Goal: Task Accomplishment & Management: Complete application form

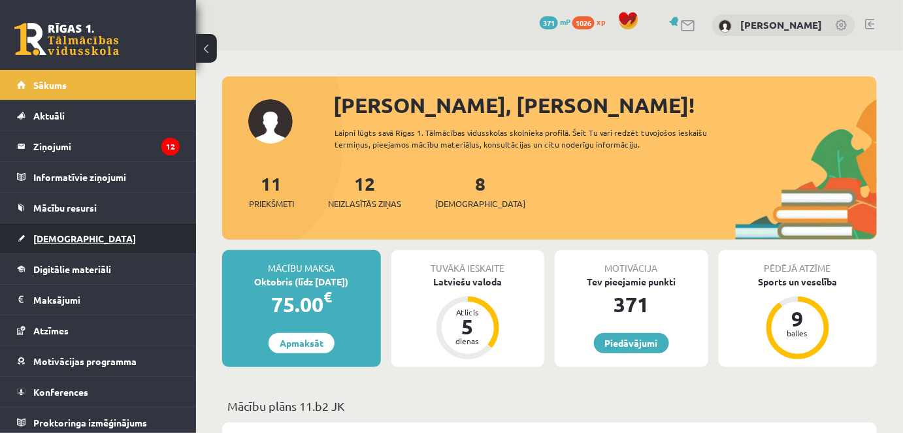
click at [60, 233] on span "[DEMOGRAPHIC_DATA]" at bounding box center [84, 239] width 103 height 12
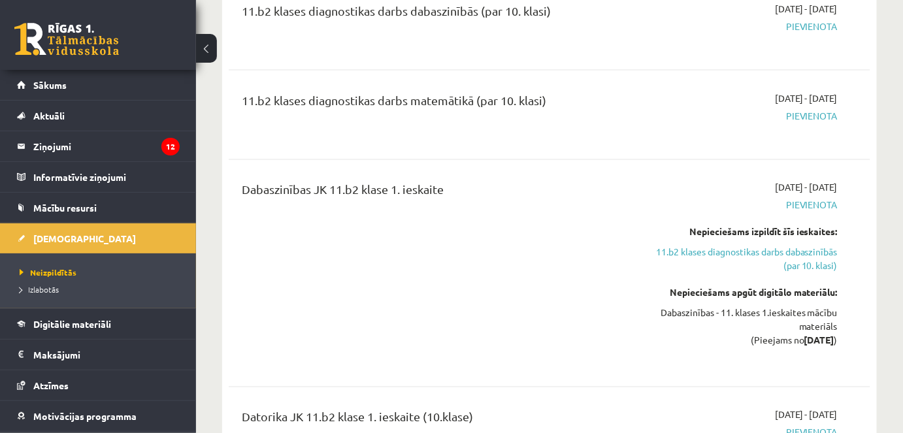
scroll to position [654, 0]
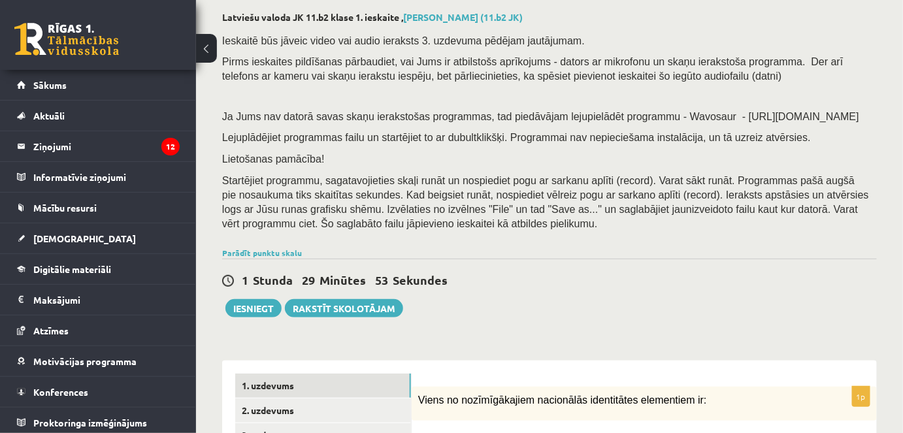
scroll to position [237, 0]
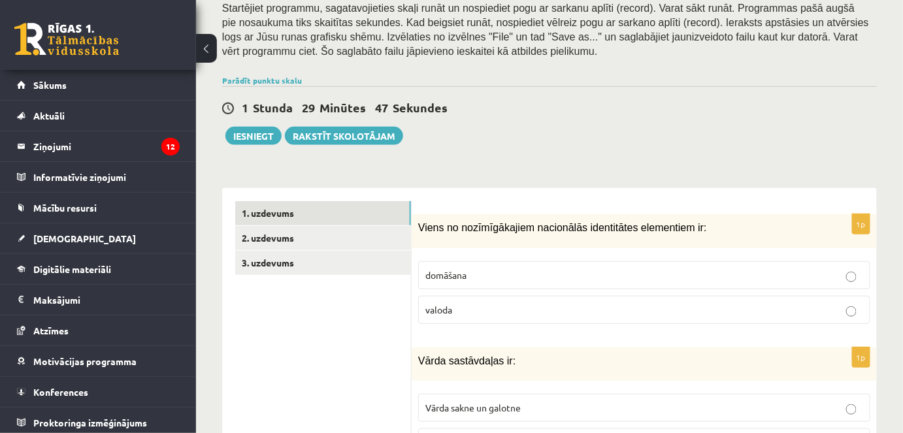
click at [448, 314] on p "valoda" at bounding box center [644, 310] width 438 height 14
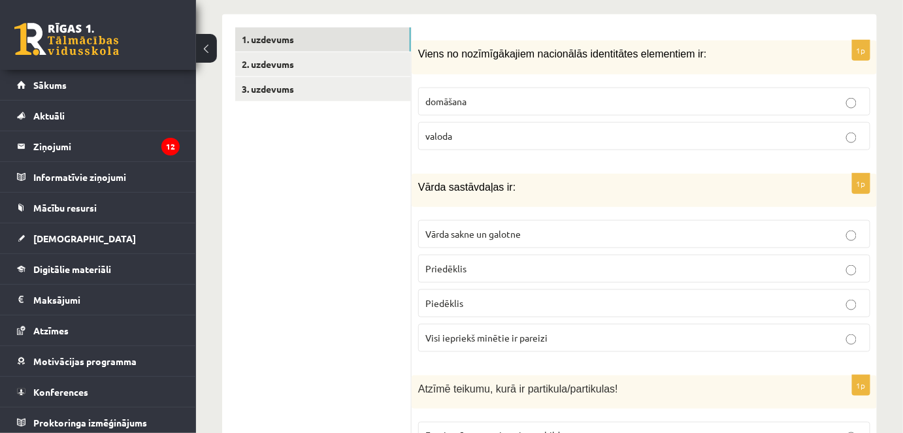
scroll to position [416, 0]
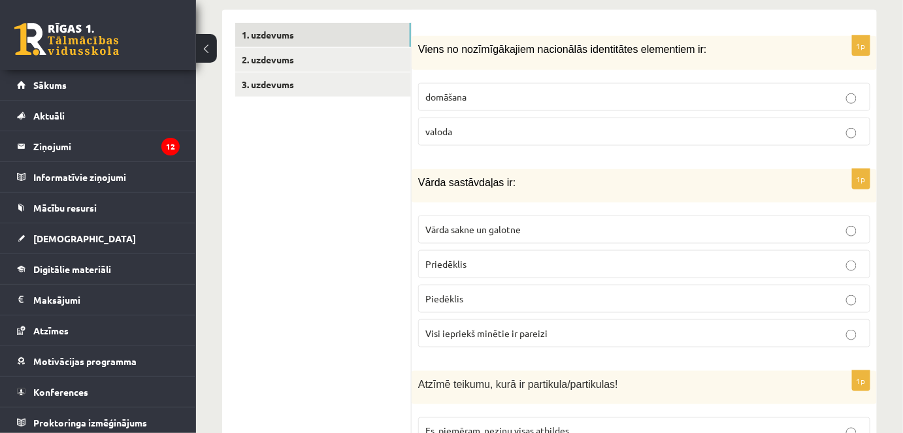
click at [498, 230] on span "Vārda sakne un galotne" at bounding box center [472, 230] width 95 height 12
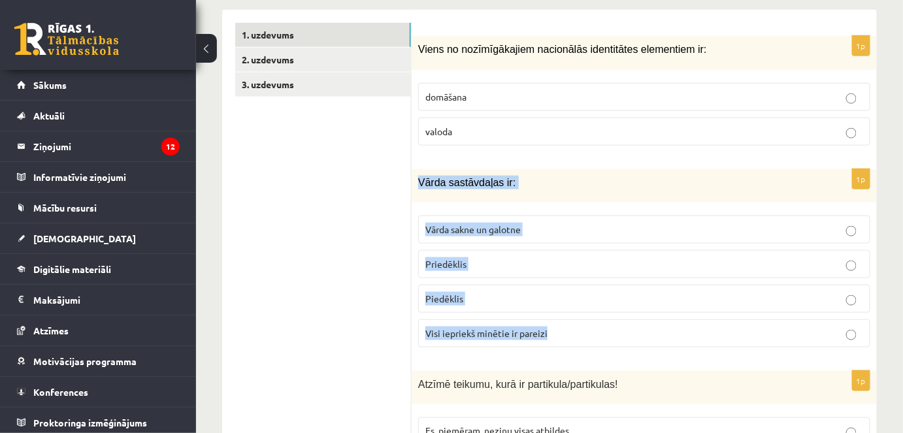
drag, startPoint x: 412, startPoint y: 176, endPoint x: 606, endPoint y: 331, distance: 247.8
click at [606, 331] on div "1p Vārda sastāvdaļas ir: Vārda sakne un galotne Priedēklis Piedēklis Visi iepri…" at bounding box center [644, 263] width 465 height 189
copy div "Vārda sastāvdaļas ir: Vārda sakne un galotne Priedēklis Piedēklis Visi iepriekš…"
click at [573, 337] on p "Visi iepriekš minētie ir pareizi" at bounding box center [644, 334] width 438 height 14
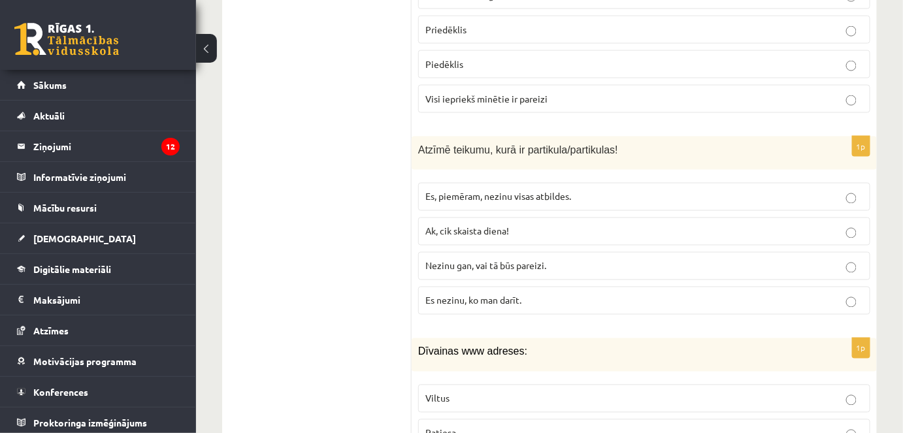
scroll to position [654, 0]
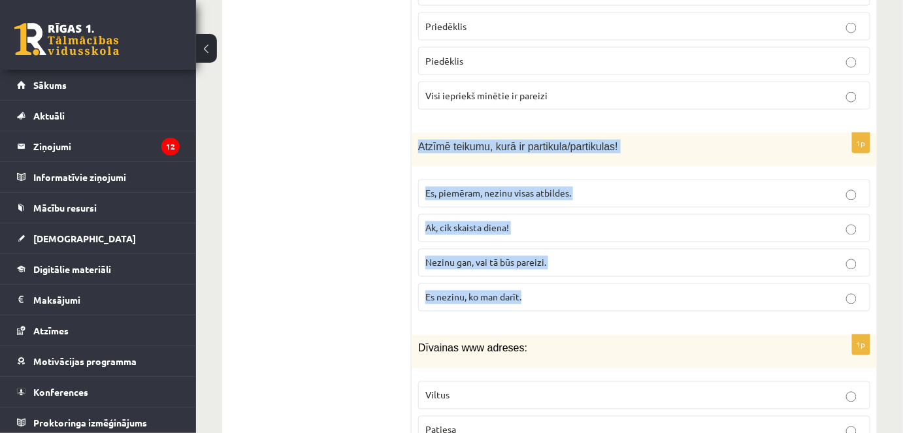
drag, startPoint x: 420, startPoint y: 142, endPoint x: 593, endPoint y: 300, distance: 234.6
click at [593, 300] on div "1p Atzīmē teikumu, kurā ir partikula/partikulas! Es, piemēram, nezinu visas atb…" at bounding box center [644, 227] width 465 height 189
copy div "Atzīmē teikumu, kurā ir partikula/partikulas! Es, piemēram, nezinu visas atbild…"
click at [501, 257] on span "Nezinu gan, vai tā būs pareizi." at bounding box center [485, 263] width 121 height 12
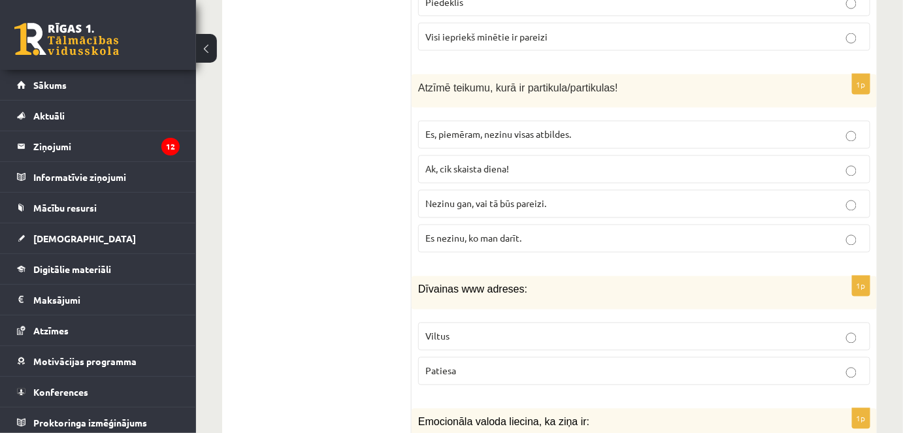
scroll to position [831, 0]
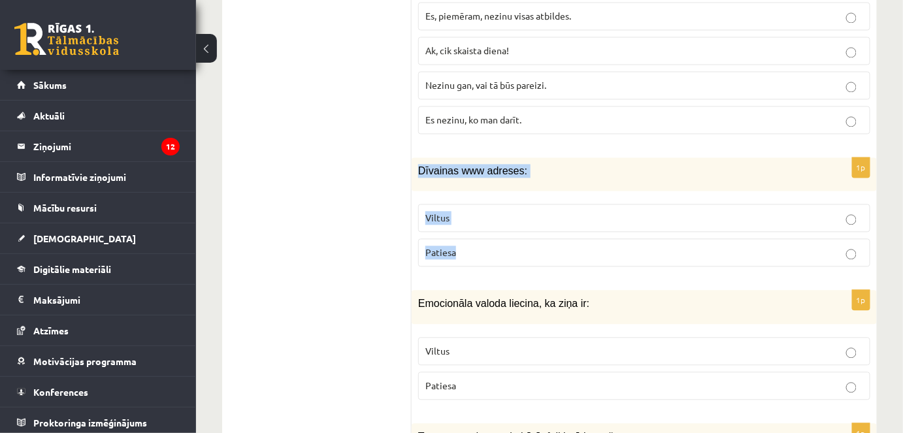
drag, startPoint x: 450, startPoint y: 176, endPoint x: 554, endPoint y: 241, distance: 122.4
click at [554, 241] on div "1p Dīvainas www adreses: Viltus Patiesa" at bounding box center [644, 218] width 465 height 120
copy div "Dīvainas www adreses: Viltus Patiesa"
click at [433, 251] on span "Patiesa" at bounding box center [440, 252] width 31 height 12
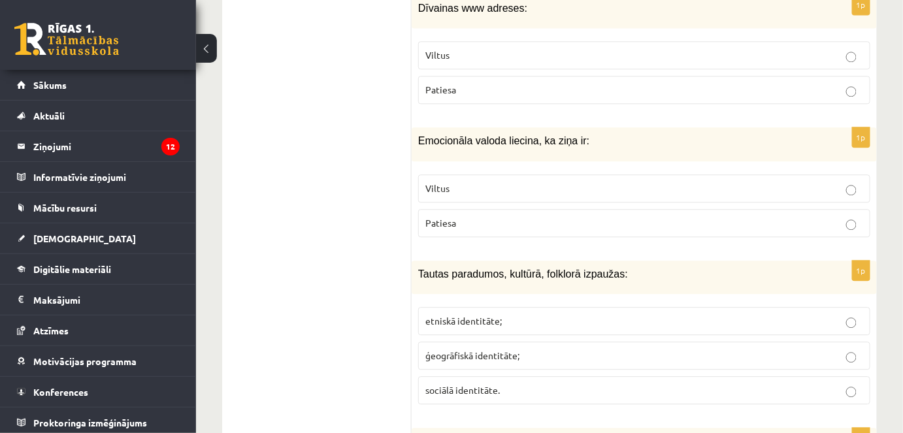
scroll to position [1010, 0]
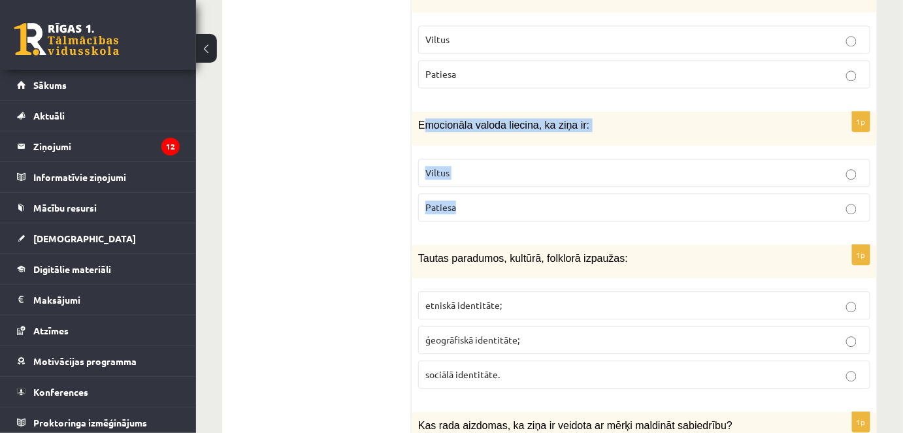
drag, startPoint x: 429, startPoint y: 119, endPoint x: 407, endPoint y: 124, distance: 22.8
click at [547, 198] on div "1p Emocionāla valoda liecina, ka ziņa ir: Viltus Patiesa" at bounding box center [644, 172] width 465 height 120
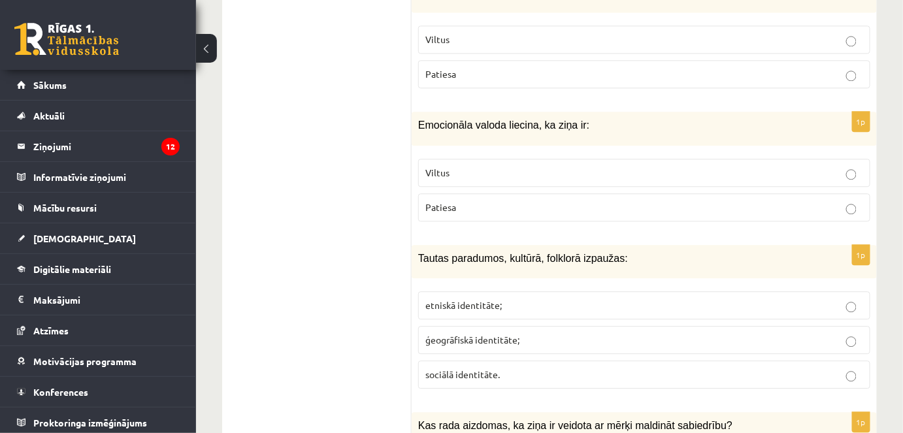
drag, startPoint x: 404, startPoint y: 122, endPoint x: 418, endPoint y: 128, distance: 14.9
drag, startPoint x: 421, startPoint y: 124, endPoint x: 438, endPoint y: 125, distance: 17.0
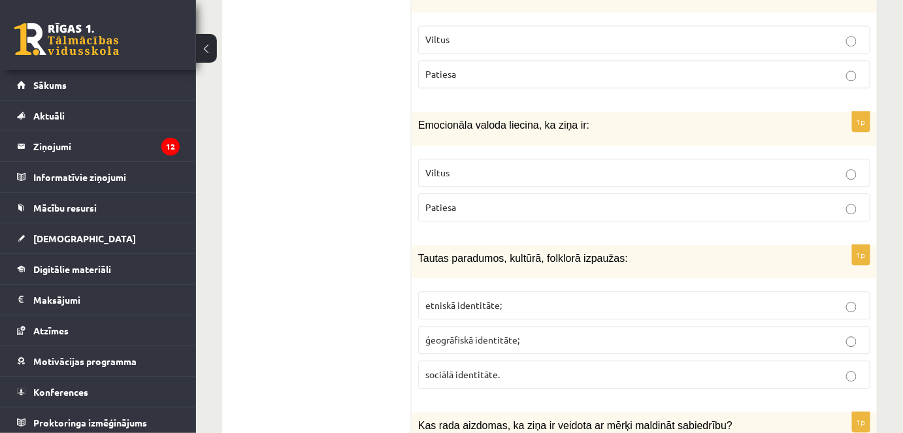
click at [438, 125] on span "Emocionāla valoda liecina, ka ziņa ir:" at bounding box center [503, 125] width 171 height 11
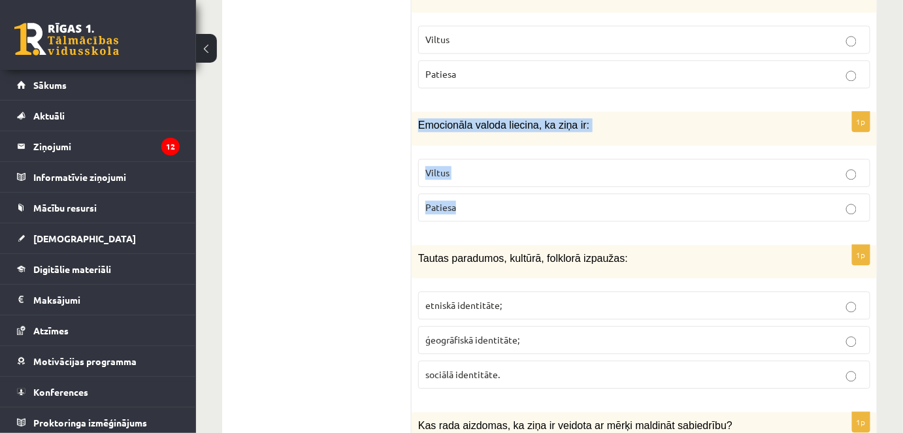
drag, startPoint x: 420, startPoint y: 120, endPoint x: 465, endPoint y: 197, distance: 89.3
click at [465, 197] on div "1p Emocionāla valoda liecina, ka ziņa ir: Viltus Patiesa" at bounding box center [644, 172] width 465 height 120
copy div "Emocionāla valoda liecina, ka ziņa ir: Viltus Patiesa"
click at [479, 173] on p "Viltus" at bounding box center [644, 173] width 438 height 14
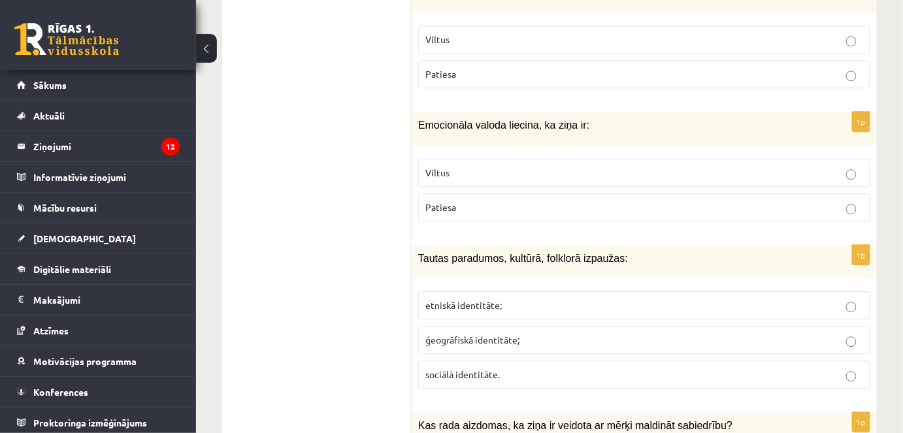
scroll to position [1069, 0]
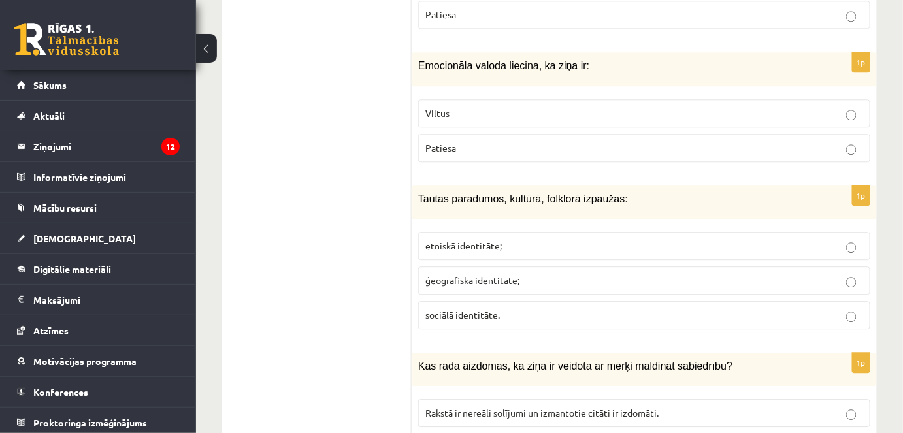
drag, startPoint x: 408, startPoint y: 190, endPoint x: 461, endPoint y: 201, distance: 54.6
click at [457, 197] on span "Tautas paradumos, kultūrā, folklorā izpaužas:" at bounding box center [523, 198] width 210 height 11
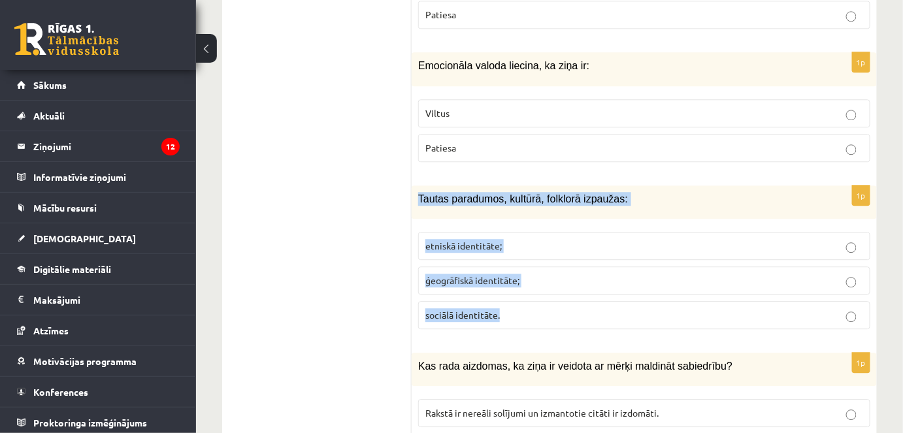
drag, startPoint x: 418, startPoint y: 192, endPoint x: 545, endPoint y: 308, distance: 172.1
click at [545, 308] on div "1p Tautas paradumos, kultūrā, folklorā izpaužas: etniskā identitāte; ģeogrāfisk…" at bounding box center [644, 263] width 465 height 154
copy div "Tautas paradumos, kultūrā, folklorā izpaužas: etniskā identitāte; ģeogrāfiskā i…"
click at [508, 242] on p "etniskā identitāte;" at bounding box center [644, 246] width 438 height 14
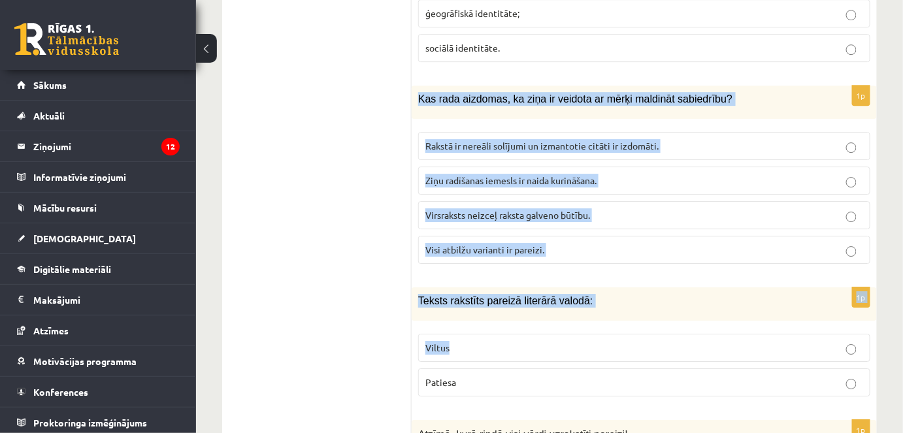
scroll to position [1366, 0]
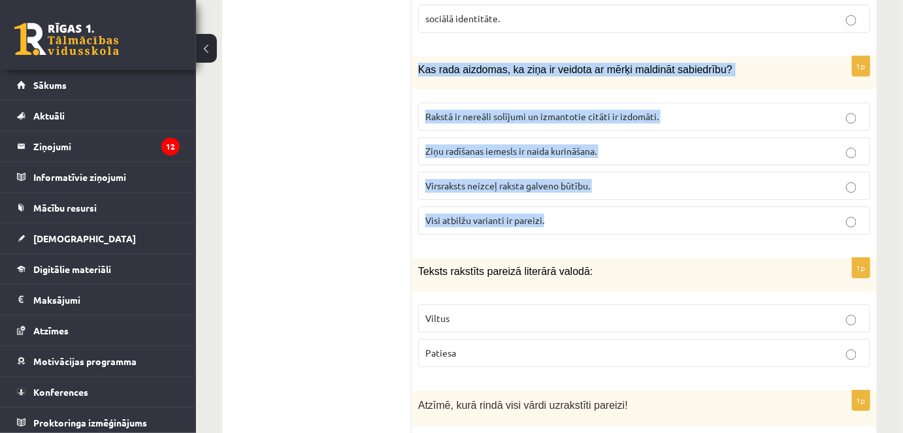
drag, startPoint x: 417, startPoint y: 241, endPoint x: 537, endPoint y: 210, distance: 123.3
click at [566, 225] on div "1p Kas rada aizdomas, ka ziņa ir veidota ar mērķi maldināt sabiedrību? Rakstā i…" at bounding box center [644, 150] width 465 height 189
copy div "Kas rada aizdomas, ka ziņa ir veidota ar mērķi maldināt sabiedrību? Rakstā ir n…"
click at [518, 214] on span "Visi atbilžu varianti ir pareizi." at bounding box center [484, 220] width 119 height 12
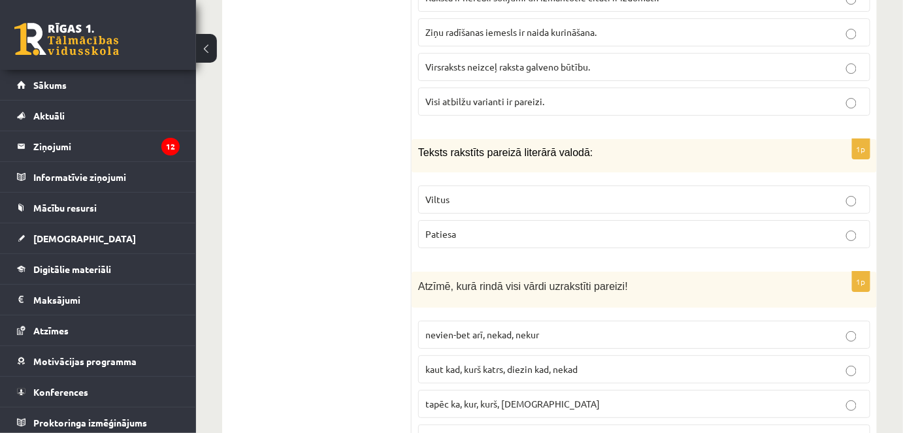
scroll to position [1485, 0]
drag, startPoint x: 430, startPoint y: 146, endPoint x: 545, endPoint y: 203, distance: 128.0
click at [550, 216] on div "1p Teksts rakstīts pareizā literārā valodā: Viltus Patiesa" at bounding box center [644, 199] width 465 height 120
click at [450, 233] on label "Patiesa" at bounding box center [644, 234] width 452 height 28
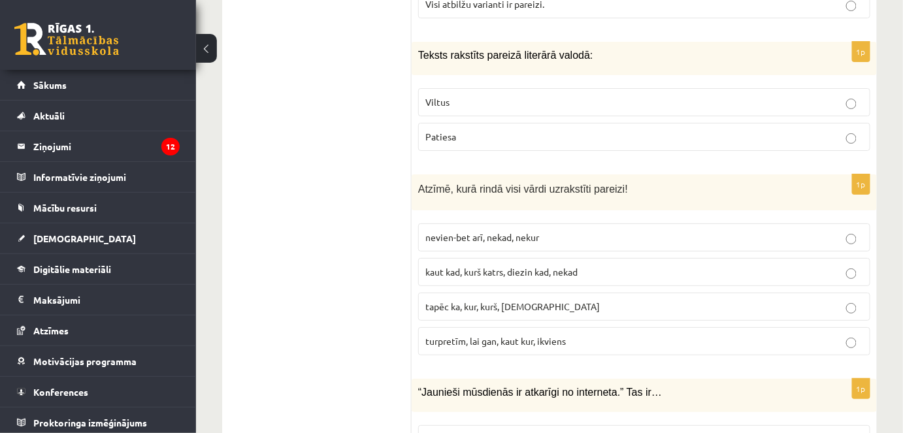
scroll to position [1604, 0]
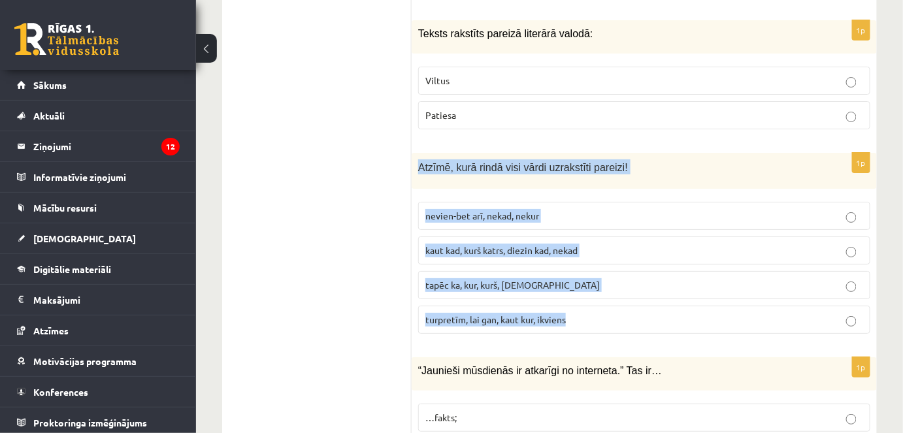
drag, startPoint x: 418, startPoint y: 167, endPoint x: 493, endPoint y: 182, distance: 76.0
click at [584, 314] on div "1p Atzīmē, kurā rindā visi vārdi uzrakstīti pareizi! nevien-bet arī, nekad, nek…" at bounding box center [644, 248] width 465 height 191
copy div "Atzīmē, kurā rindā visi vārdi uzrakstīti pareizi! nevien-bet arī, nekad, nekur …"
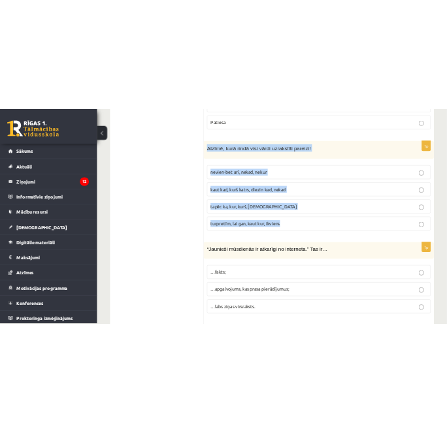
scroll to position [1782, 0]
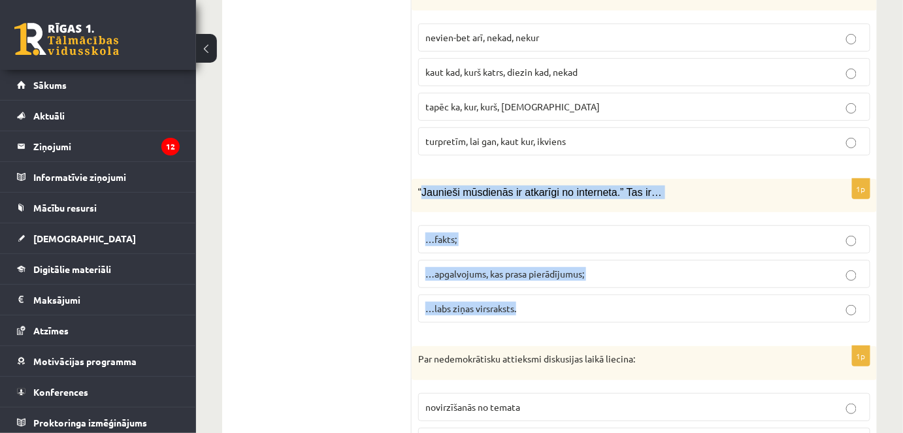
drag, startPoint x: 421, startPoint y: 180, endPoint x: 558, endPoint y: 274, distance: 165.5
click at [568, 288] on div "1p “Jaunieši mūsdienās ir atkarīgi no interneta.” Tas ir… …fakts; …apgalvojums,…" at bounding box center [644, 256] width 465 height 154
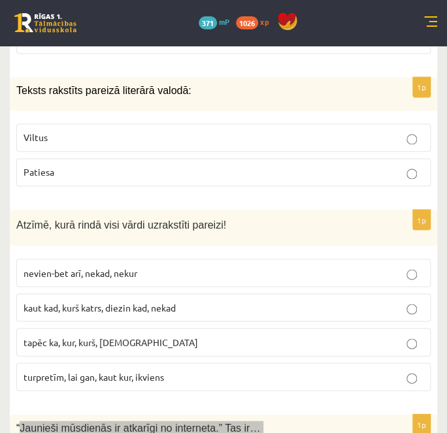
scroll to position [1723, 0]
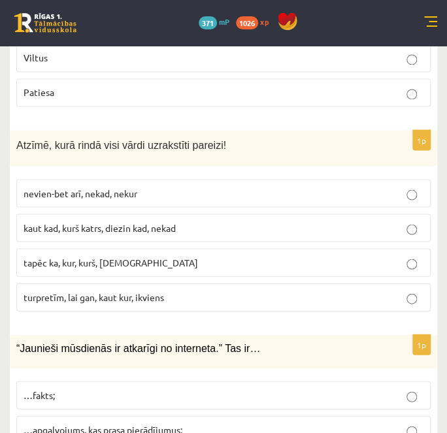
click at [186, 297] on label "turpretīm, lai gan, kaut kur, ikviens" at bounding box center [223, 297] width 414 height 28
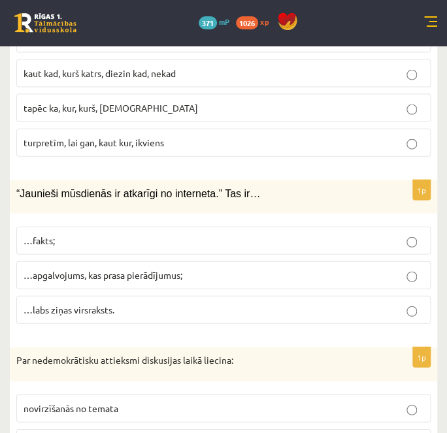
scroll to position [1901, 0]
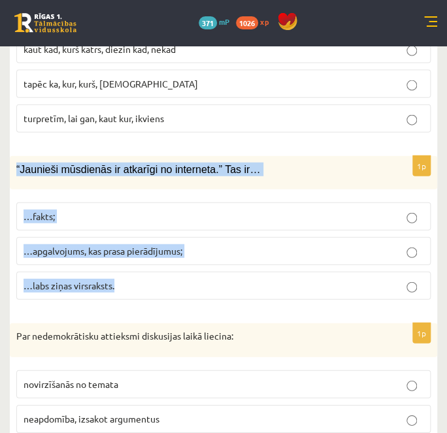
drag, startPoint x: 17, startPoint y: 160, endPoint x: 148, endPoint y: 273, distance: 172.8
click at [148, 273] on div "1p “Jaunieši mūsdienās ir atkarīgi no interneta.” Tas ir… …fakts; …apgalvojums,…" at bounding box center [223, 233] width 427 height 154
copy div "“Jaunieši mūsdienās ir atkarīgi no interneta.” Tas ir… …fakts; …apgalvojums, ka…"
click at [150, 237] on label "…apgalvojums, kas prasa pierādījumus;" at bounding box center [223, 251] width 414 height 28
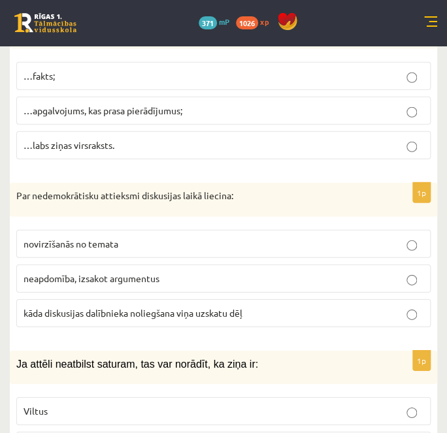
scroll to position [2079, 0]
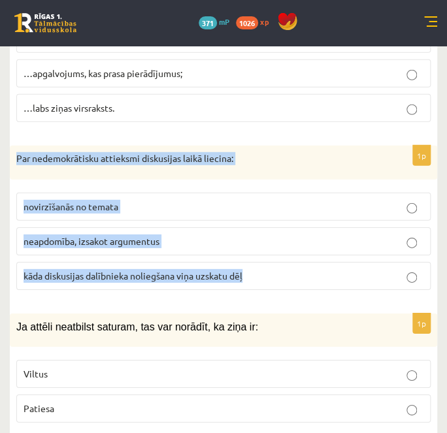
drag, startPoint x: 16, startPoint y: 141, endPoint x: 154, endPoint y: 201, distance: 150.2
click at [271, 276] on div "1p Par nedemokrātisku attieksmi diskusijas laikā liecina: novirzīšanās no temat…" at bounding box center [223, 223] width 427 height 155
copy div "Par nedemokrātisku attieksmi diskusijas laikā liecina: novirzīšanās no temata n…"
click at [112, 270] on p "kāda diskusijas dalībnieka noliegšana viņa uzskatu dēļ" at bounding box center [224, 276] width 400 height 14
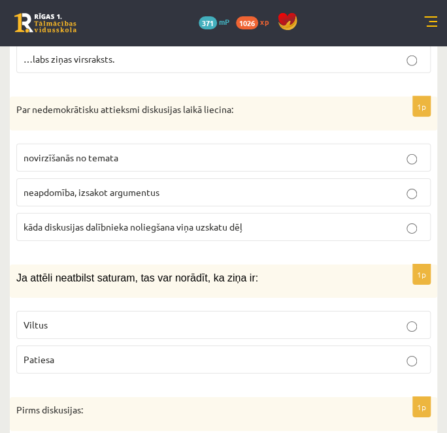
scroll to position [2198, 0]
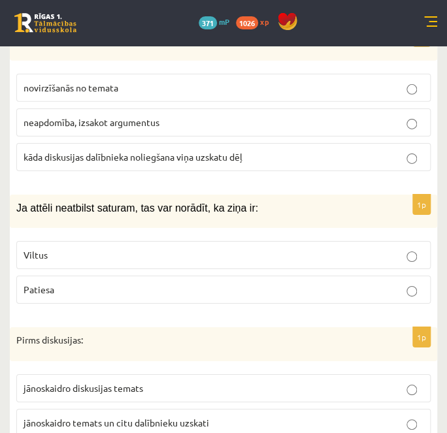
click at [23, 203] on span "Ja attēli neatbilst saturam, tas var norādīt, ka ziņa ir:" at bounding box center [137, 208] width 242 height 11
drag, startPoint x: 18, startPoint y: 197, endPoint x: 39, endPoint y: 213, distance: 26.1
click at [39, 213] on div "Ja attēli neatbilst saturam, tas var norādīt, ka ziņa ir:" at bounding box center [223, 211] width 427 height 33
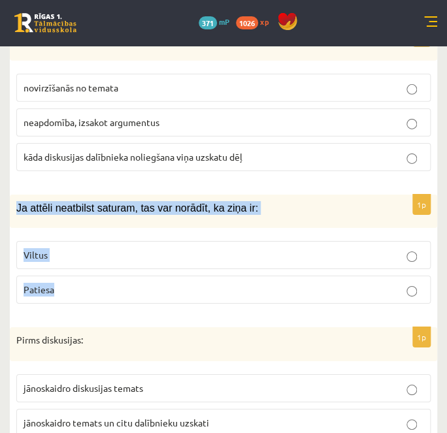
drag, startPoint x: 14, startPoint y: 194, endPoint x: 38, endPoint y: 206, distance: 26.9
click at [127, 269] on div "1p Ja attēli neatbilst saturam, tas var norādīt, ka ziņa ir: Viltus Patiesa" at bounding box center [223, 255] width 427 height 120
copy div "Ja attēli neatbilst saturam, tas var norādīt, ka ziņa ir: Viltus Patiesa"
click at [103, 250] on label "Viltus" at bounding box center [223, 255] width 414 height 28
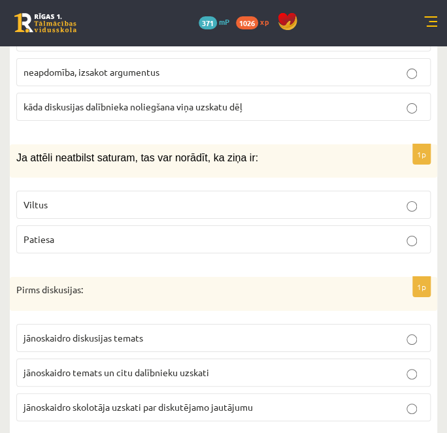
scroll to position [2317, 0]
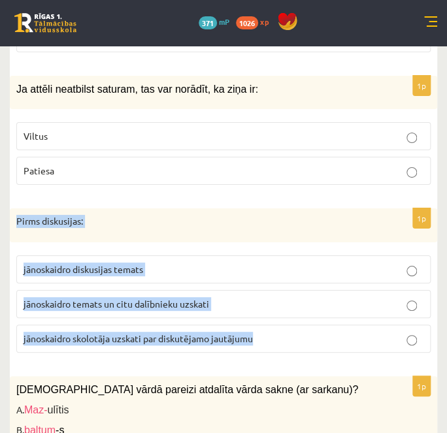
drag, startPoint x: 16, startPoint y: 210, endPoint x: 91, endPoint y: 250, distance: 85.4
click at [292, 322] on div "1p Pirms diskusijas: jānoskaidro diskusijas temats jānoskaidro temats un citu d…" at bounding box center [223, 285] width 427 height 155
click at [99, 297] on p "jānoskaidro temats un citu dalībnieku uzskati" at bounding box center [224, 304] width 400 height 14
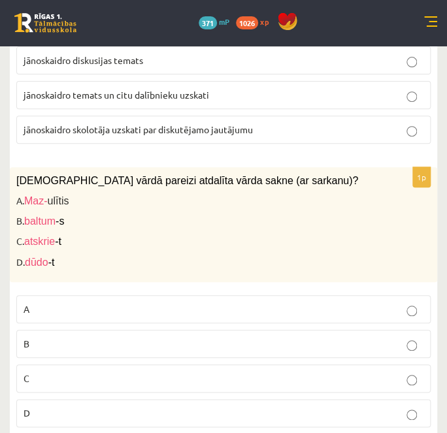
scroll to position [2555, 0]
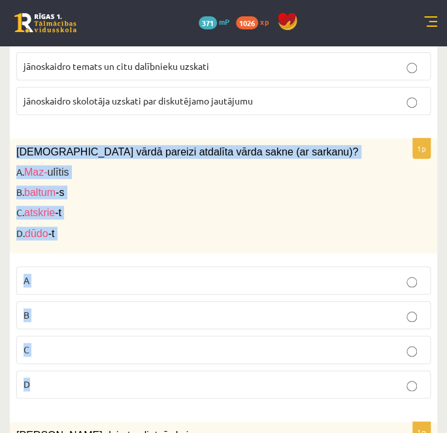
drag, startPoint x: 14, startPoint y: 139, endPoint x: 127, endPoint y: 358, distance: 246.4
click at [128, 359] on div "1p Kurā vārdā pareizi atdalīta vārda sakne (ar sarkanu)? A. Maz- ulītis B. balt…" at bounding box center [223, 274] width 427 height 271
click at [66, 343] on p "C" at bounding box center [224, 350] width 400 height 14
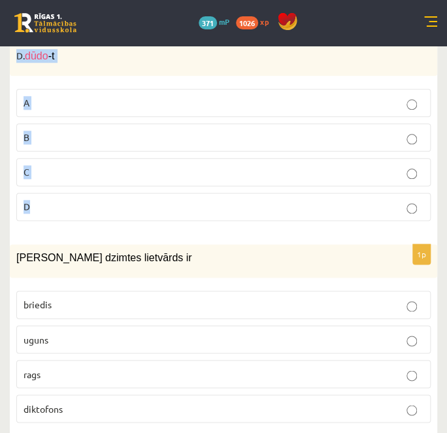
scroll to position [2792, 0]
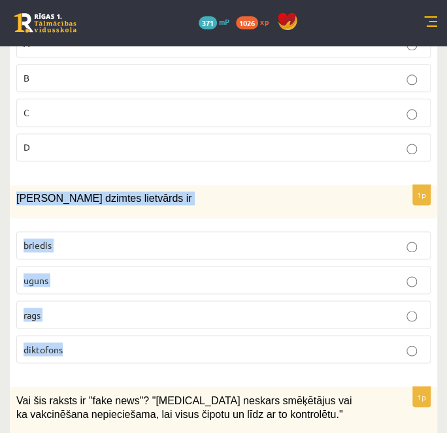
drag, startPoint x: 14, startPoint y: 185, endPoint x: 102, endPoint y: 261, distance: 116.3
click at [116, 331] on div "1p Sieviešu dzimtes lietvārds ir briedis uguns rags diktofons" at bounding box center [223, 279] width 427 height 189
click at [63, 273] on p "uguns" at bounding box center [224, 280] width 400 height 14
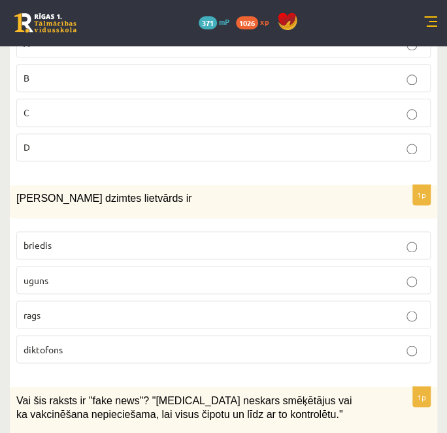
click at [52, 335] on label "diktofons" at bounding box center [223, 349] width 414 height 28
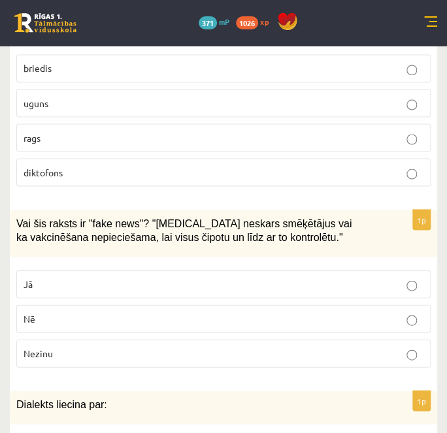
scroll to position [2971, 0]
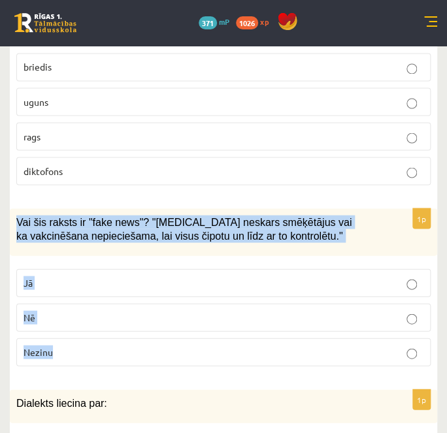
drag, startPoint x: 16, startPoint y: 206, endPoint x: 125, endPoint y: 342, distance: 174.8
click at [125, 342] on div "1p Vai šis raksts ir "fake news"? "Covid-19 neskars smēķētājus vai ka vakcinēša…" at bounding box center [223, 292] width 427 height 168
click at [69, 276] on p "Jā" at bounding box center [224, 283] width 400 height 14
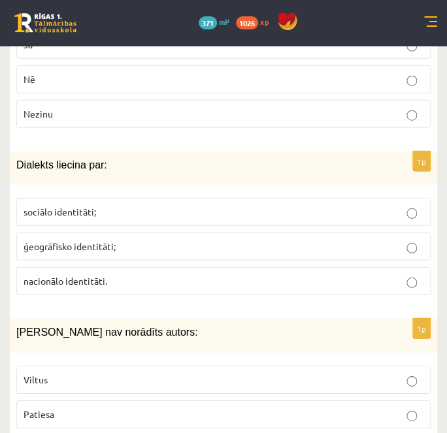
scroll to position [3149, 0]
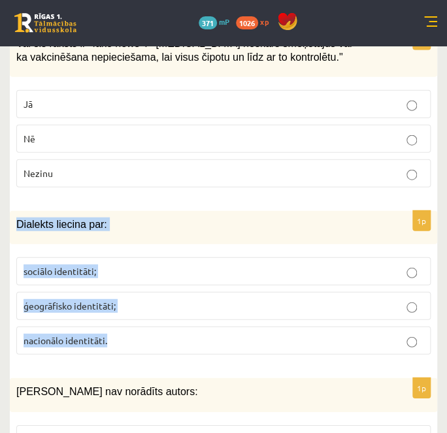
drag, startPoint x: 12, startPoint y: 203, endPoint x: 180, endPoint y: 318, distance: 203.6
click at [180, 318] on div "1p Dialekts liecina par: sociālo identitāti; ģeogrāfisko identitāti; nacionālo …" at bounding box center [223, 288] width 427 height 154
click at [78, 294] on label "ģeogrāfisko identitāti;" at bounding box center [223, 306] width 414 height 28
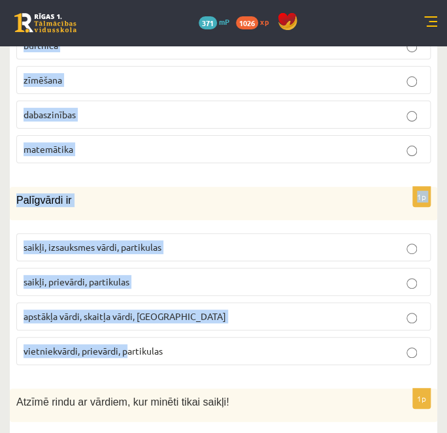
scroll to position [3684, 0]
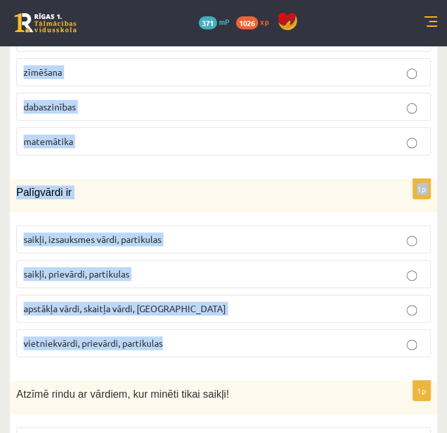
drag, startPoint x: 10, startPoint y: 197, endPoint x: 199, endPoint y: 329, distance: 230.4
click at [199, 329] on form "1p Viens no nozīmīgākajiem nacionālās identitātes elementiem ir: domāšana valod…" at bounding box center [223, 11] width 401 height 6320
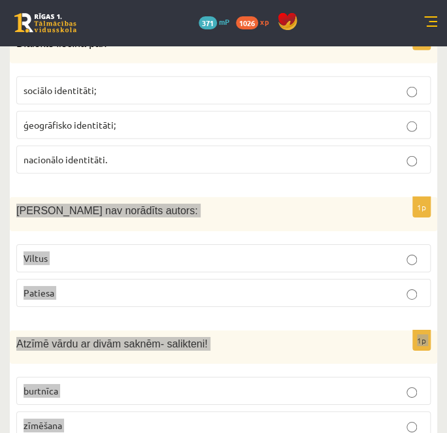
scroll to position [3327, 0]
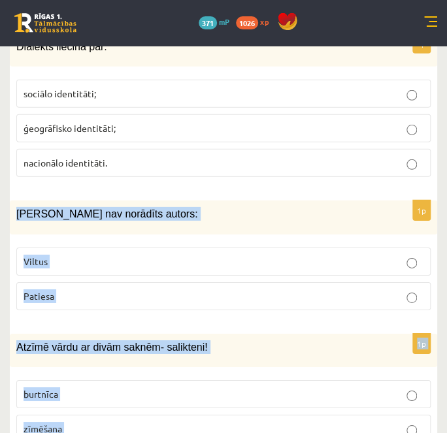
click at [73, 255] on p "Viltus" at bounding box center [224, 262] width 400 height 14
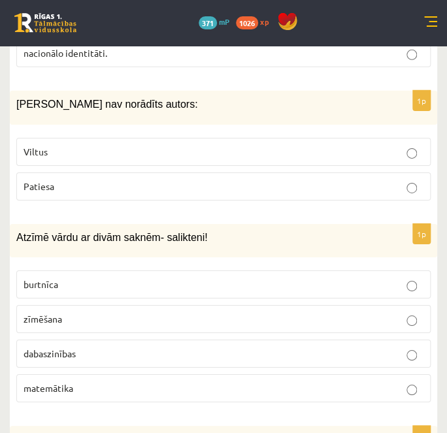
scroll to position [3446, 0]
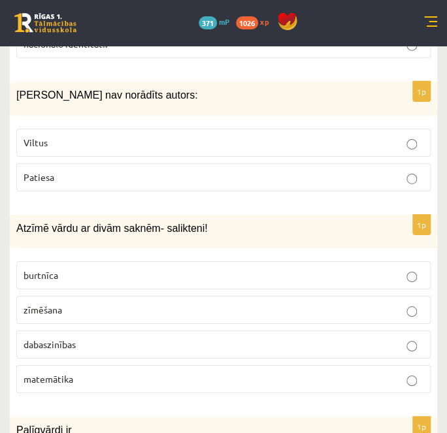
click at [78, 331] on label "dabaszinības" at bounding box center [223, 345] width 414 height 28
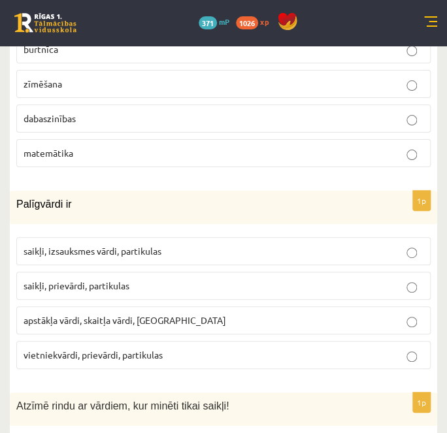
scroll to position [3743, 0]
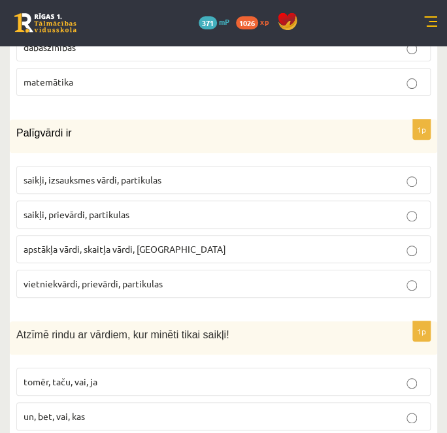
click at [64, 208] on span "saikļi, prievārdi, partikulas" at bounding box center [77, 214] width 106 height 12
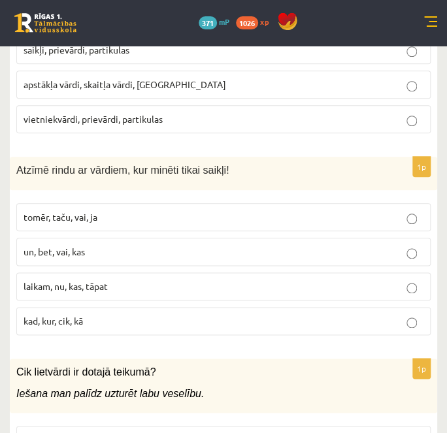
scroll to position [3921, 0]
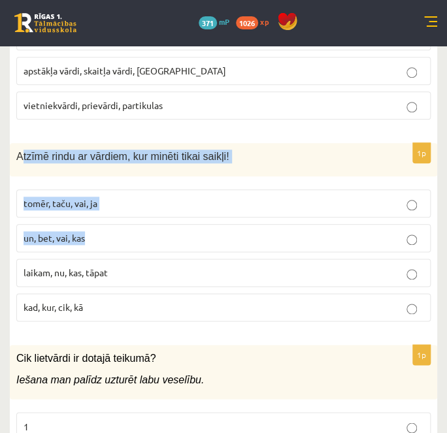
drag, startPoint x: 20, startPoint y: 136, endPoint x: 63, endPoint y: 176, distance: 59.7
click at [85, 192] on div "1p Atzīmē rindu ar vārdiem, kur minēti tikai saikļi! tomēr, taču, vai, ja un, b…" at bounding box center [223, 237] width 427 height 189
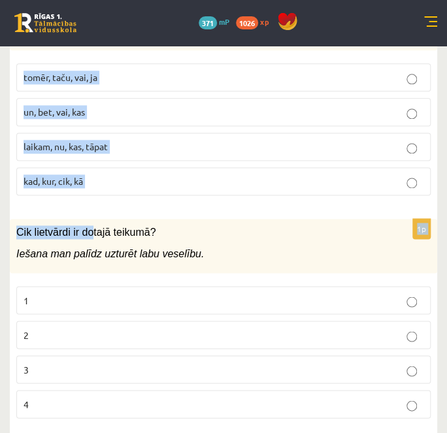
scroll to position [4040, 0]
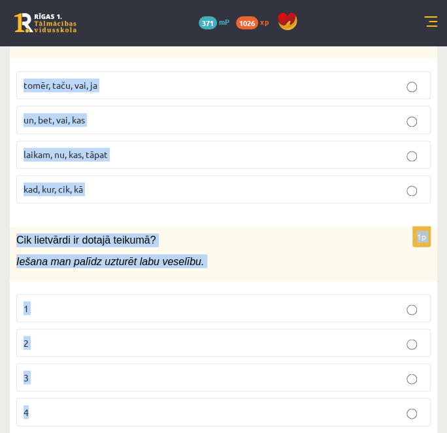
drag, startPoint x: 18, startPoint y: 133, endPoint x: 110, endPoint y: 395, distance: 277.8
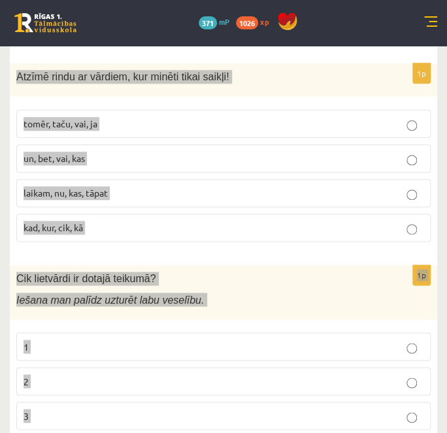
scroll to position [3980, 0]
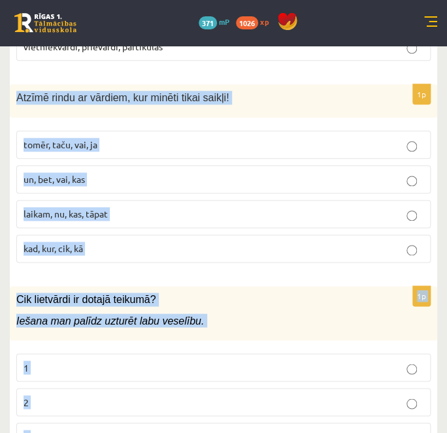
click at [65, 139] on span "tomēr, taču, vai, ja" at bounding box center [61, 145] width 74 height 12
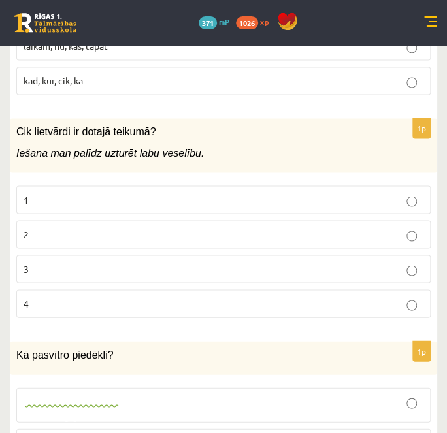
scroll to position [4159, 0]
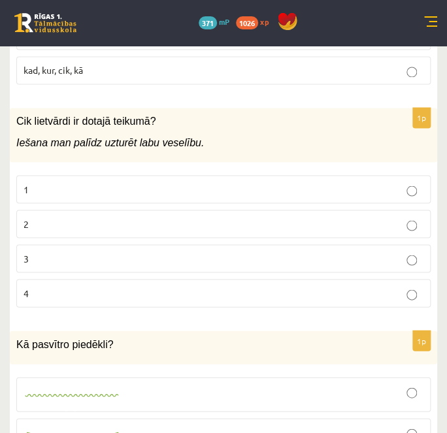
click at [54, 217] on p "2" at bounding box center [224, 224] width 400 height 14
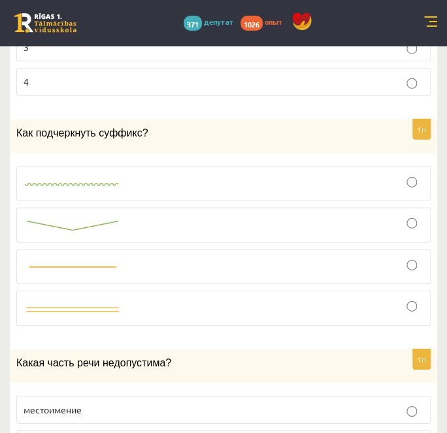
scroll to position [4397, 0]
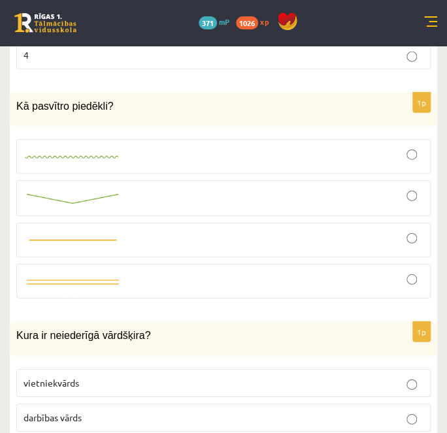
click at [108, 93] on div "Kā pasvītro piedēkli?" at bounding box center [223, 109] width 427 height 33
click at [314, 188] on div at bounding box center [224, 199] width 400 height 22
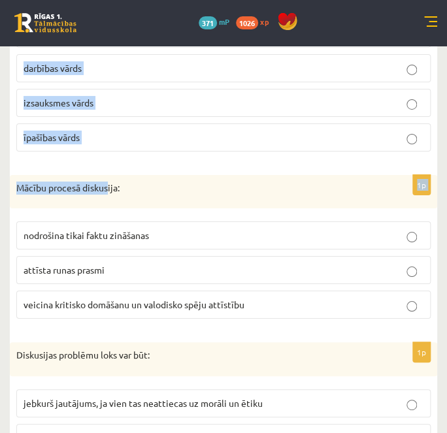
scroll to position [4753, 0]
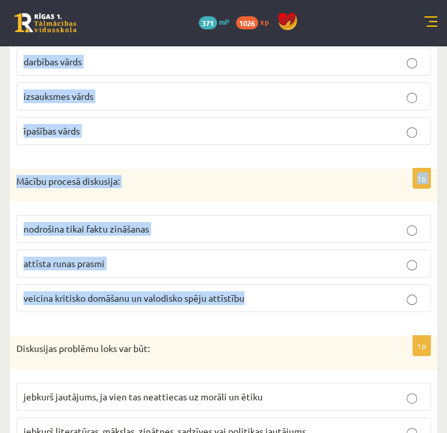
drag, startPoint x: 16, startPoint y: 121, endPoint x: 263, endPoint y: 259, distance: 282.4
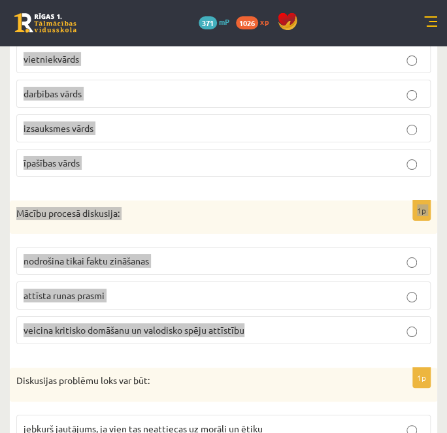
scroll to position [4693, 0]
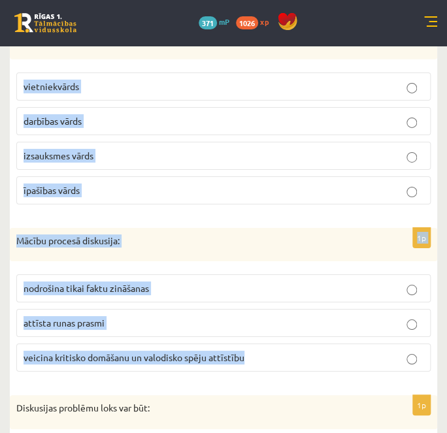
click at [103, 149] on p "izsauksmes vārds" at bounding box center [224, 156] width 400 height 14
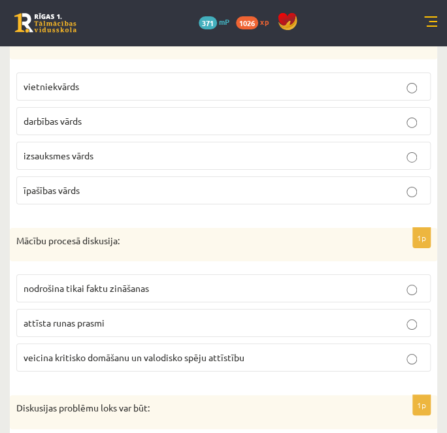
click at [99, 352] on span "veicina kritisko domāšanu un valodisko spēju attīstību" at bounding box center [134, 358] width 221 height 12
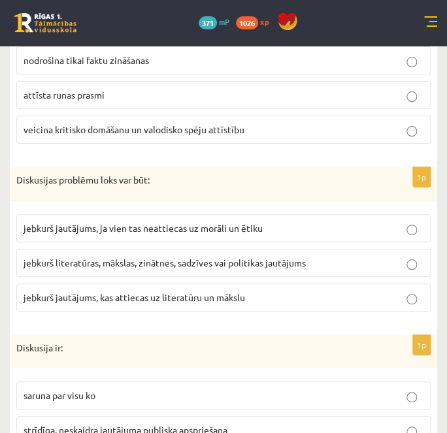
scroll to position [4931, 0]
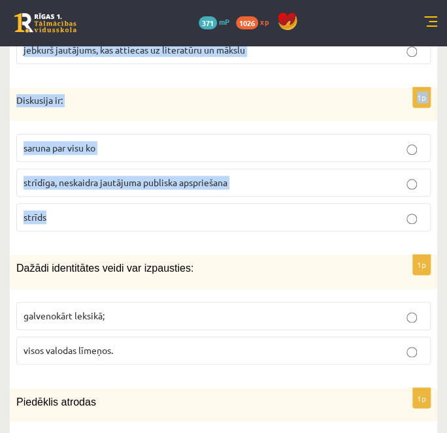
drag, startPoint x: 18, startPoint y: 137, endPoint x: 166, endPoint y: 191, distance: 157.4
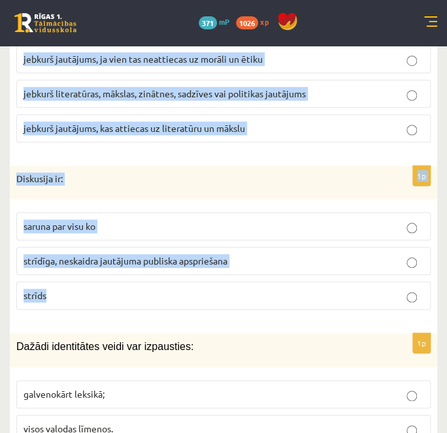
scroll to position [4991, 0]
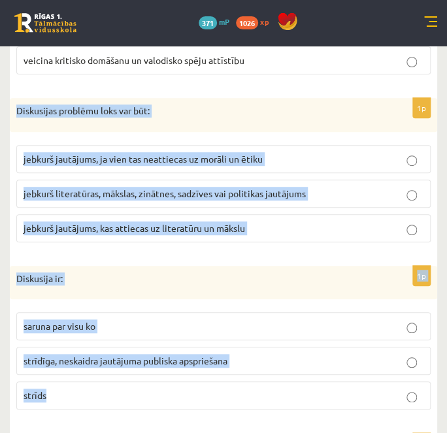
click at [86, 188] on span "jebkurš literatūras, mākslas, zinātnes, sadzīves vai politikas jautājums" at bounding box center [165, 194] width 282 height 12
click at [95, 188] on span "jebkurš literatūras, mākslas, zinātnes, sadzīves vai politikas jautājums" at bounding box center [165, 194] width 282 height 12
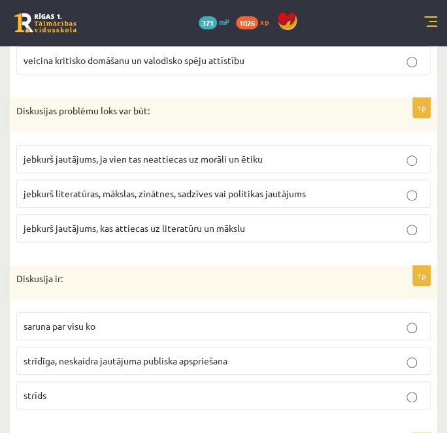
click at [48, 355] on span "strīdīga, neskaidra jautājuma publiska apspriešana" at bounding box center [126, 361] width 204 height 12
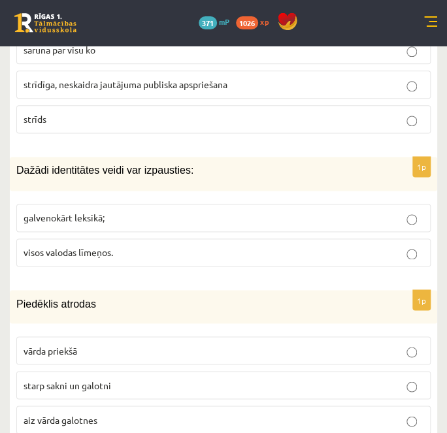
scroll to position [5287, 0]
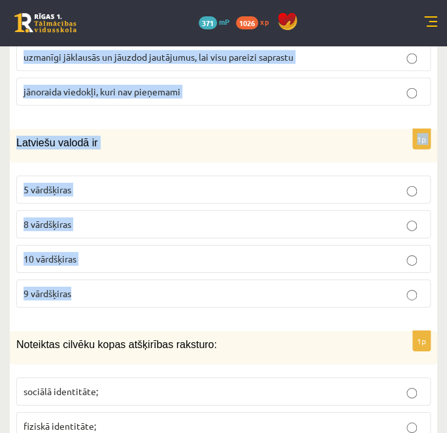
drag, startPoint x: 20, startPoint y: 120, endPoint x: 80, endPoint y: 229, distance: 124.6
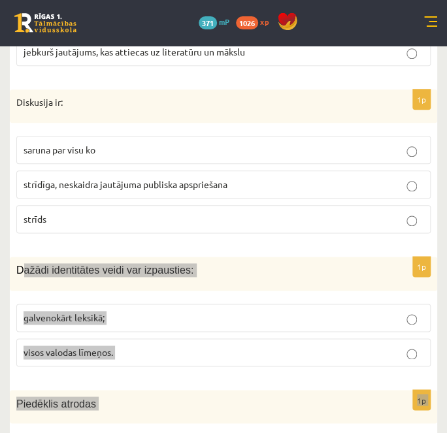
scroll to position [5229, 0]
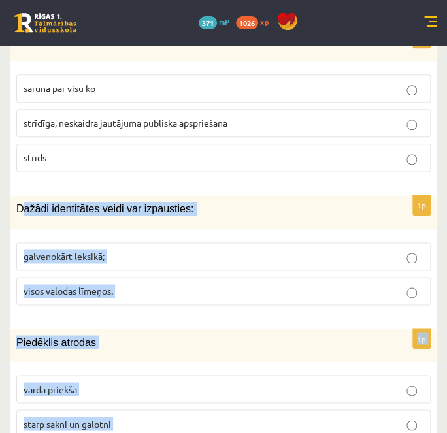
click at [88, 285] on span "visos valodas līmeņos." at bounding box center [69, 291] width 90 height 12
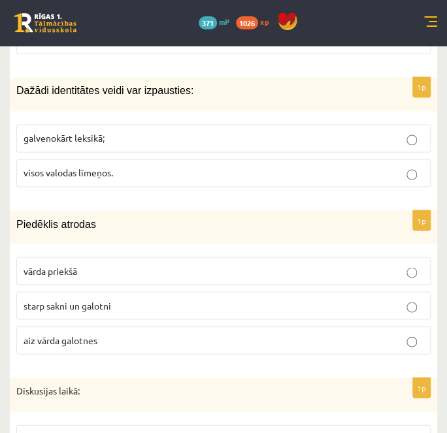
click at [85, 299] on span "starp sakni un galotni" at bounding box center [68, 305] width 88 height 12
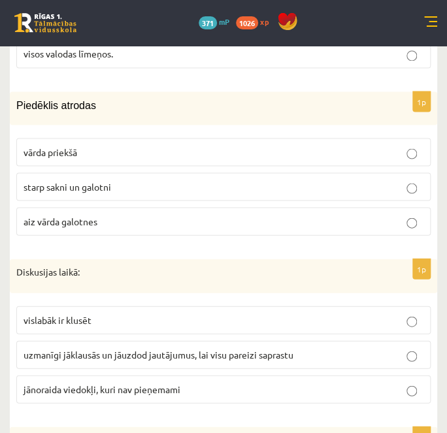
click at [88, 348] on span "uzmanīgi jāklausās un jāuzdod jautājumus, lai visu pareizi saprastu" at bounding box center [159, 354] width 270 height 12
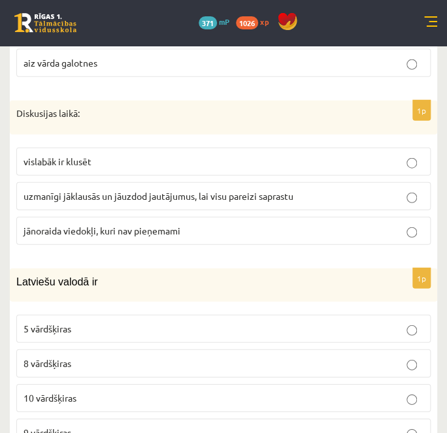
scroll to position [5644, 0]
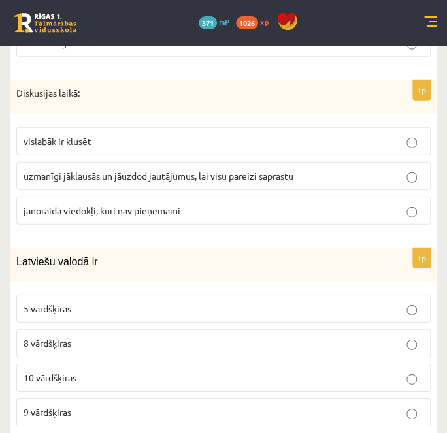
click at [77, 371] on p "10 vārdšķiras" at bounding box center [224, 378] width 400 height 14
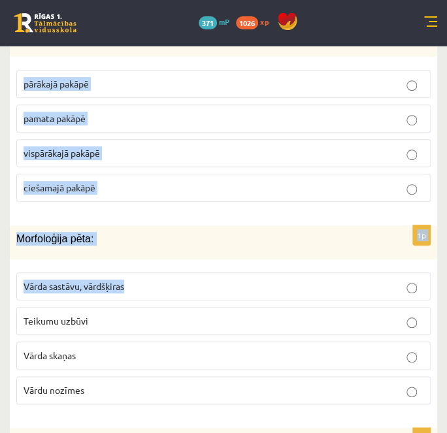
scroll to position [6401, 0]
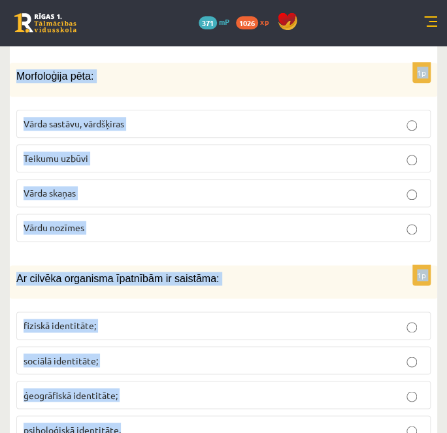
drag, startPoint x: 15, startPoint y: 124, endPoint x: 85, endPoint y: 205, distance: 107.0
click at [71, 320] on span "fiziskā identitāte;" at bounding box center [60, 326] width 73 height 12
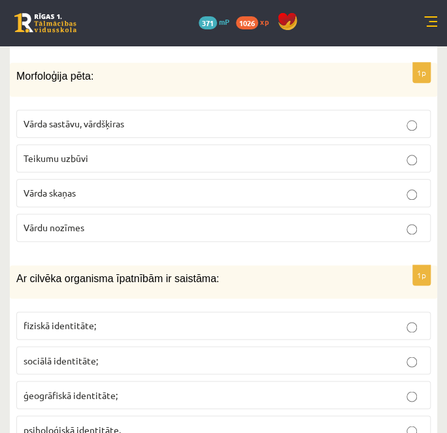
click at [71, 187] on span "Vārda skaņas" at bounding box center [50, 193] width 52 height 12
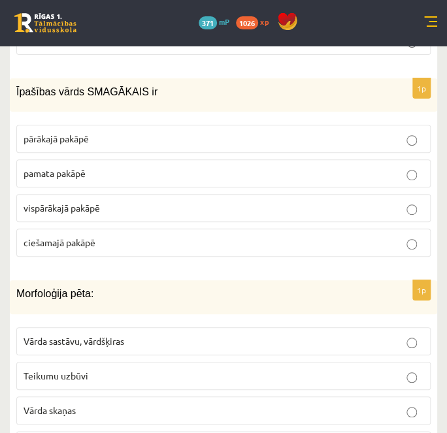
scroll to position [6164, 0]
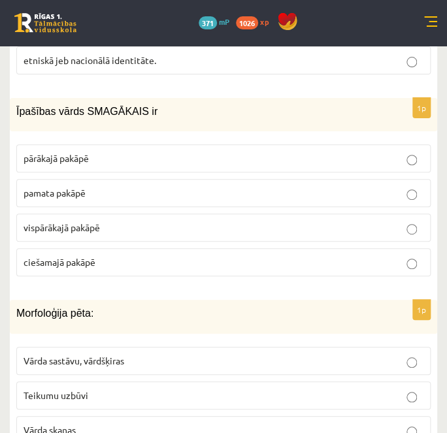
click at [66, 222] on span "vispārākajā pakāpē" at bounding box center [62, 228] width 76 height 12
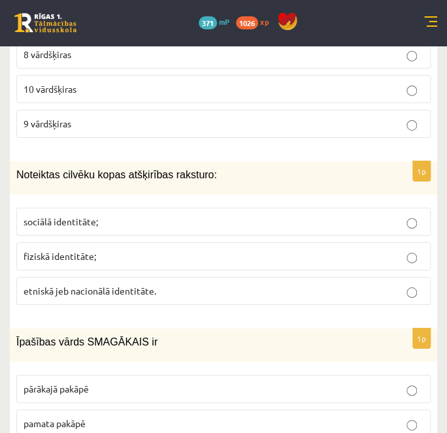
scroll to position [5926, 0]
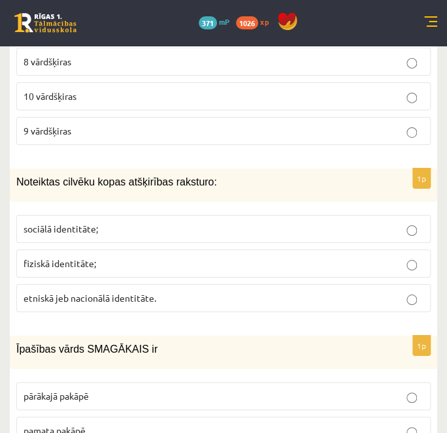
click at [69, 223] on span "sociālā identitāte;" at bounding box center [61, 229] width 75 height 12
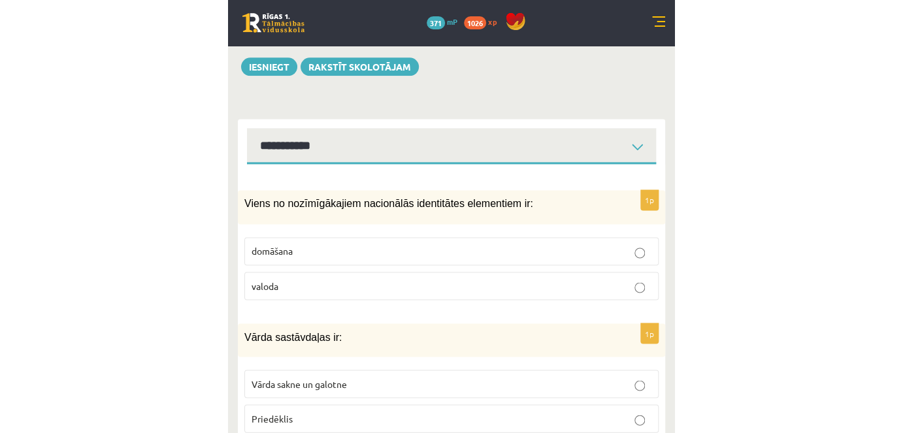
scroll to position [356, 0]
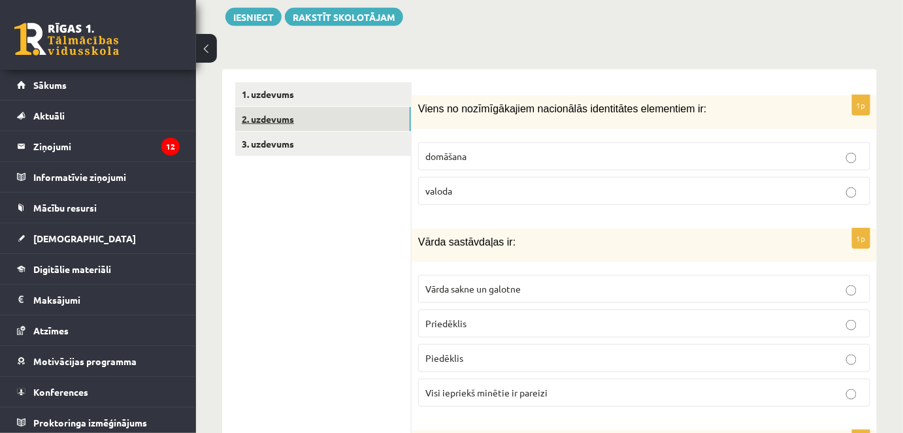
click at [322, 119] on link "2. uzdevums" at bounding box center [323, 119] width 176 height 24
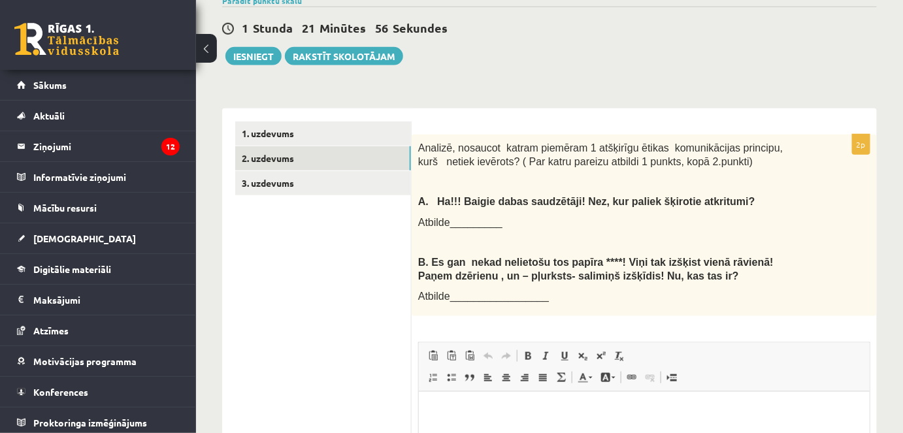
scroll to position [297, 0]
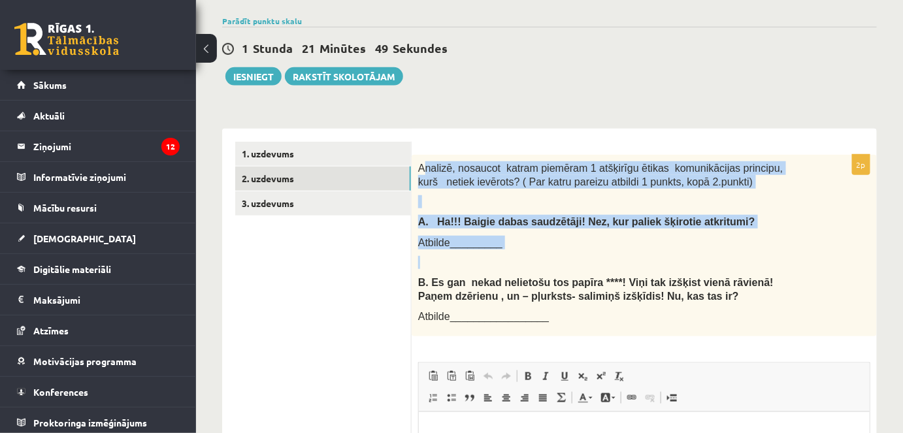
drag, startPoint x: 422, startPoint y: 165, endPoint x: 461, endPoint y: 235, distance: 79.9
click at [470, 241] on div "Analizē, nosaucot katram piemēram 1 atšķirīgu ētikas komunikācijas principu, ku…" at bounding box center [644, 246] width 465 height 182
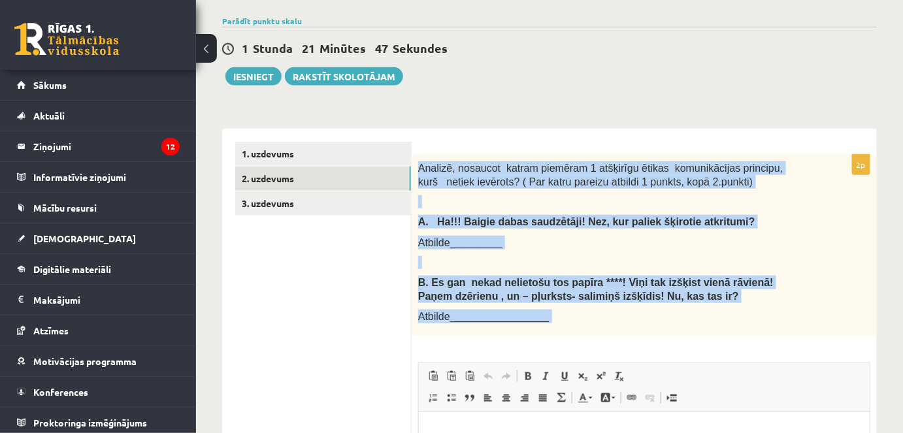
drag, startPoint x: 417, startPoint y: 163, endPoint x: 842, endPoint y: 320, distance: 452.9
click at [869, 343] on div "2p Analizē, nosaucot katram piemēram 1 atšķirīgu ētikas komunikācijas principu,…" at bounding box center [644, 395] width 465 height 480
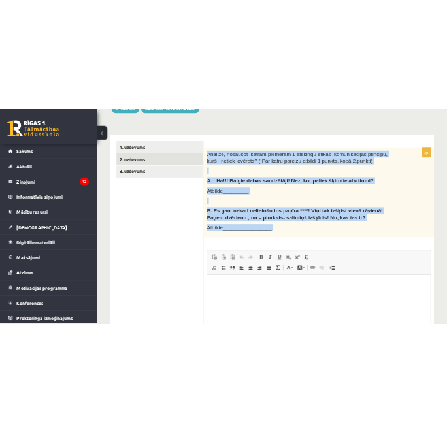
scroll to position [537, 0]
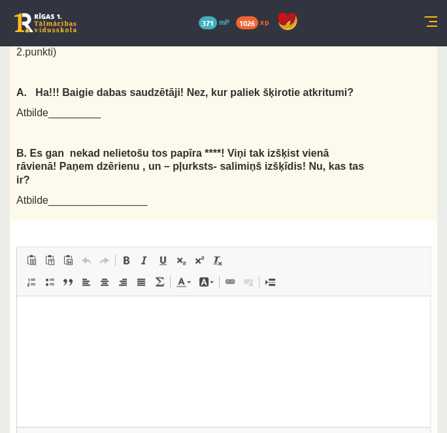
click at [101, 327] on html at bounding box center [223, 315] width 413 height 40
drag, startPoint x: 101, startPoint y: 327, endPoint x: 47, endPoint y: 319, distance: 54.8
click at [75, 303] on span "Вставить" at bounding box center [86, 301] width 46 height 19
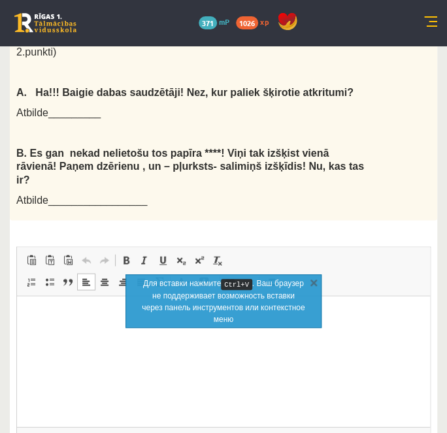
click at [72, 333] on html at bounding box center [223, 315] width 413 height 40
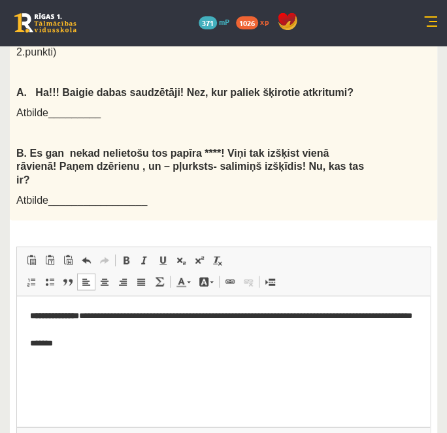
click at [91, 357] on p "**********" at bounding box center [223, 335] width 387 height 54
click at [54, 365] on html "**********" at bounding box center [223, 335] width 413 height 80
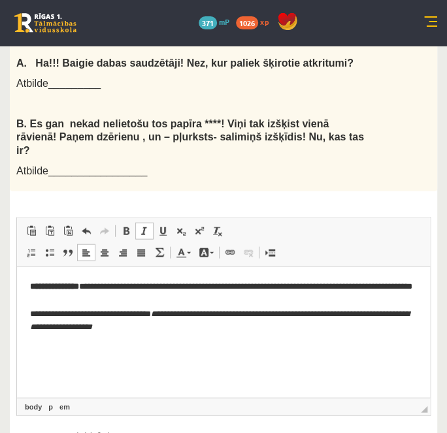
scroll to position [616, 0]
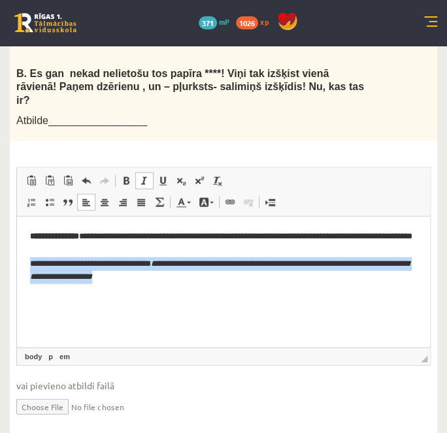
drag, startPoint x: 163, startPoint y: 291, endPoint x: 21, endPoint y: 470, distance: 228.4
click at [17, 282] on html "**********" at bounding box center [223, 263] width 413 height 94
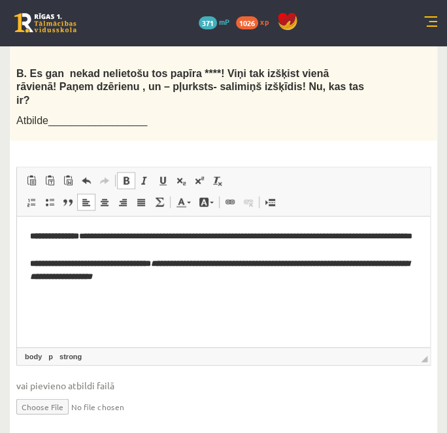
click at [114, 295] on p "**********" at bounding box center [223, 263] width 387 height 68
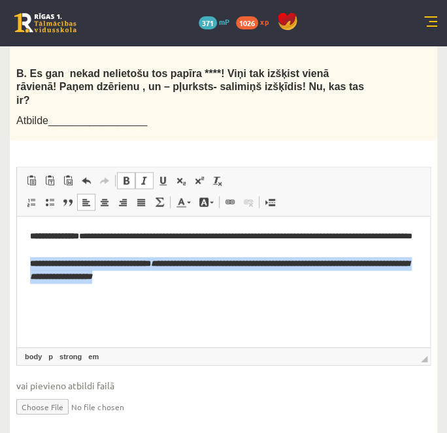
drag, startPoint x: 225, startPoint y: 293, endPoint x: 30, endPoint y: 283, distance: 195.0
click at [30, 283] on p "**********" at bounding box center [223, 263] width 387 height 68
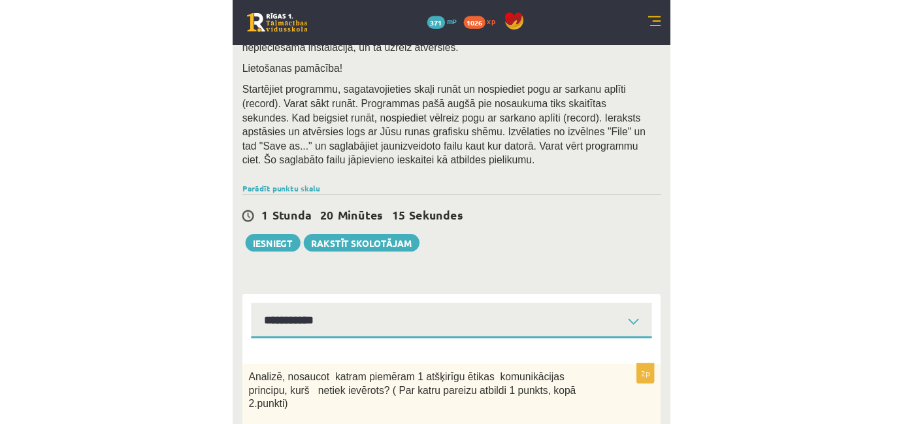
scroll to position [178, 0]
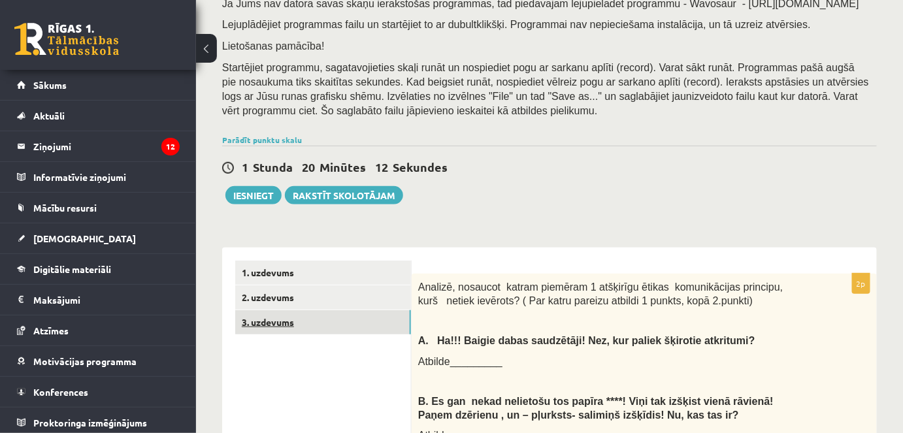
click at [290, 327] on link "3. uzdevums" at bounding box center [323, 322] width 176 height 24
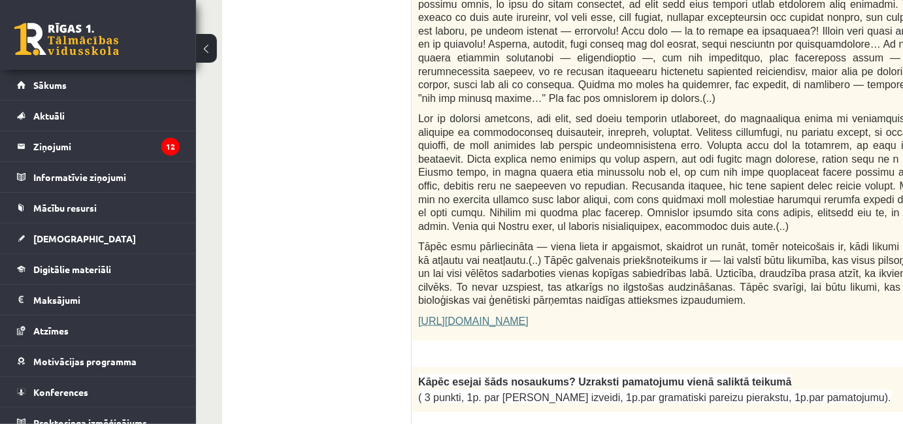
scroll to position [416, 0]
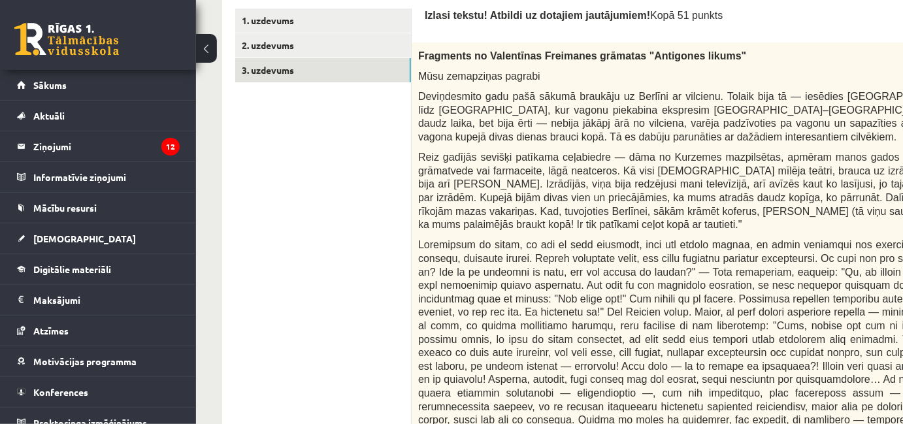
drag, startPoint x: 705, startPoint y: 173, endPoint x: 678, endPoint y: 153, distance: 33.6
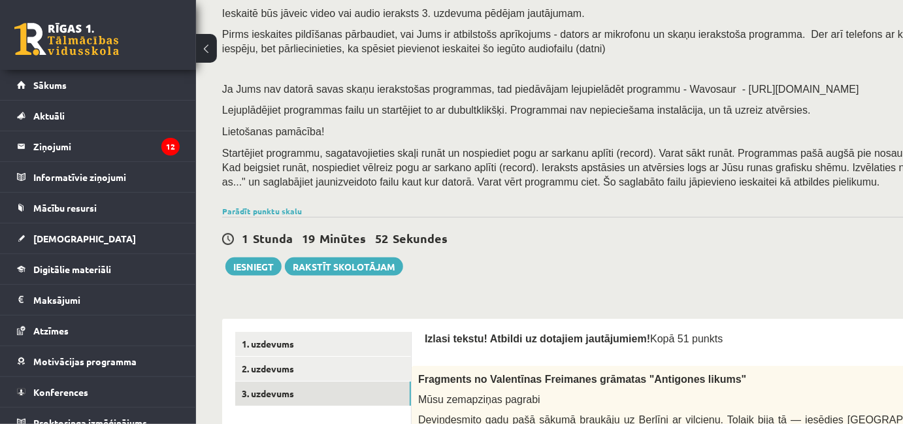
scroll to position [297, 0]
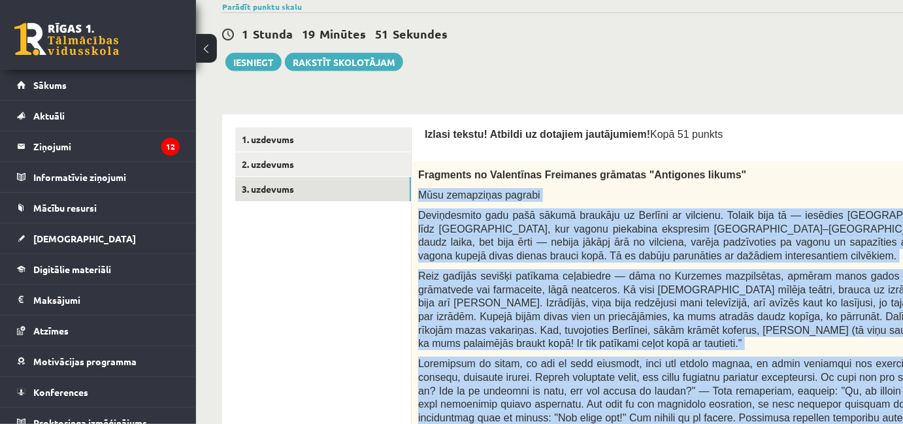
drag, startPoint x: 535, startPoint y: 297, endPoint x: 420, endPoint y: 184, distance: 160.4
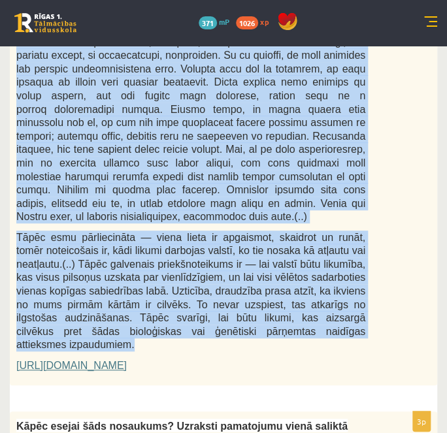
scroll to position [1425, 0]
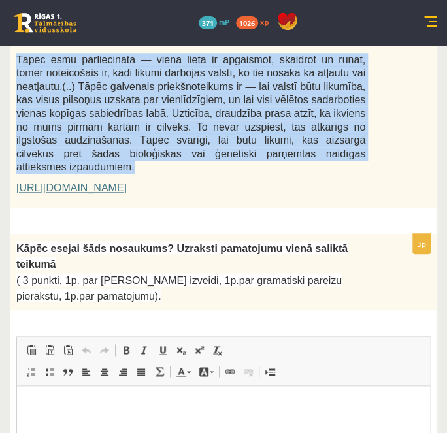
drag, startPoint x: 116, startPoint y: 144, endPoint x: 12, endPoint y: 108, distance: 109.7
click at [12, 234] on div "Kāpēc esejai šāds nosaukums? Uzraksti pamatojumu vienā saliktā teikumā ( 3 punk…" at bounding box center [223, 272] width 427 height 77
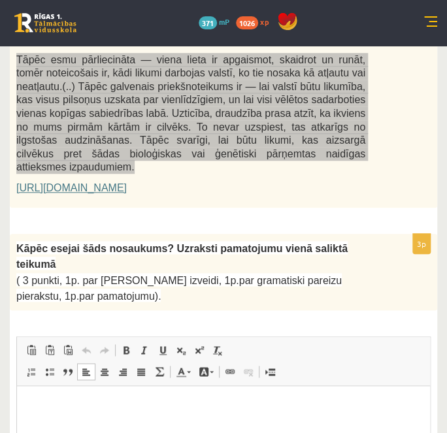
click at [72, 410] on p "Визуальный текстовый редактор, wiswyg-editor-user-answer-47433777817220" at bounding box center [223, 406] width 387 height 14
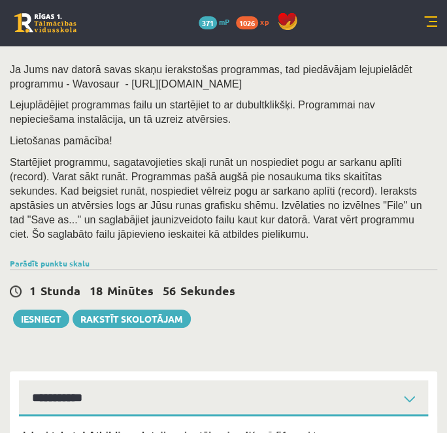
scroll to position [237, 0]
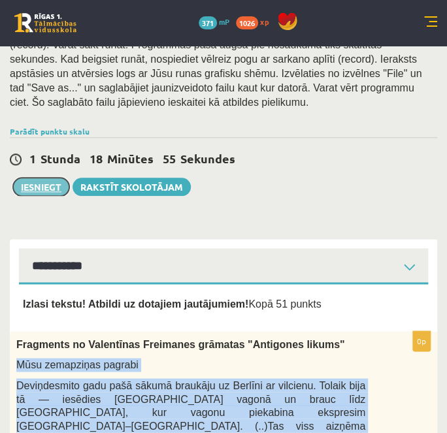
click at [50, 194] on button "Iesniegt" at bounding box center [41, 187] width 56 height 18
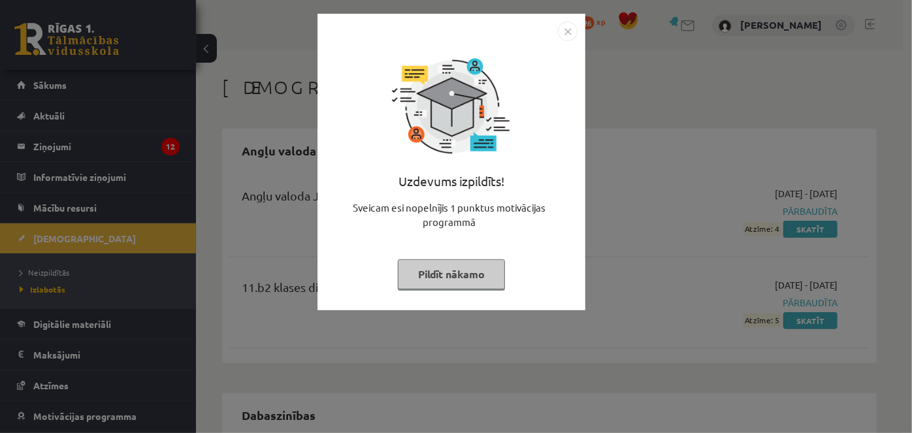
click at [455, 37] on img "Close" at bounding box center [568, 32] width 20 height 20
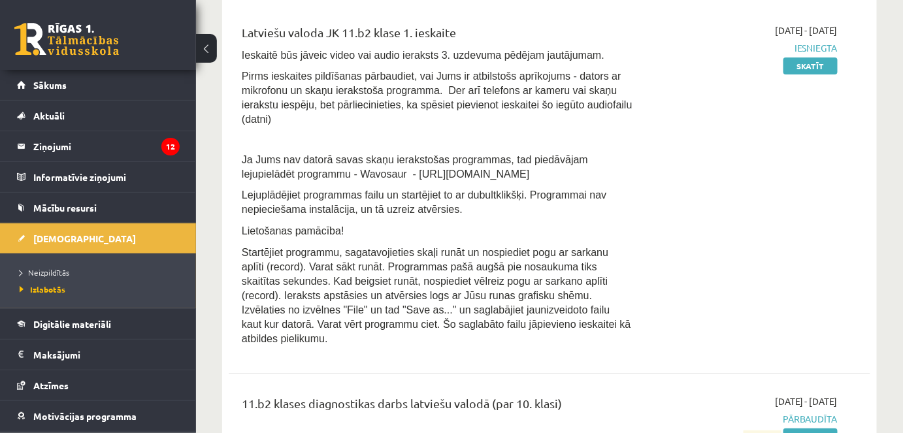
scroll to position [1366, 0]
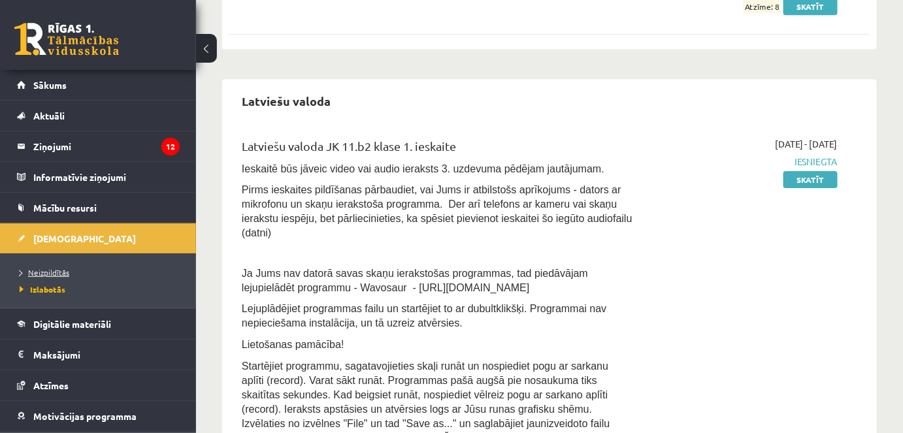
click at [27, 269] on span "Neizpildītās" at bounding box center [45, 272] width 50 height 10
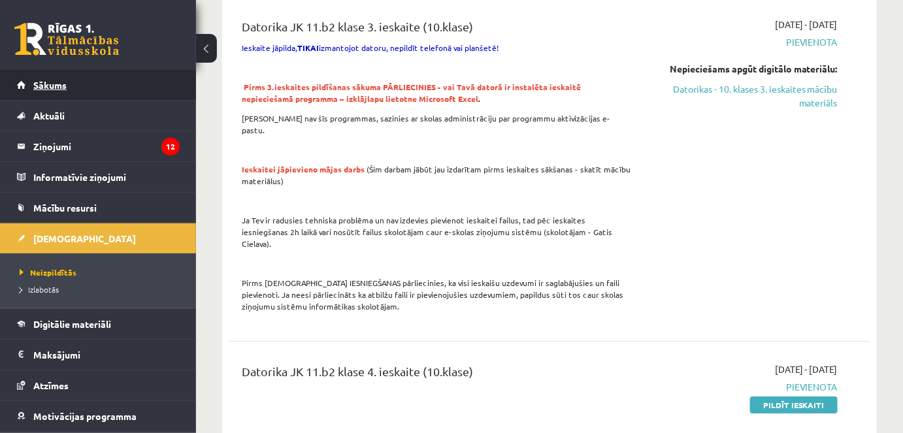
click at [84, 95] on link "Sākums" at bounding box center [98, 85] width 163 height 30
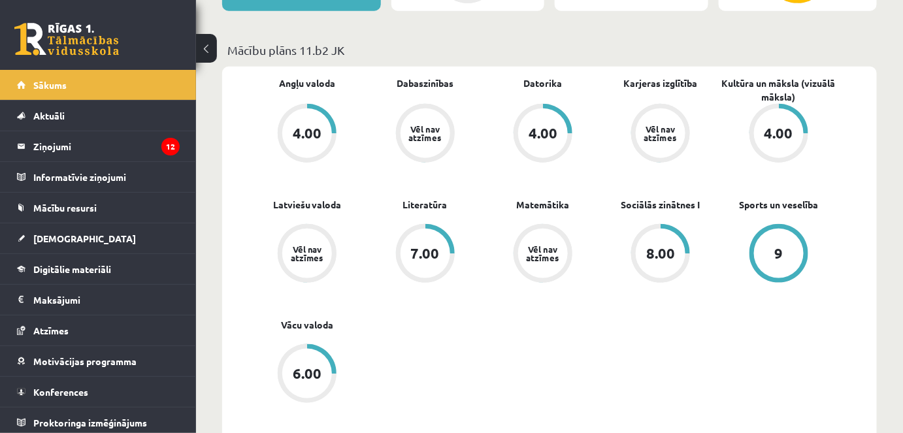
scroll to position [416, 0]
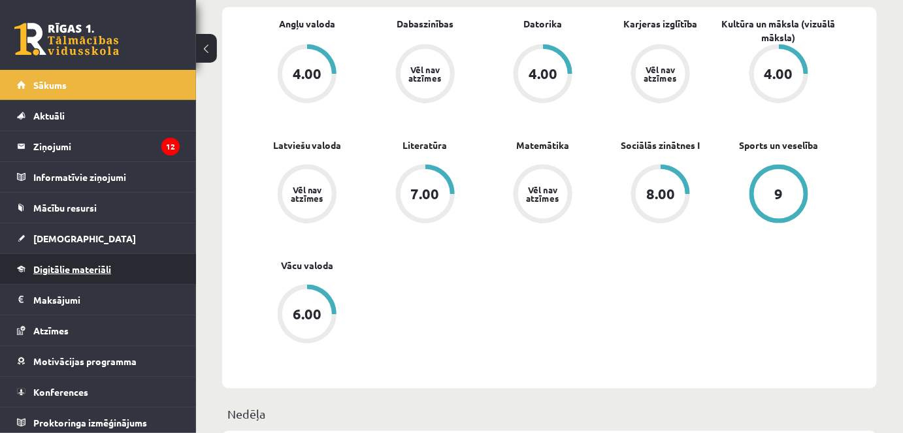
click at [85, 269] on span "Digitālie materiāli" at bounding box center [72, 269] width 78 height 12
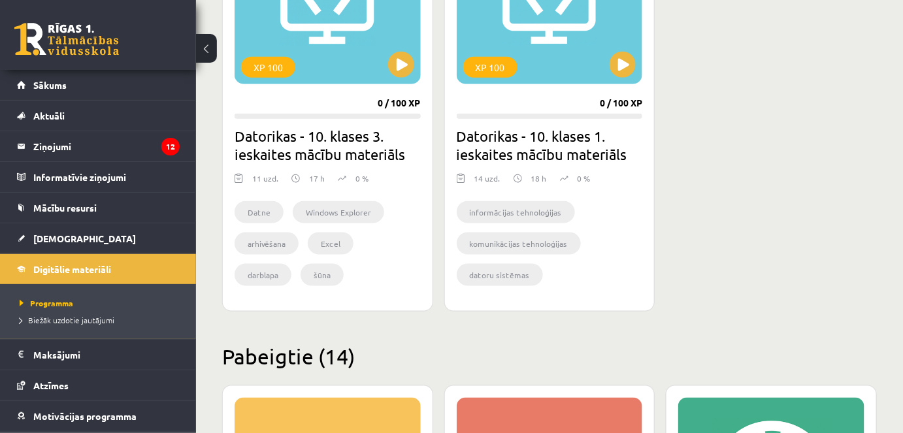
scroll to position [356, 0]
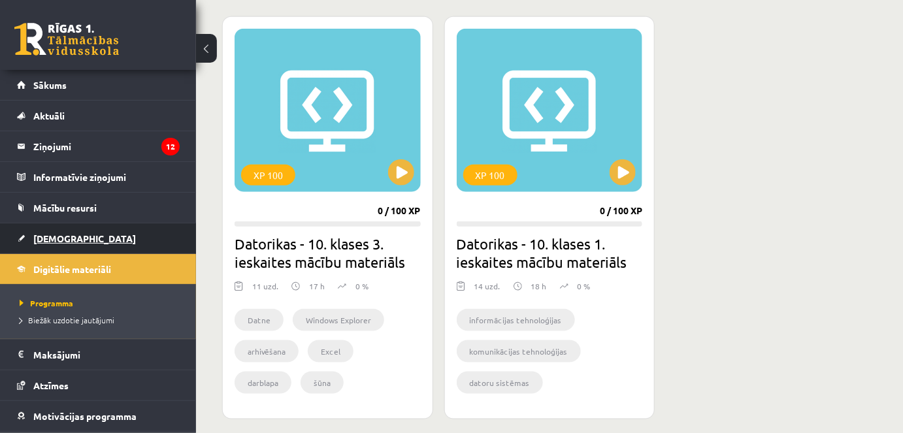
click at [79, 233] on link "[DEMOGRAPHIC_DATA]" at bounding box center [98, 239] width 163 height 30
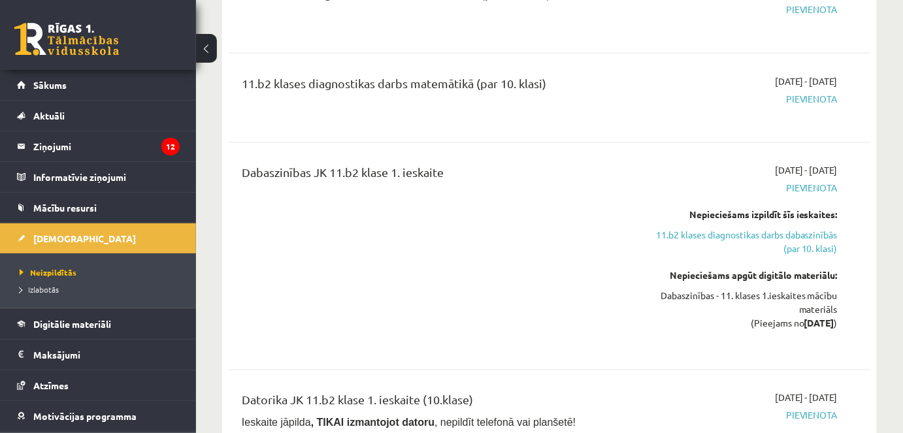
scroll to position [712, 0]
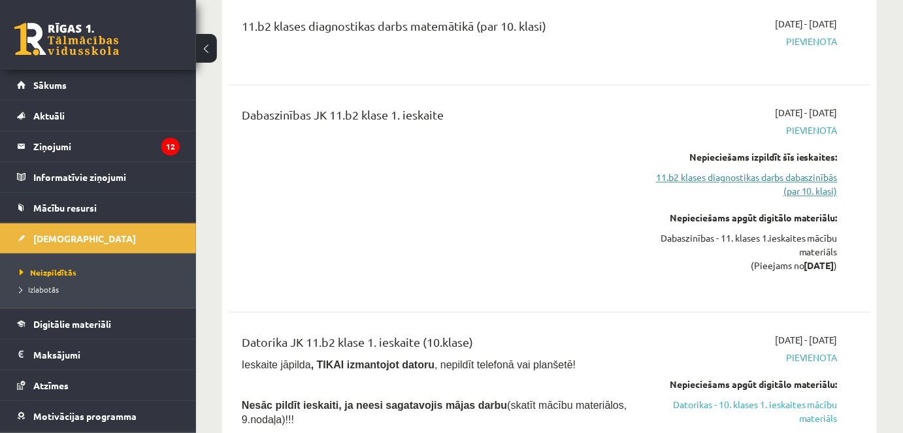
click at [776, 171] on link "11.b2 klases diagnostikas darbs dabaszinībās (par 10. klasi)" at bounding box center [745, 184] width 186 height 27
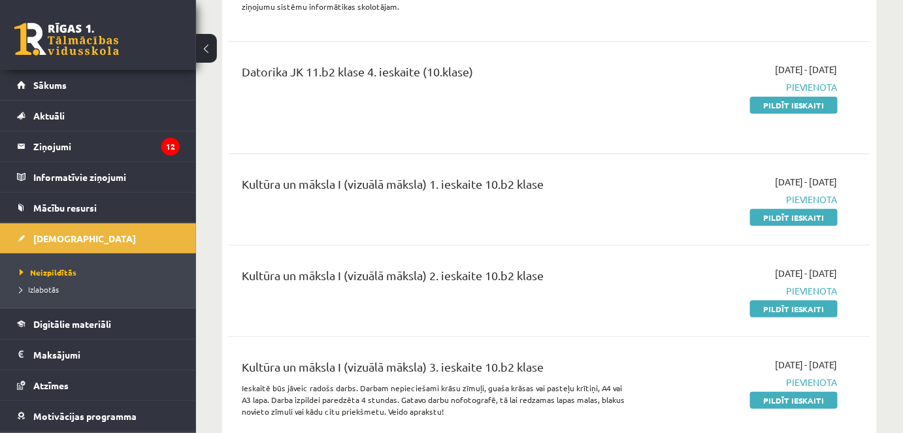
scroll to position [1667, 0]
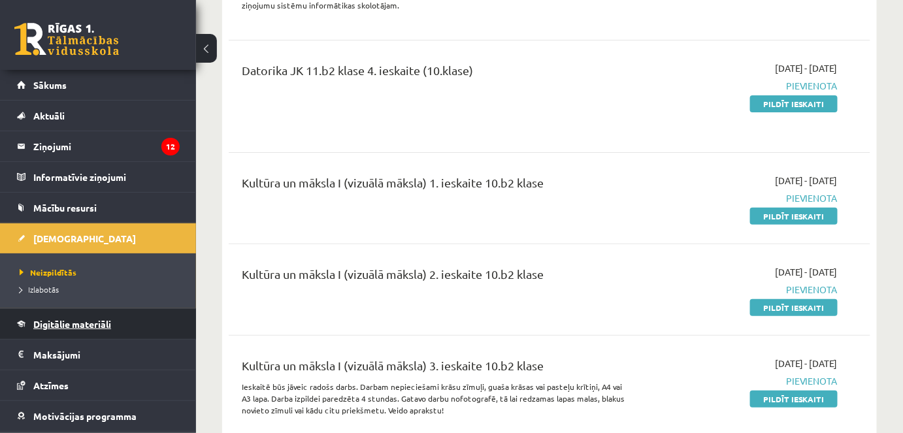
click at [42, 321] on span "Digitālie materiāli" at bounding box center [72, 324] width 78 height 12
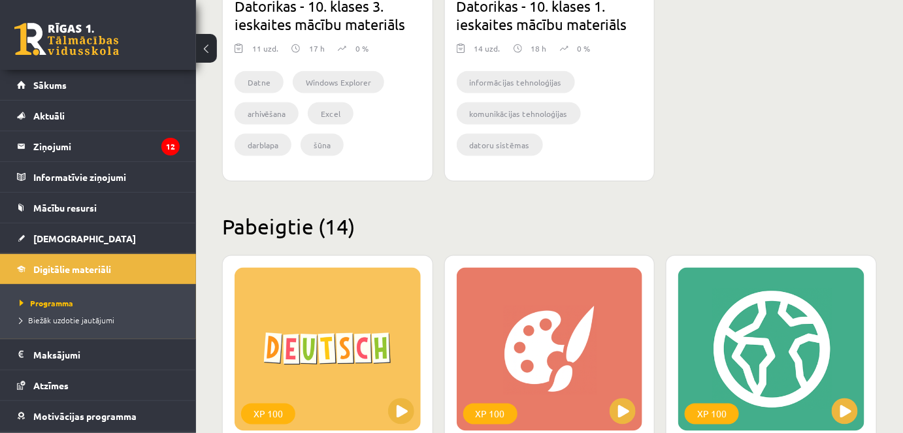
scroll to position [118, 0]
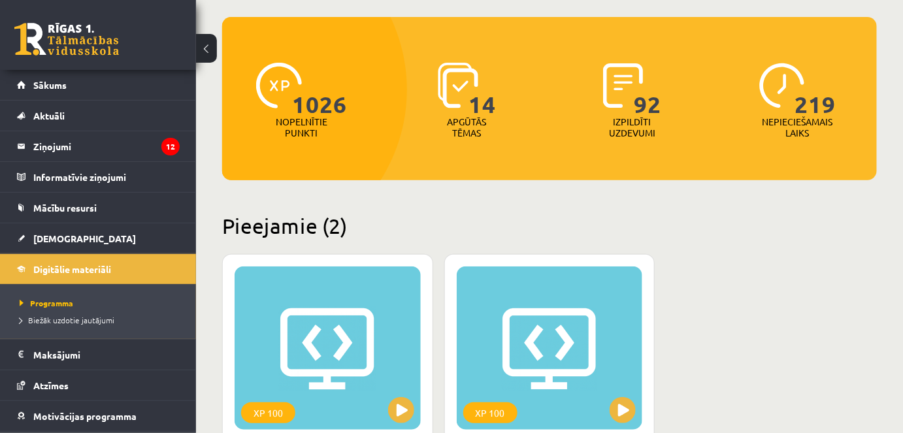
drag, startPoint x: 559, startPoint y: 2, endPoint x: 540, endPoint y: 3, distance: 19.6
click at [63, 269] on span "Digitālie materiāli" at bounding box center [72, 269] width 78 height 12
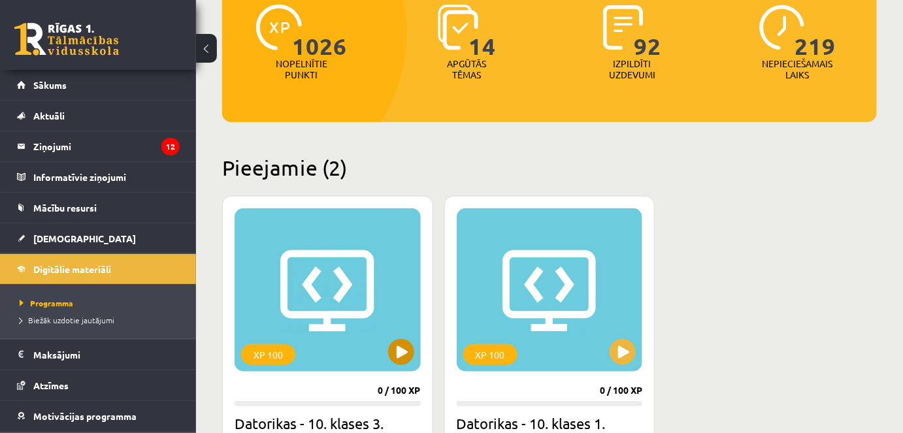
scroll to position [178, 0]
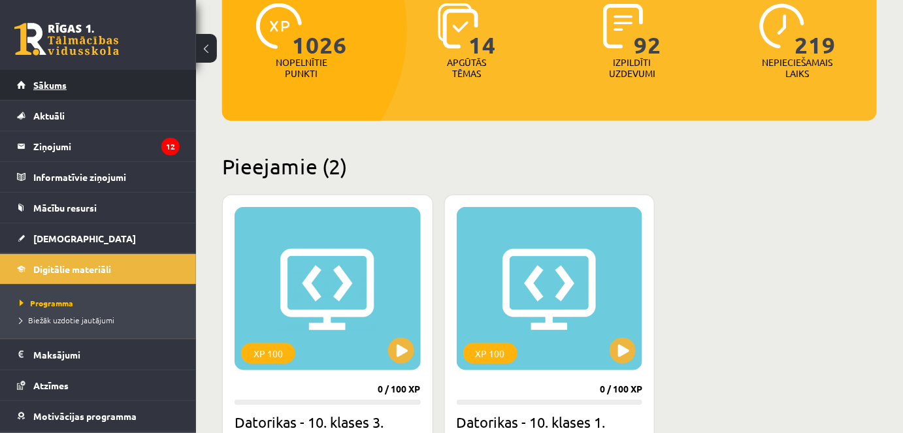
click at [82, 88] on link "Sākums" at bounding box center [98, 85] width 163 height 30
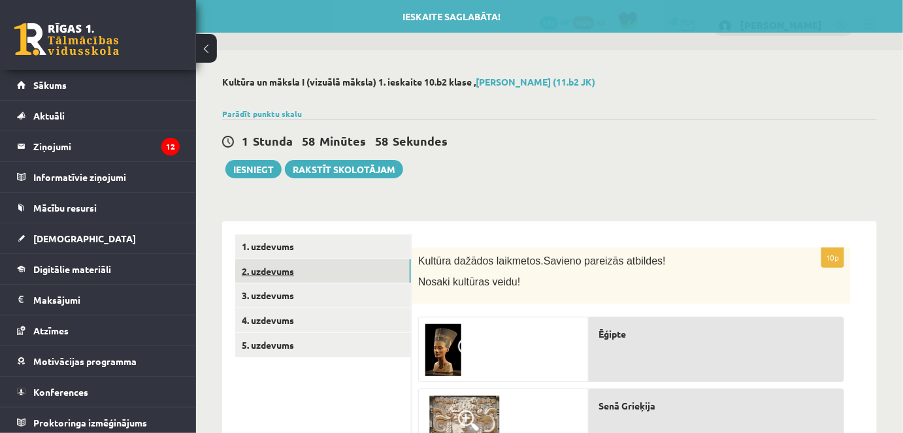
click at [265, 265] on link "2. uzdevums" at bounding box center [323, 271] width 176 height 24
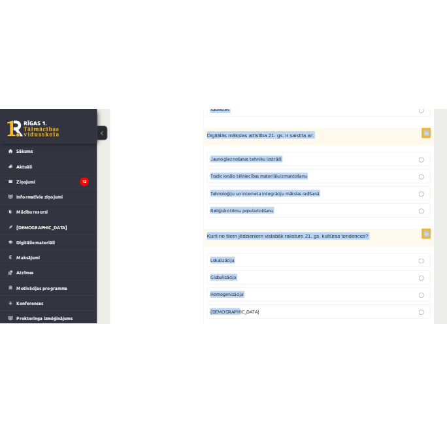
scroll to position [1366, 0]
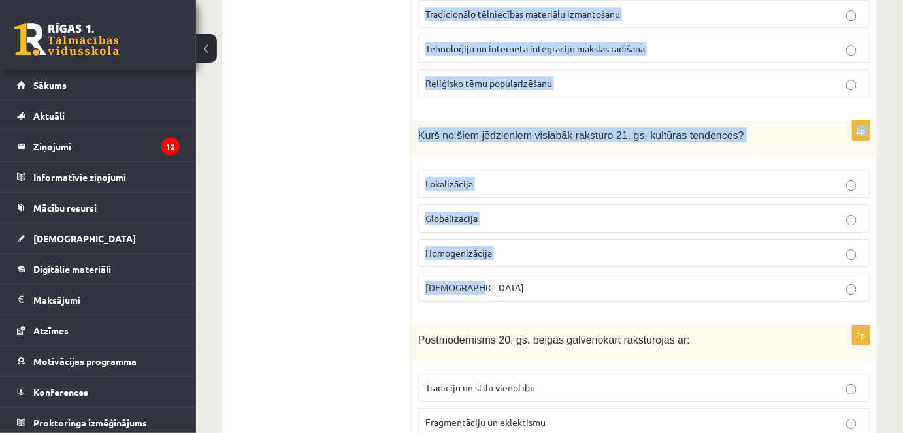
drag, startPoint x: 424, startPoint y: 139, endPoint x: 562, endPoint y: 187, distance: 146.5
click at [588, 251] on form "2p Kāds bija modernisma galvenais mērķis 20. gs. sākumā? Saglabāt tradicionālās…" at bounding box center [644, 422] width 439 height 3107
copy form "āds bija modernisma galvenais mērķis 20. gs. sākumā? Saglabāt tradicionālās māk…"
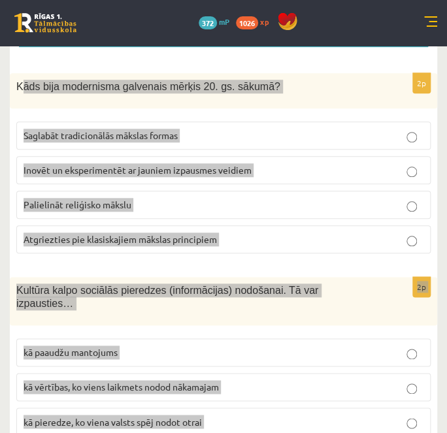
scroll to position [237, 0]
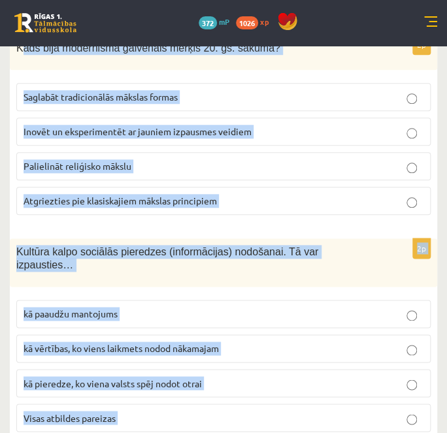
click at [56, 122] on label "Inovēt un eksperimentēt ar jauniem izpausmes veidiem" at bounding box center [223, 132] width 414 height 28
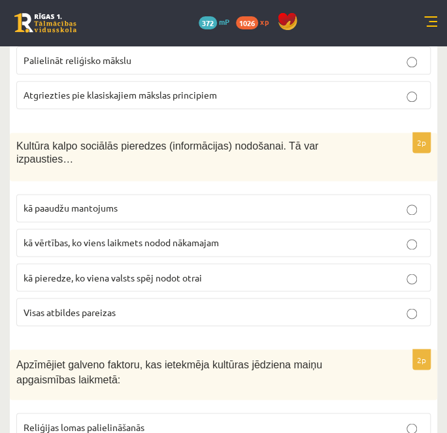
scroll to position [356, 0]
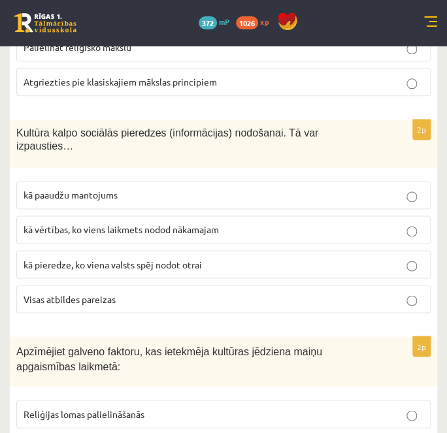
drag, startPoint x: 73, startPoint y: 289, endPoint x: 42, endPoint y: 285, distance: 31.0
click at [64, 292] on p "Visas atbildes pareizas" at bounding box center [224, 299] width 400 height 14
click at [78, 285] on label "Visas atbildes pareizas" at bounding box center [223, 299] width 414 height 28
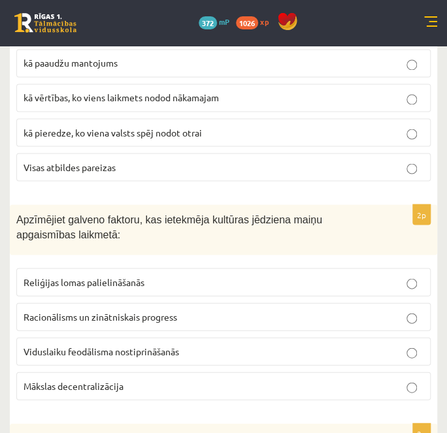
scroll to position [535, 0]
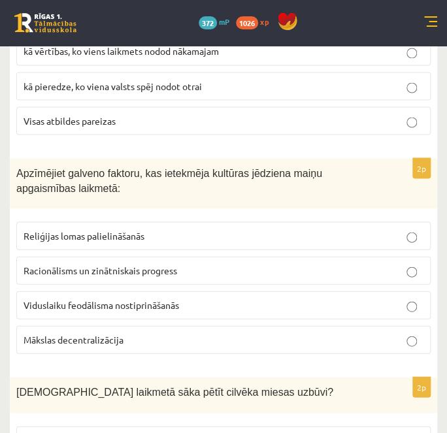
click at [76, 264] on span "Racionālisms un zinātniskais progress" at bounding box center [101, 270] width 154 height 12
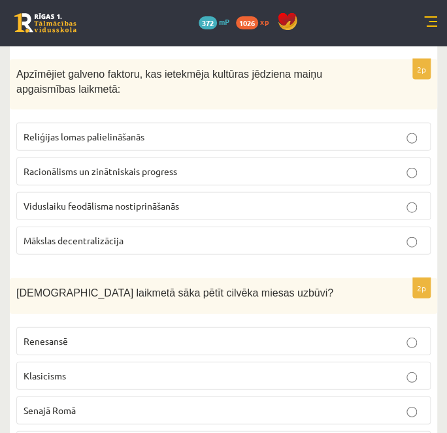
scroll to position [772, 0]
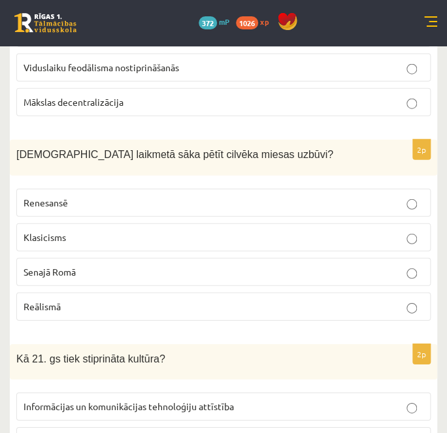
click at [62, 193] on label "Renesansē" at bounding box center [223, 203] width 414 height 28
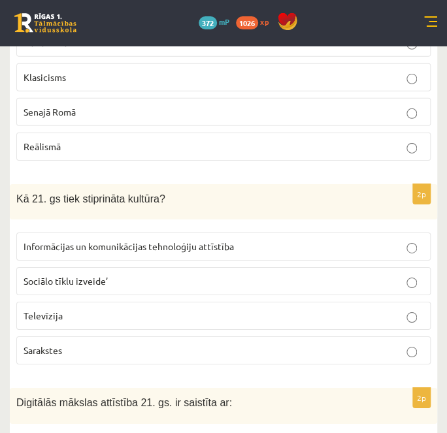
scroll to position [950, 0]
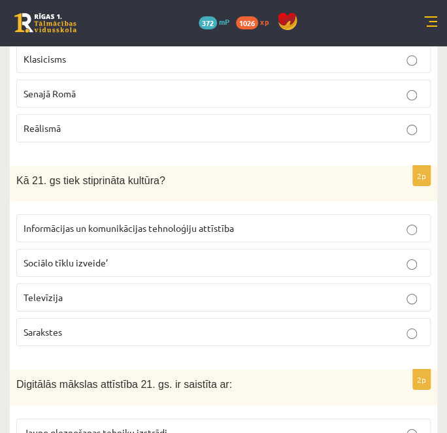
click at [69, 218] on label "Informācijas un komunikācijas tehnoloģiju attīstība" at bounding box center [223, 228] width 414 height 28
click at [97, 291] on p "Televīzija" at bounding box center [224, 298] width 400 height 14
click at [127, 222] on span "Informācijas un komunikācijas tehnoloģiju attīstība" at bounding box center [129, 228] width 210 height 12
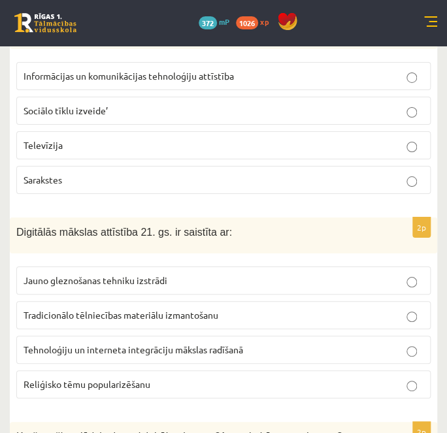
scroll to position [1248, 0]
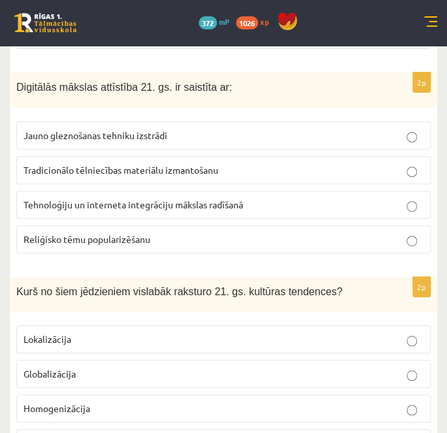
click at [69, 199] on span "Tehnoloģiju un interneta integrāciju mākslas radīšanā" at bounding box center [134, 205] width 220 height 12
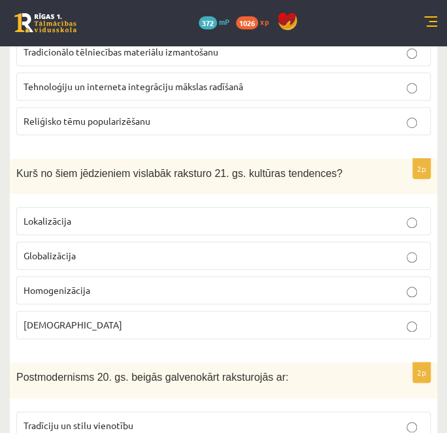
click at [71, 250] on span "Globalizācija" at bounding box center [50, 256] width 52 height 12
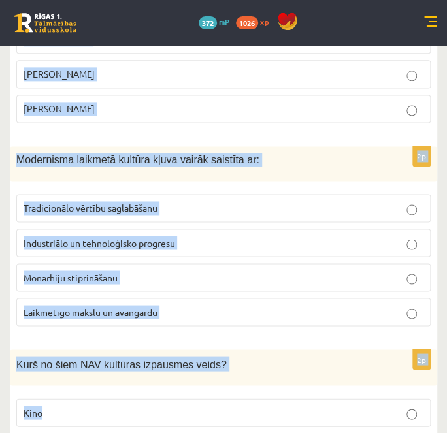
scroll to position [2931, 0]
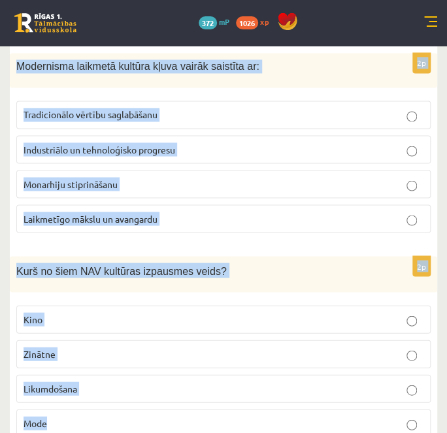
drag, startPoint x: 18, startPoint y: 175, endPoint x: 257, endPoint y: 407, distance: 332.8
copy form "Postmodernisms 20. gs. beigās galvenokārt raksturojās ar: Tradīciju un stilu vi…"
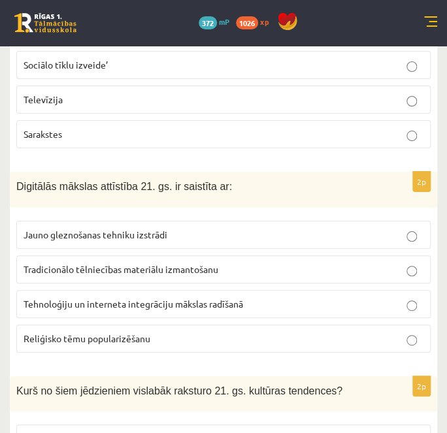
scroll to position [1565, 0]
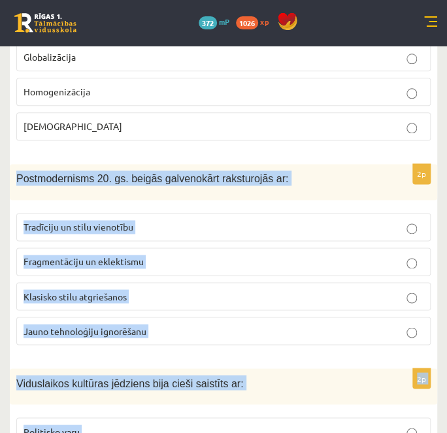
click at [75, 256] on span "Fragmentāciju un eklektismu" at bounding box center [84, 262] width 120 height 12
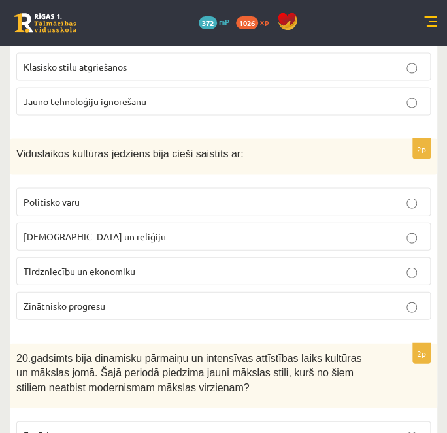
scroll to position [1802, 0]
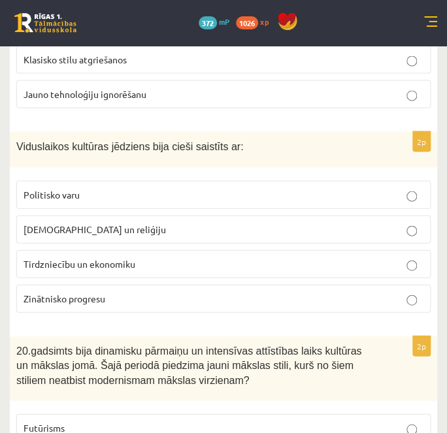
click at [78, 215] on label "Baznīcu un reliģiju" at bounding box center [223, 229] width 414 height 28
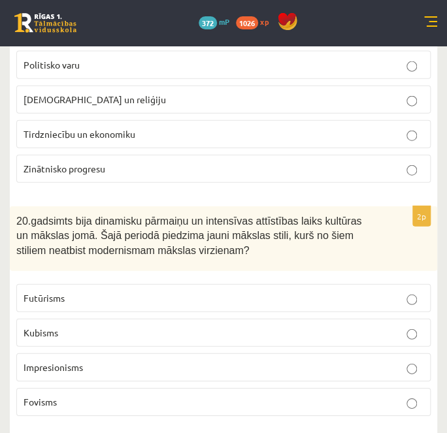
scroll to position [2040, 0]
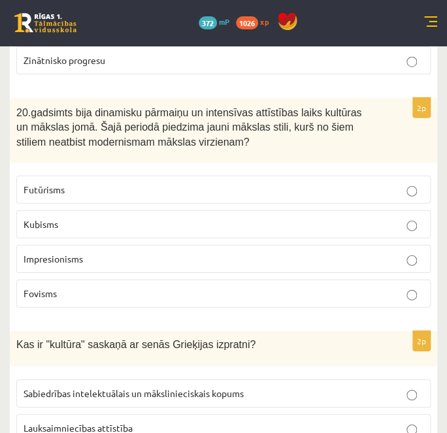
click at [137, 245] on label "Impresionisms" at bounding box center [223, 259] width 414 height 28
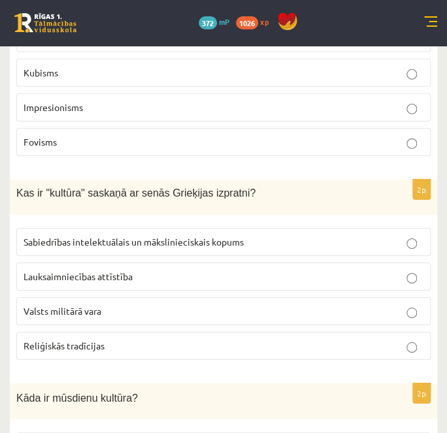
scroll to position [2218, 0]
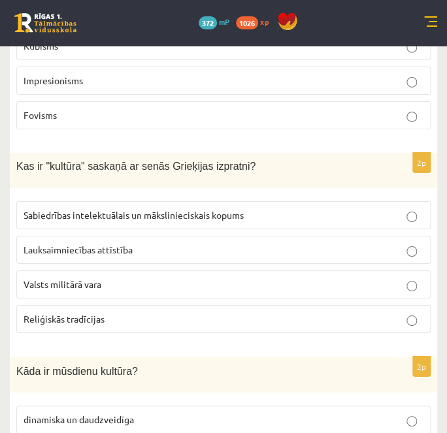
click at [94, 201] on label "Sabiedrības intelektuālais un mākslinieciskais kopums" at bounding box center [223, 215] width 414 height 28
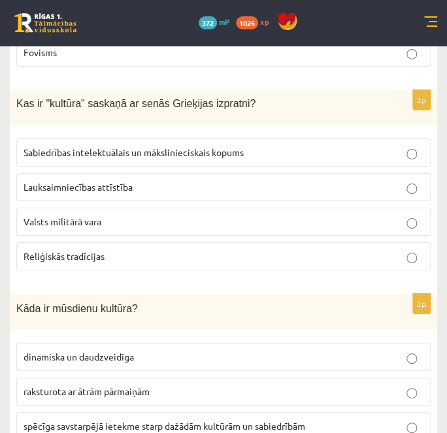
scroll to position [2396, 0]
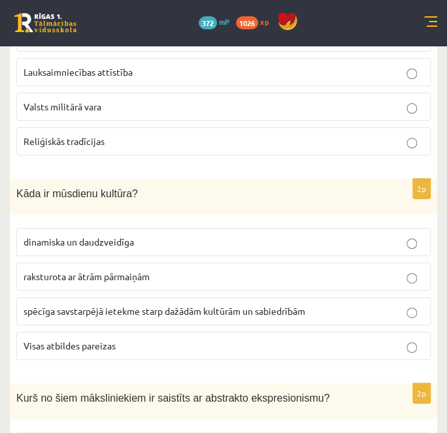
click at [90, 340] on span "Visas atbildes pareizas" at bounding box center [70, 346] width 92 height 12
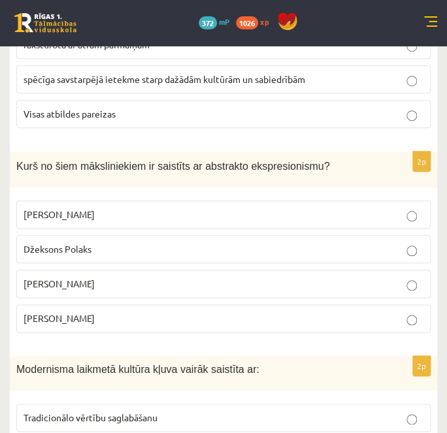
scroll to position [2634, 0]
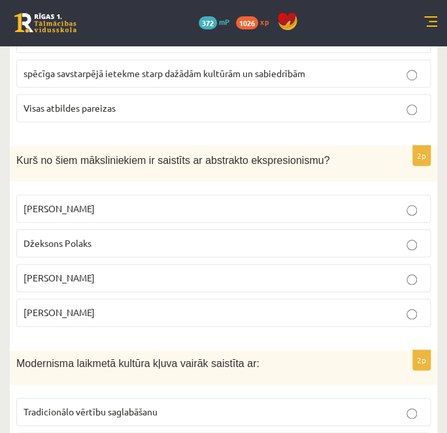
click at [80, 237] on span "Džeksons Polaks" at bounding box center [58, 243] width 68 height 12
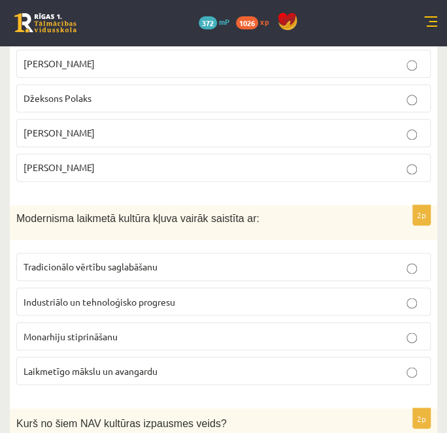
scroll to position [2812, 0]
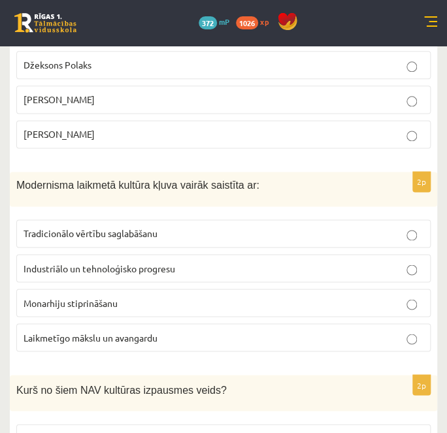
click at [63, 331] on p "Laikmetīgo mākslu un avangardu" at bounding box center [224, 338] width 400 height 14
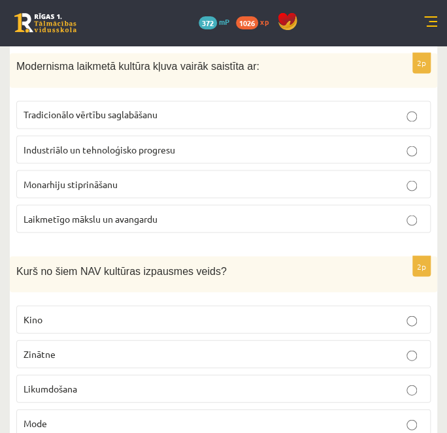
click at [84, 382] on p "Likumdošana" at bounding box center [224, 389] width 400 height 14
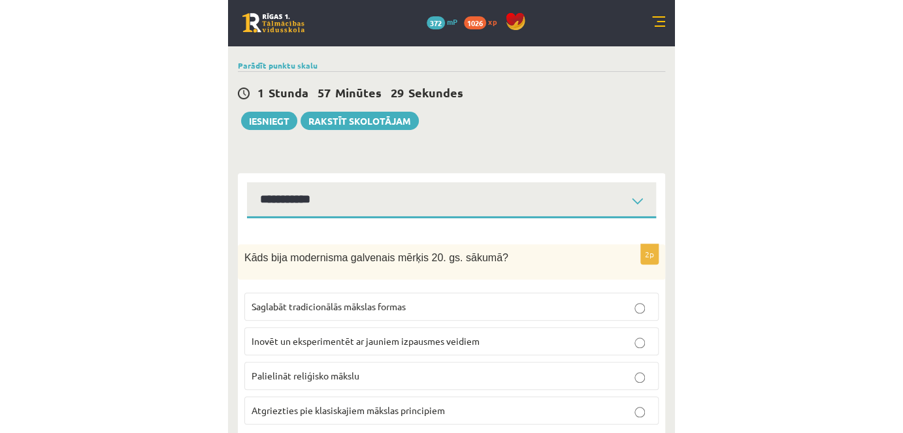
scroll to position [0, 0]
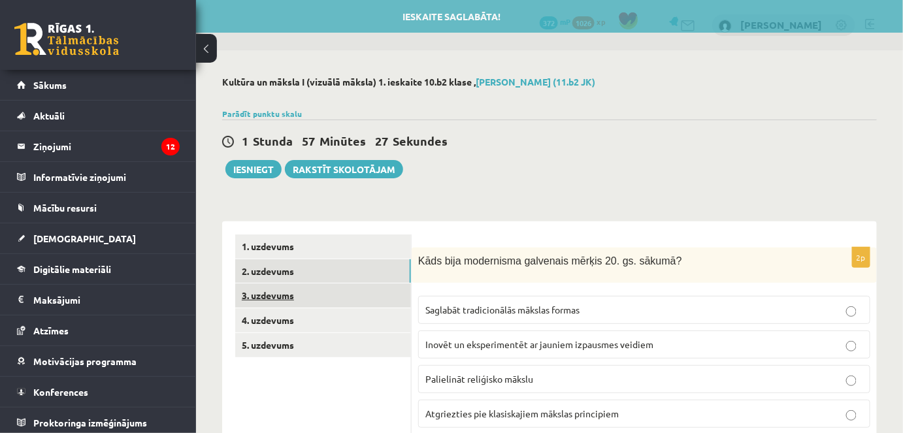
click at [301, 298] on link "3. uzdevums" at bounding box center [323, 296] width 176 height 24
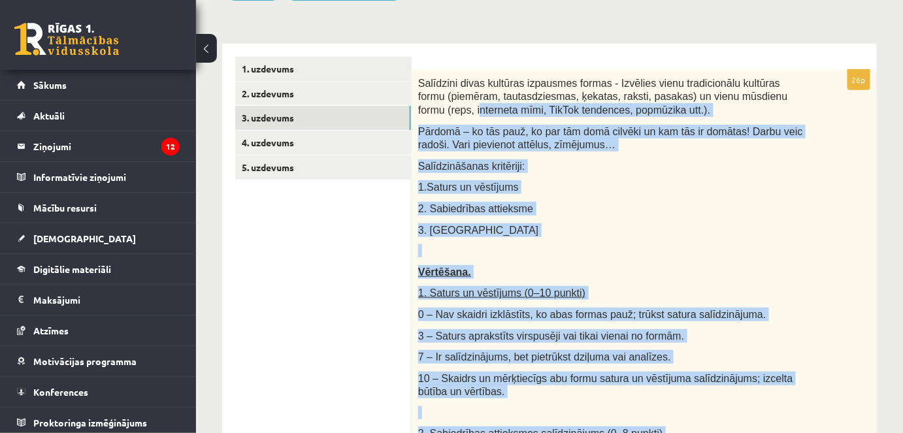
scroll to position [118, 0]
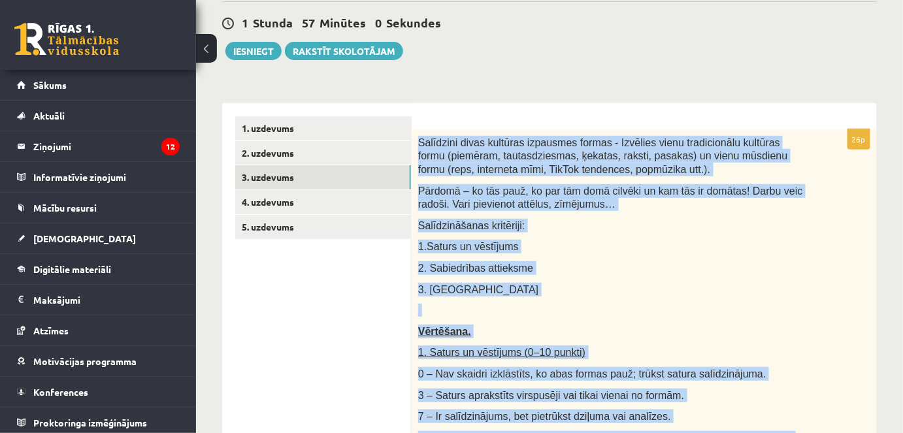
drag, startPoint x: 587, startPoint y: 230, endPoint x: 415, endPoint y: 146, distance: 191.2
copy div "Salīdzini divas kultūras izpausmes formas - Izvēlies vienu tradicionālu kultūra…"
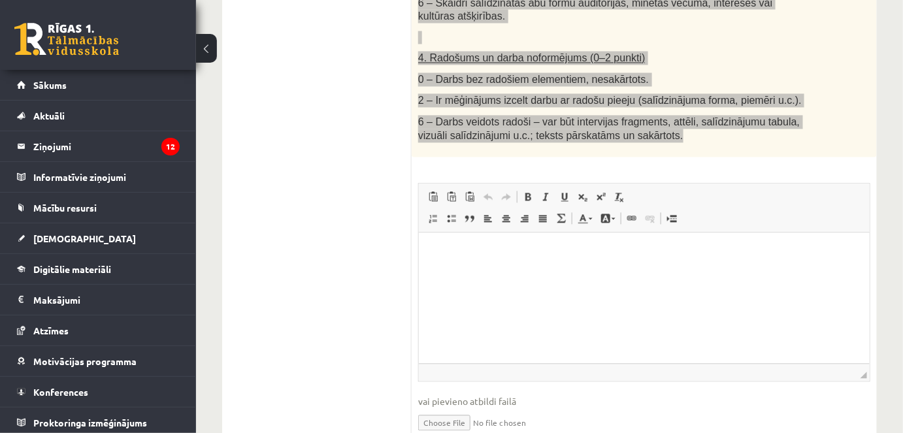
scroll to position [873, 0]
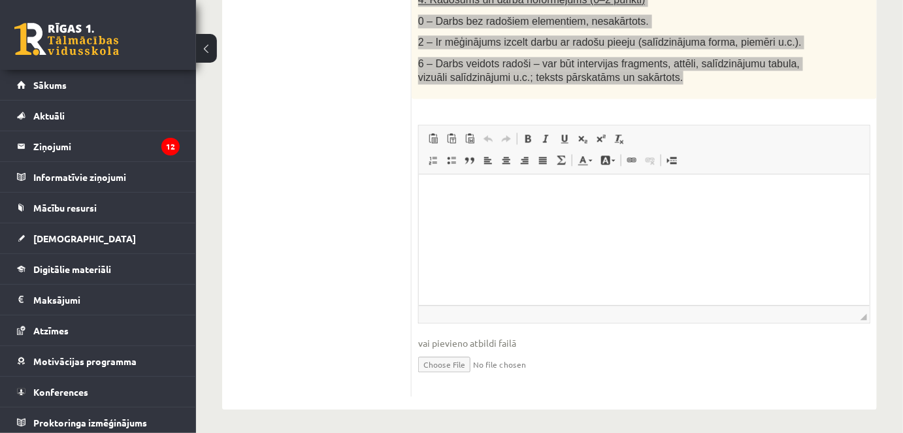
drag, startPoint x: 520, startPoint y: 189, endPoint x: 520, endPoint y: 241, distance: 52.3
click at [520, 214] on html at bounding box center [643, 195] width 451 height 40
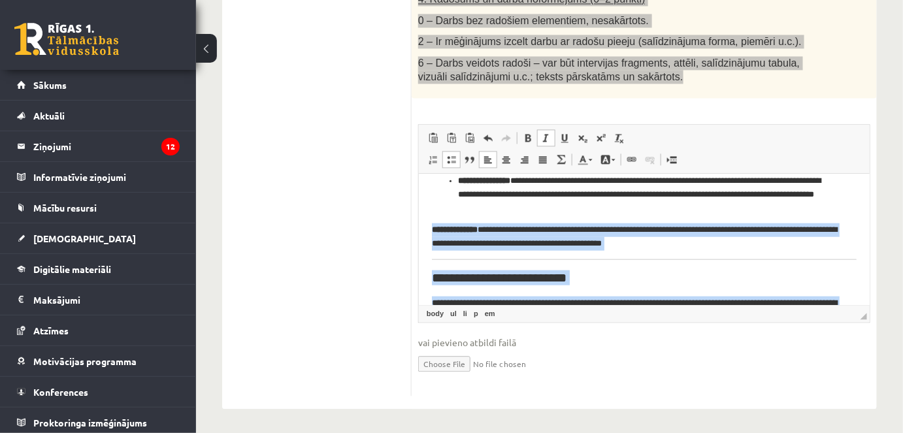
scroll to position [461, 0]
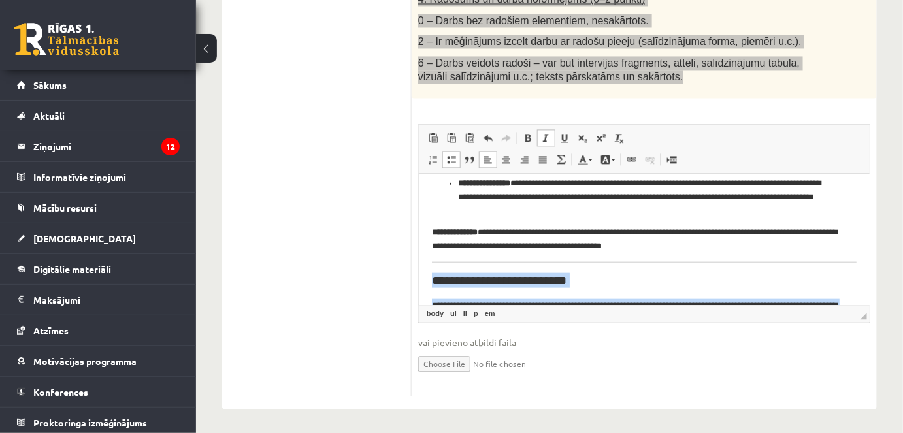
drag, startPoint x: 791, startPoint y: 284, endPoint x: 425, endPoint y: 272, distance: 366.2
click at [425, 272] on html "**********" at bounding box center [643, 68] width 451 height 710
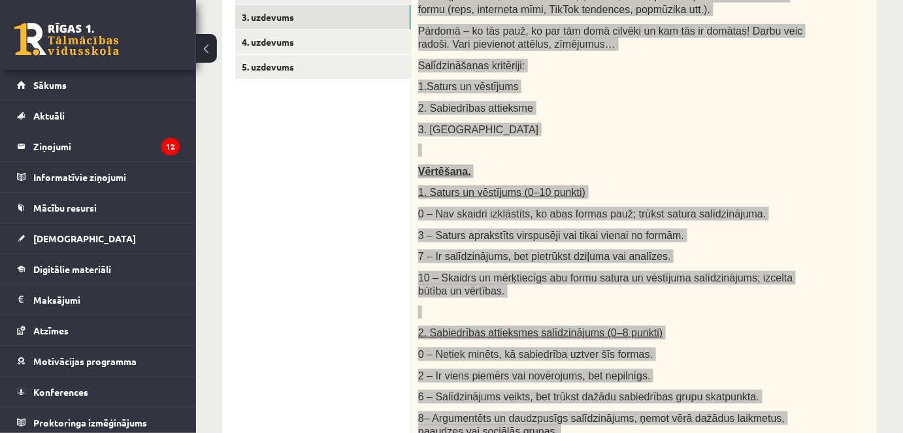
scroll to position [0, 0]
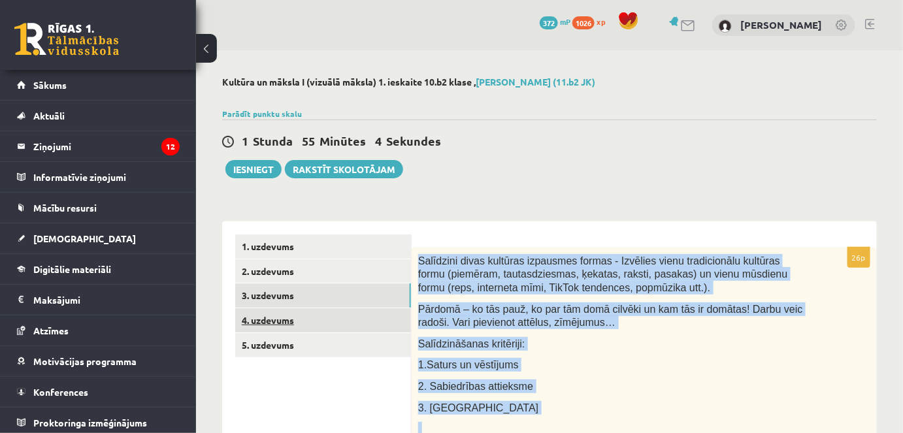
click at [290, 316] on link "4. uzdevums" at bounding box center [323, 320] width 176 height 24
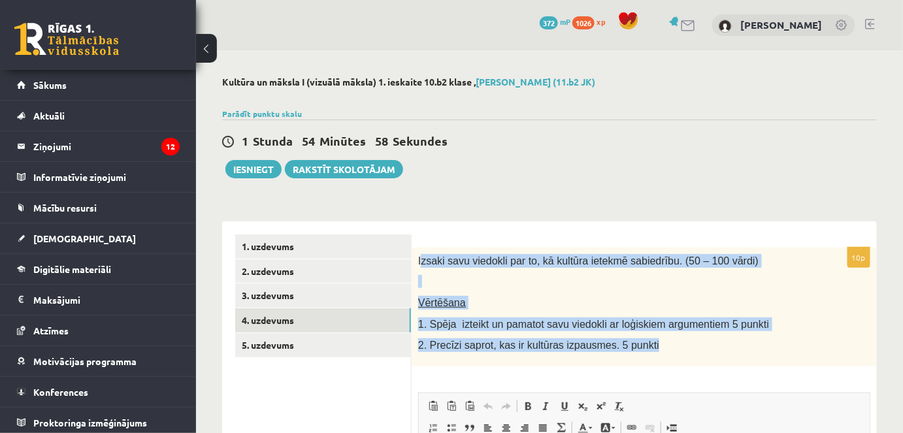
drag, startPoint x: 422, startPoint y: 256, endPoint x: 712, endPoint y: 335, distance: 301.6
click at [712, 335] on div "Izsaki savu viedokli par to, kā kultūra ietekmē sabiedrību. (50 – 100 vārdi) Vē…" at bounding box center [644, 307] width 465 height 119
copy div "zsaki savu viedokli par to, kā kultūra ietekmē sabiedrību. (50 – 100 vārdi) Vēr…"
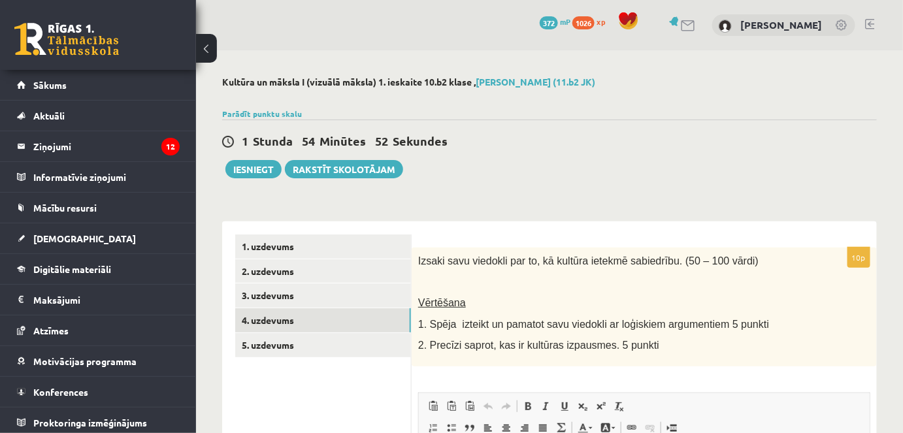
click at [775, 78] on div "**********" at bounding box center [549, 377] width 707 height 654
drag, startPoint x: 639, startPoint y: 189, endPoint x: 612, endPoint y: 173, distance: 31.4
click at [638, 189] on div "**********" at bounding box center [549, 377] width 707 height 654
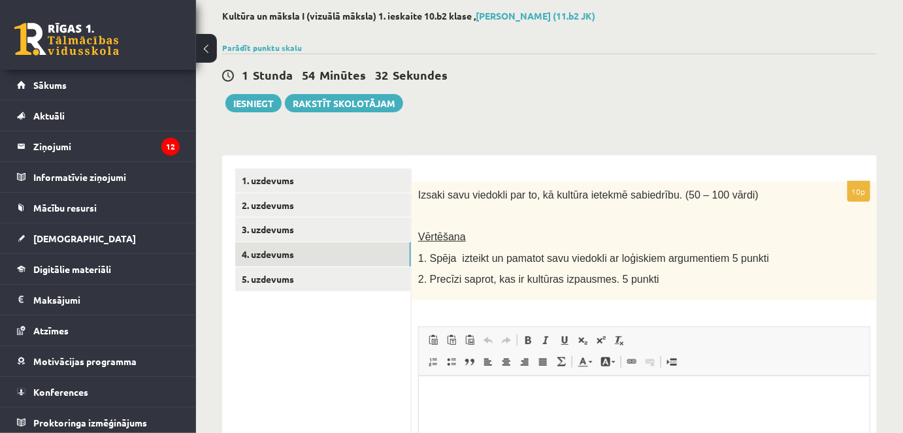
scroll to position [237, 0]
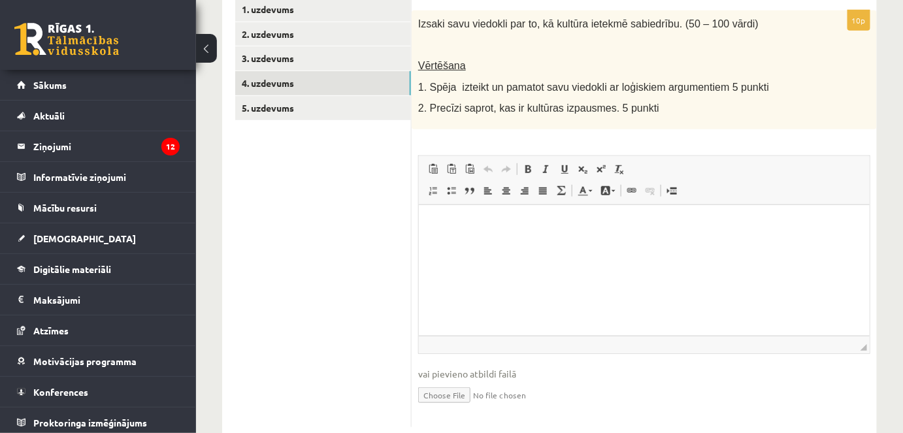
click at [568, 244] on html at bounding box center [643, 225] width 451 height 40
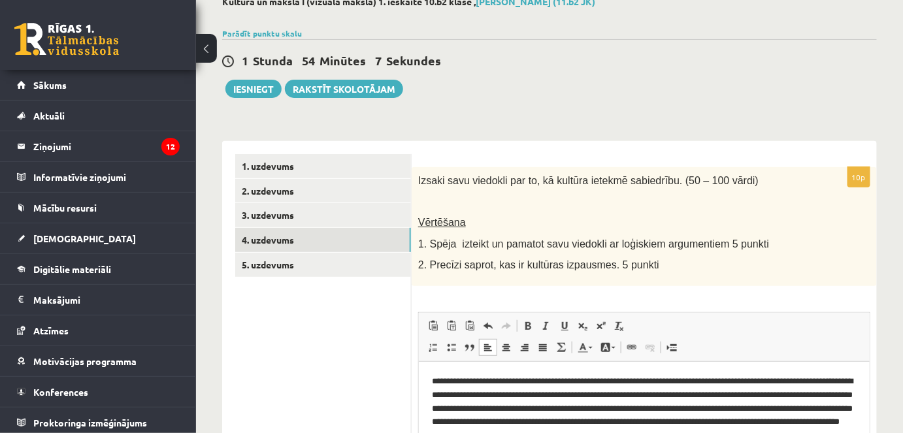
scroll to position [59, 0]
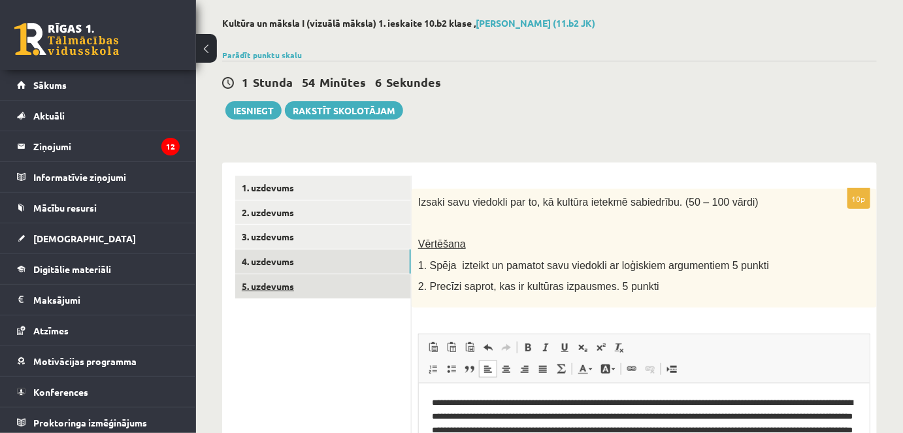
click at [313, 297] on link "5. uzdevums" at bounding box center [323, 287] width 176 height 24
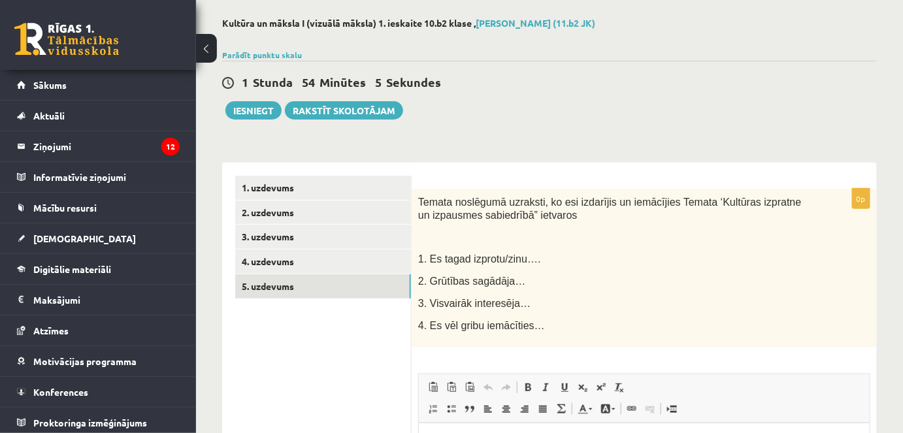
scroll to position [0, 0]
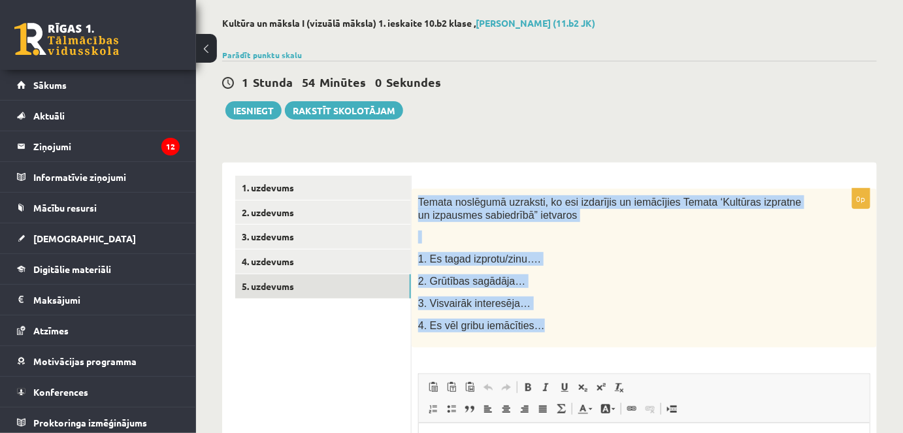
drag, startPoint x: 418, startPoint y: 193, endPoint x: 552, endPoint y: 338, distance: 197.5
click at [552, 338] on div "Temata noslēgumā uzraksti, ko esi izdarījis un iemācījies Temata ‘Kultūras izpr…" at bounding box center [644, 268] width 465 height 159
copy div "Temata noslēgumā uzraksti, ko esi izdarījis un iemācījies Temata ‘Kultūras izpr…"
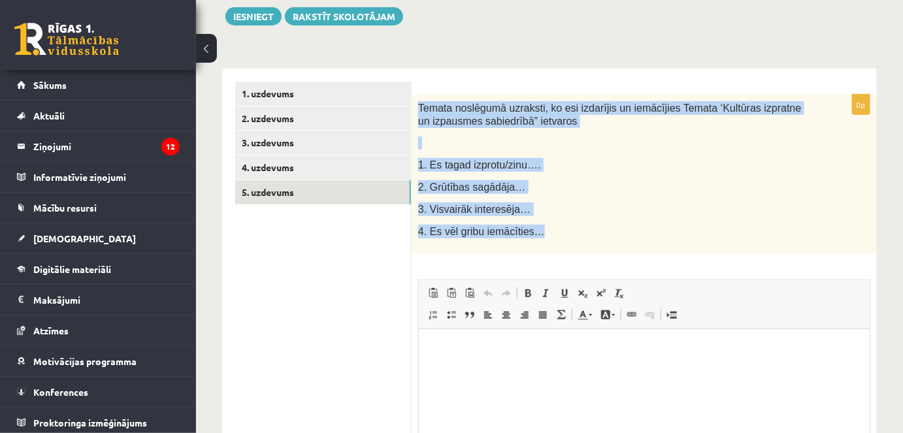
scroll to position [297, 0]
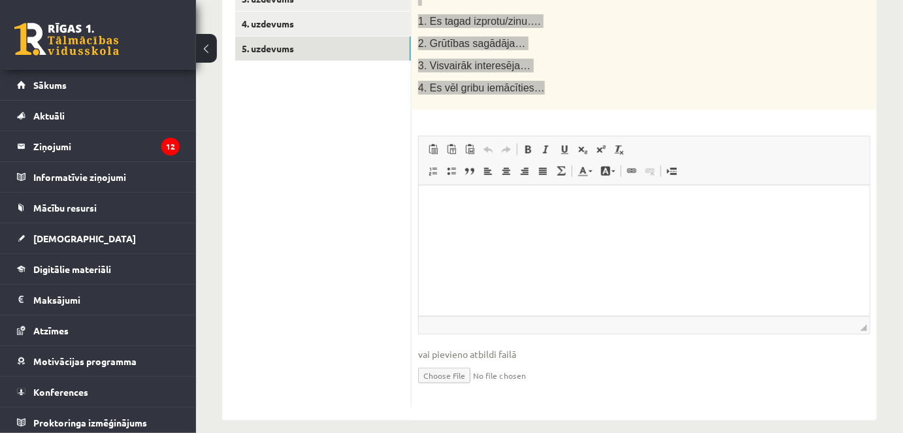
click at [503, 225] on html at bounding box center [643, 205] width 451 height 40
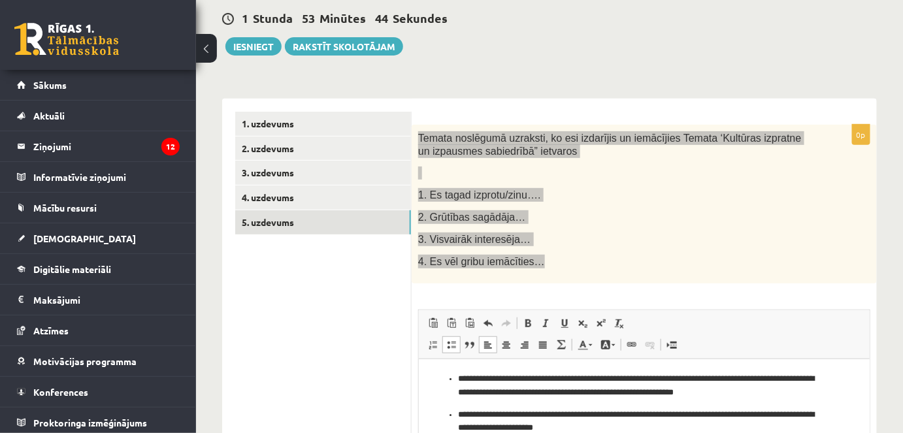
scroll to position [118, 0]
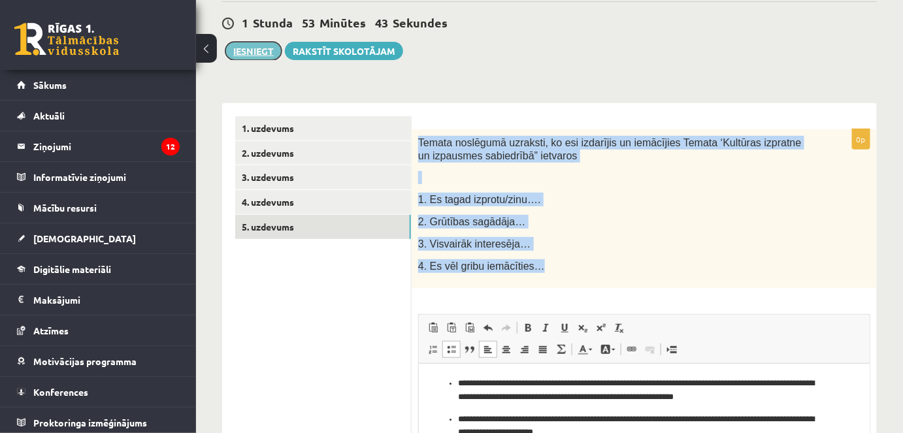
click at [252, 45] on button "Iesniegt" at bounding box center [253, 51] width 56 height 18
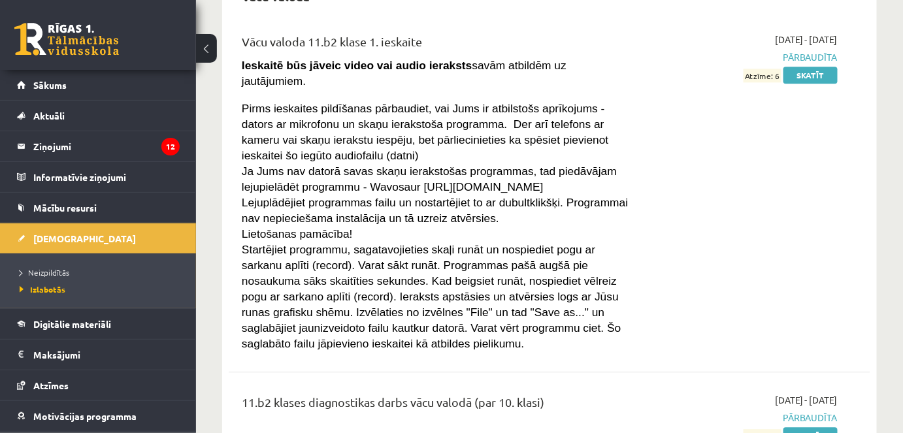
scroll to position [2640, 0]
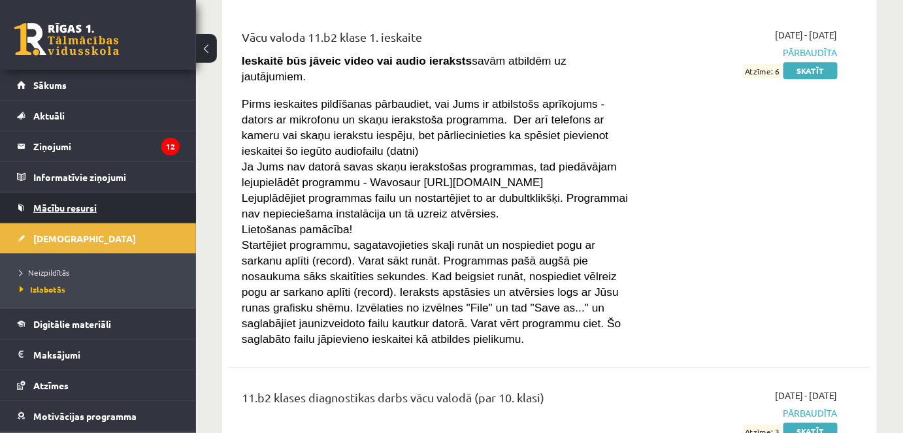
click at [46, 204] on span "Mācību resursi" at bounding box center [64, 208] width 63 height 12
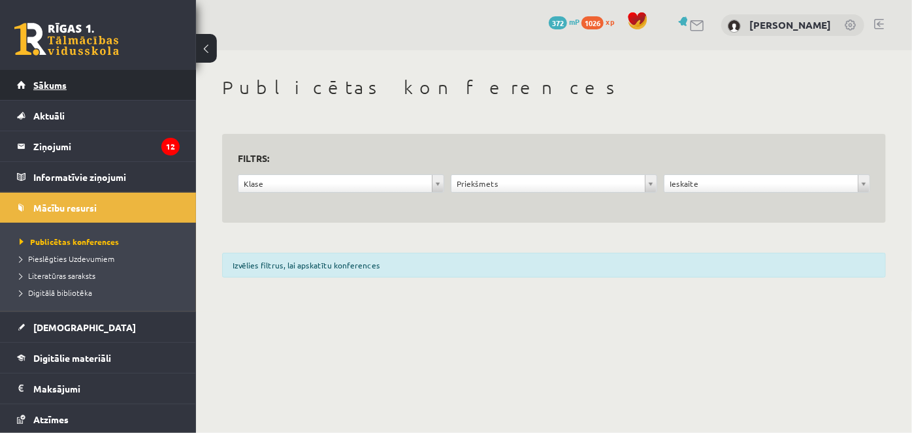
click at [66, 95] on link "Sākums" at bounding box center [98, 85] width 163 height 30
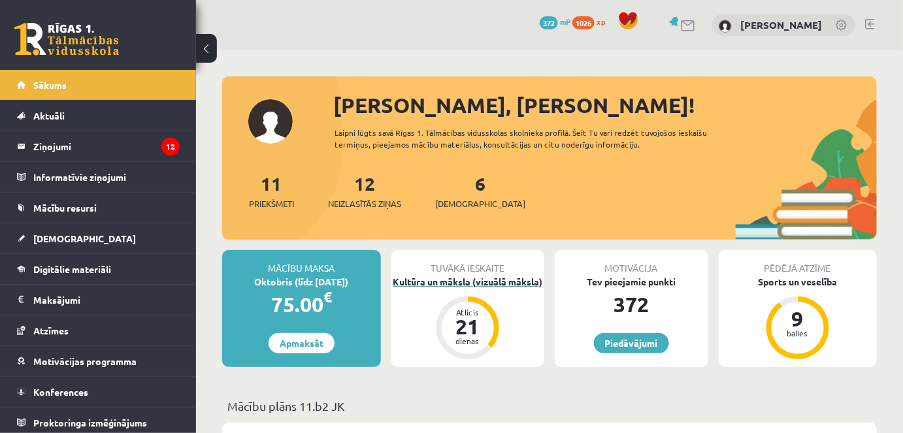
click at [399, 288] on div "Tuvākā ieskaite Kultūra un māksla (vizuālā māksla) Atlicis 21 dienas" at bounding box center [468, 308] width 154 height 117
click at [427, 286] on div "Kultūra un māksla (vizuālā māksla)" at bounding box center [468, 282] width 154 height 14
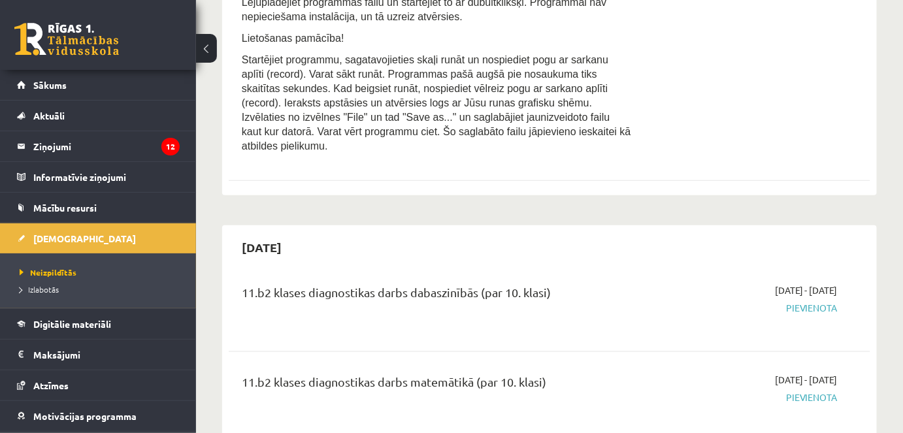
scroll to position [58, 0]
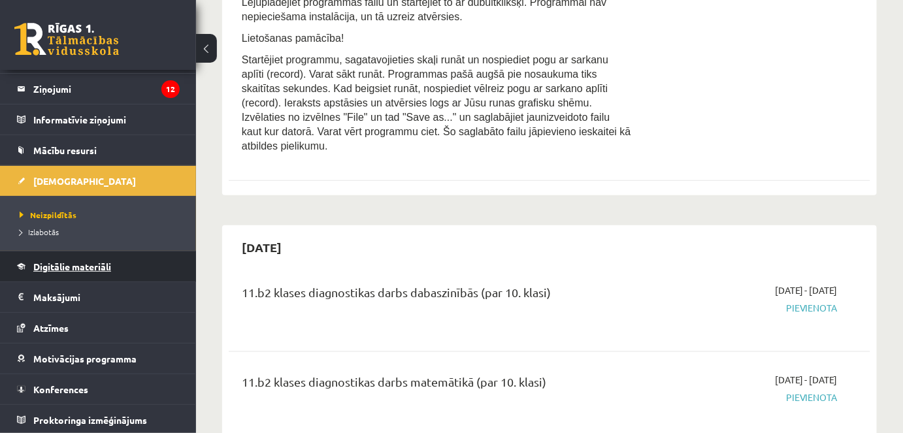
click at [69, 261] on span "Digitālie materiāli" at bounding box center [72, 267] width 78 height 12
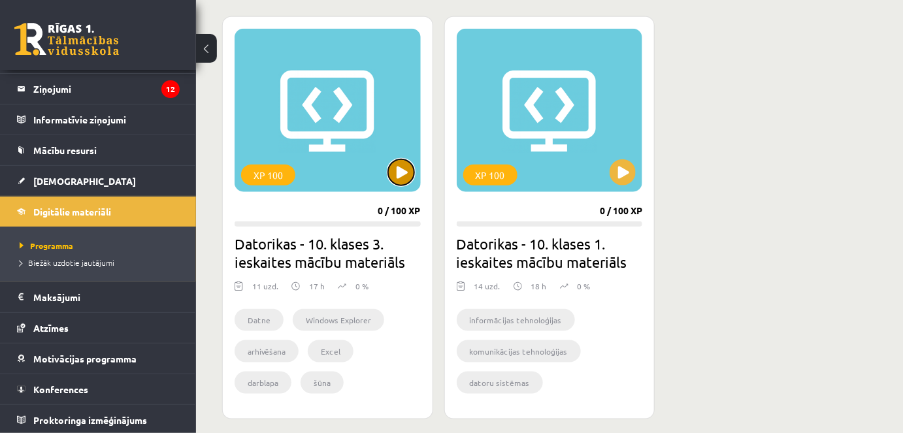
click at [408, 175] on button at bounding box center [401, 172] width 26 height 26
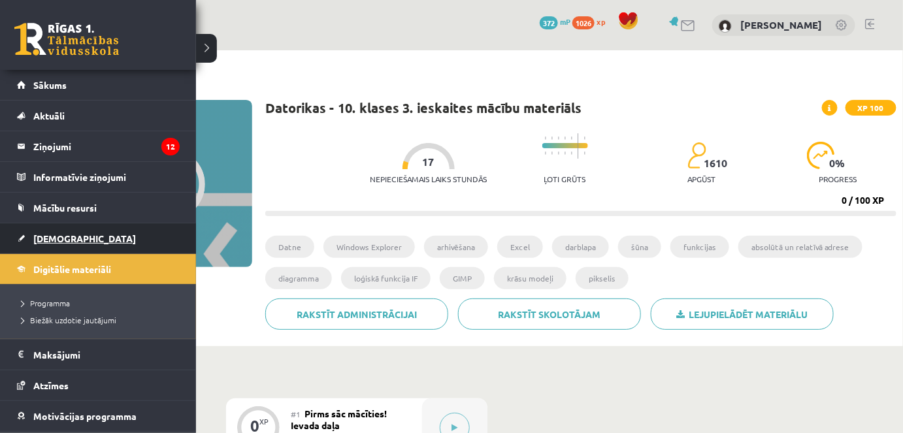
click at [47, 241] on span "[DEMOGRAPHIC_DATA]" at bounding box center [84, 239] width 103 height 12
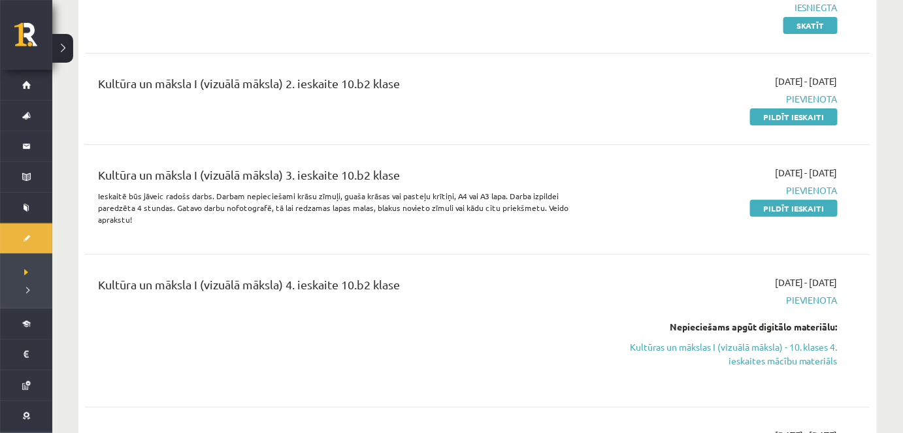
scroll to position [1782, 0]
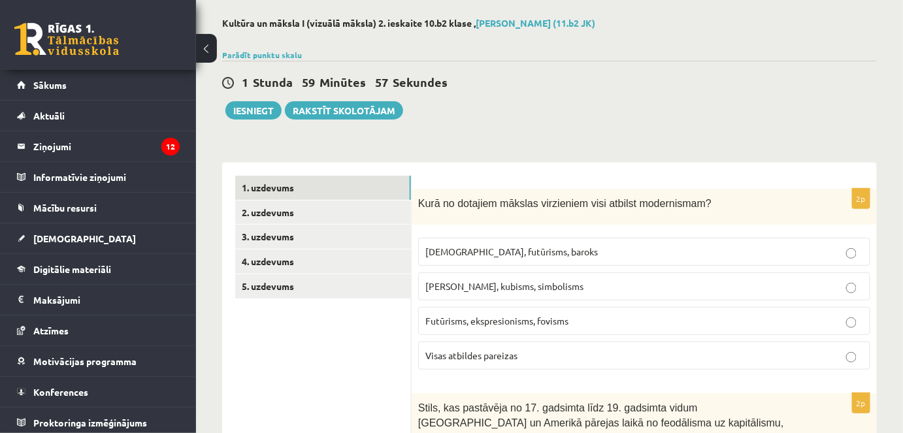
scroll to position [118, 0]
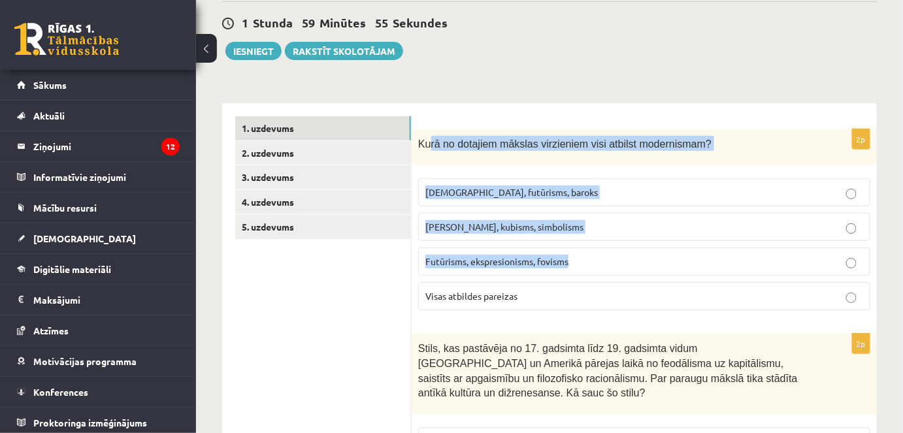
drag, startPoint x: 428, startPoint y: 140, endPoint x: 563, endPoint y: 216, distance: 155.4
click at [638, 263] on div "2p Kurā no dotajiem mākslas virzieniem visi atbilst modernismam? [DEMOGRAPHIC_D…" at bounding box center [644, 225] width 465 height 192
click at [430, 133] on div "Kurā no dotajiem mākslas virzieniem visi atbilst modernismam?" at bounding box center [644, 147] width 465 height 37
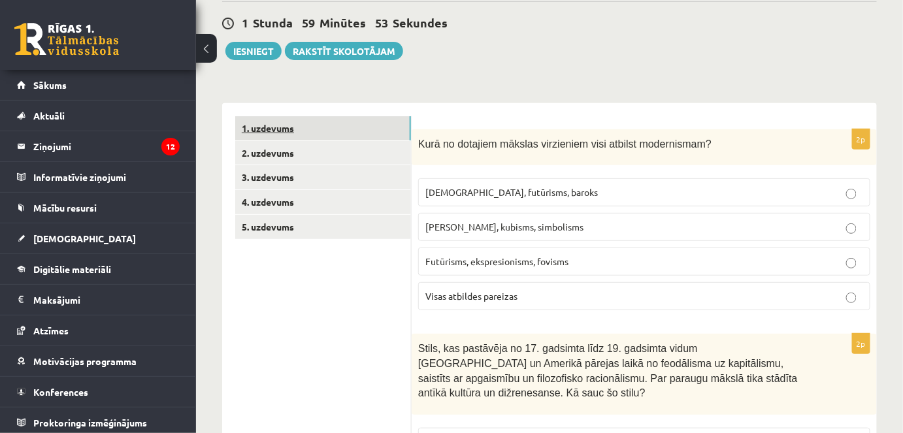
drag, startPoint x: 415, startPoint y: 141, endPoint x: 396, endPoint y: 133, distance: 20.8
click at [452, 154] on div "Kurā no dotajiem mākslas virzieniem visi atbilst modernismam?" at bounding box center [644, 147] width 465 height 37
click at [420, 144] on span "Kurā no dotajiem mākslas virzieniem visi atbilst modernismam?" at bounding box center [564, 144] width 293 height 11
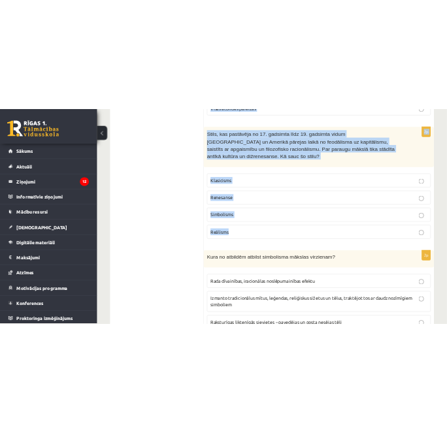
scroll to position [712, 0]
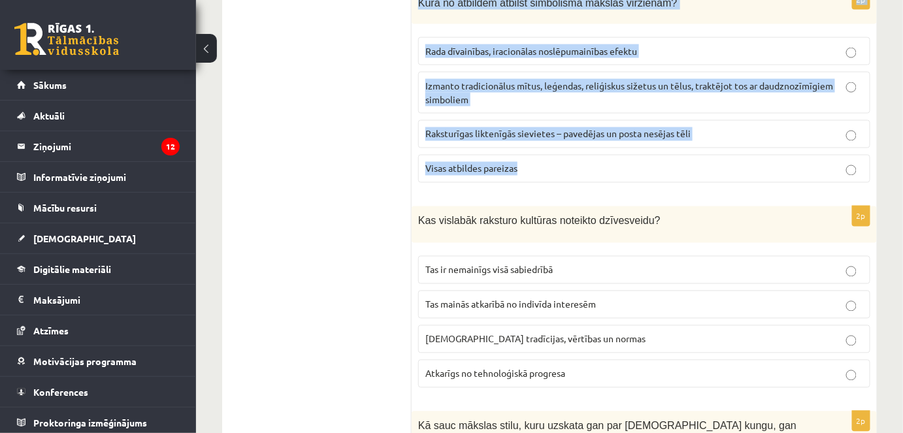
drag, startPoint x: 416, startPoint y: 143, endPoint x: 646, endPoint y: 152, distance: 230.2
copy form "Lore ip dolorsit ametcon adipiscing elit seddoei temporincid? Utlaboreetd, magn…"
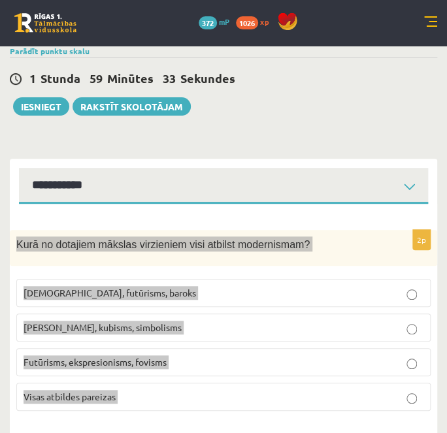
scroll to position [118, 0]
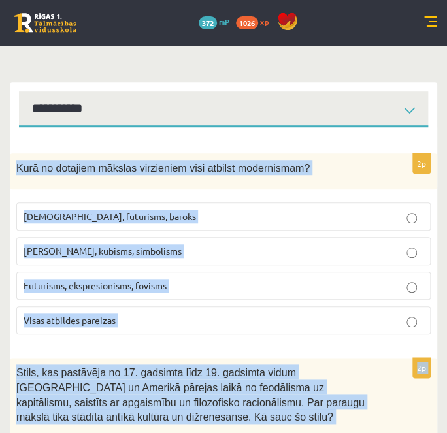
click at [77, 277] on label "Futūrisms, ekspresionisms, fovisms" at bounding box center [223, 286] width 414 height 28
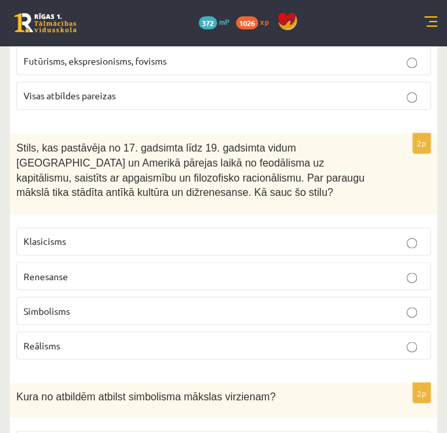
scroll to position [356, 0]
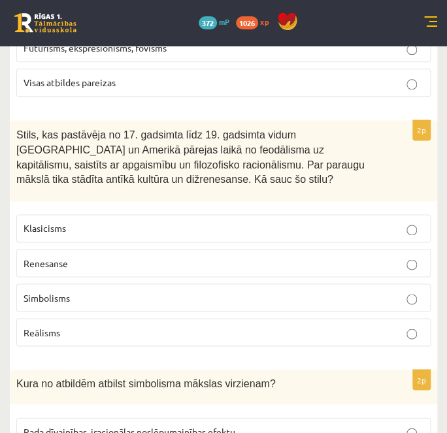
click at [76, 226] on p "Klasicisms" at bounding box center [224, 229] width 400 height 14
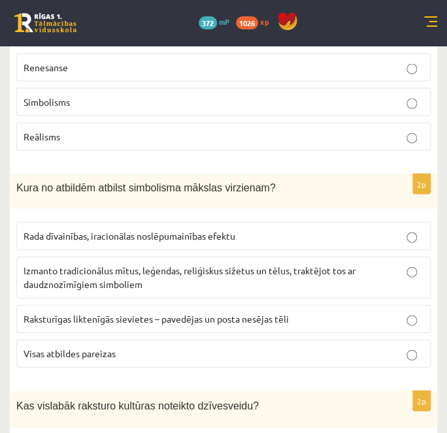
scroll to position [594, 0]
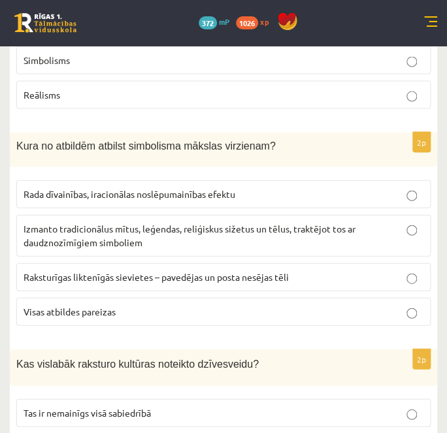
click at [86, 298] on label "Visas atbildes pareizas" at bounding box center [223, 311] width 414 height 28
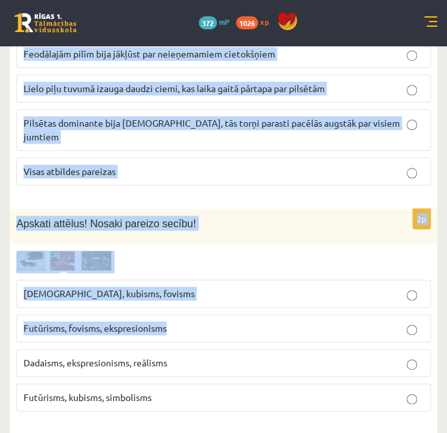
scroll to position [1425, 0]
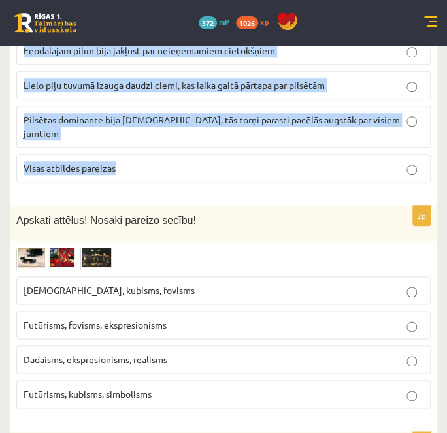
drag, startPoint x: 17, startPoint y: 235, endPoint x: 165, endPoint y: 130, distance: 181.9
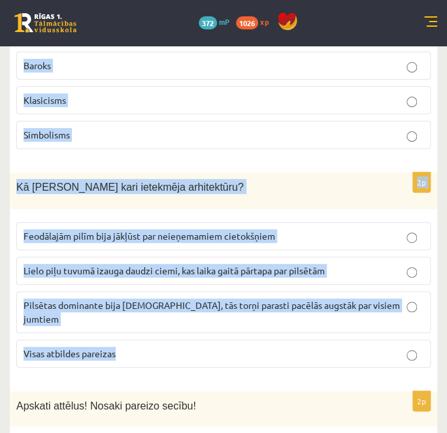
scroll to position [1188, 0]
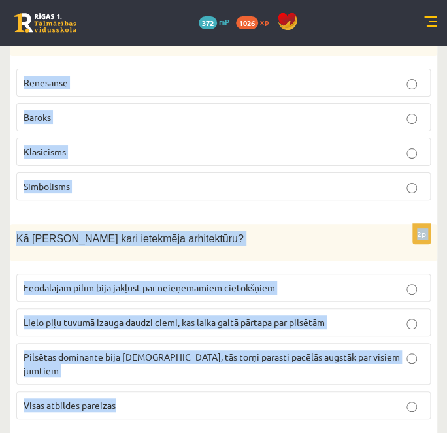
copy form "Kas vislabāk raksturo kultūras noteikto dzīvesveidu? Tas ir nemainīgs visā sabi…"
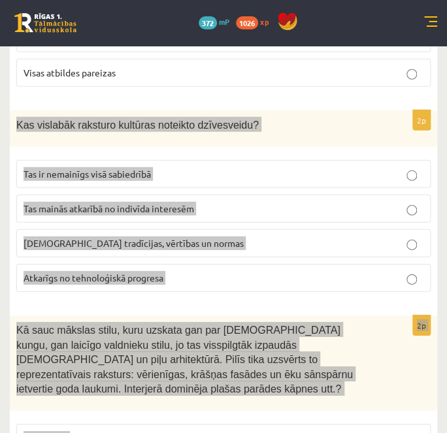
scroll to position [831, 0]
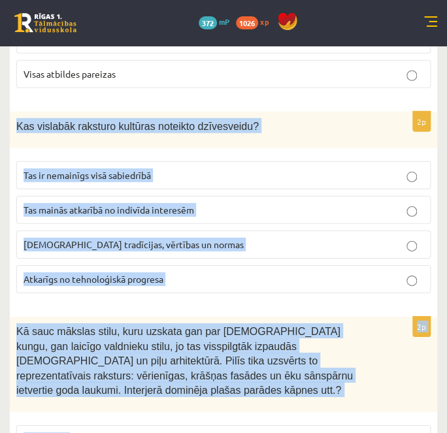
click at [88, 239] on span "Sabiedrības tradīcijas, vērtības un normas" at bounding box center [134, 245] width 220 height 12
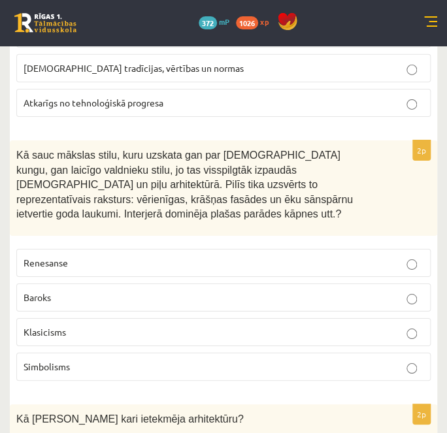
scroll to position [1010, 0]
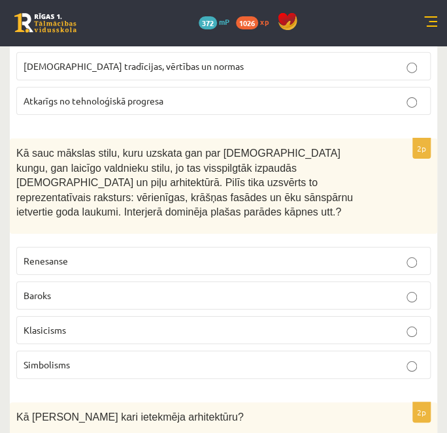
click at [64, 289] on p "Baroks" at bounding box center [224, 296] width 400 height 14
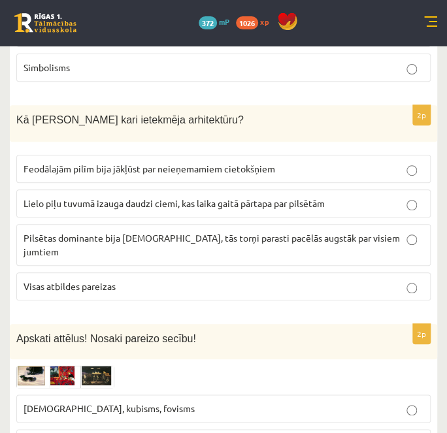
click at [69, 280] on p "Visas atbildes pareizas" at bounding box center [224, 287] width 400 height 14
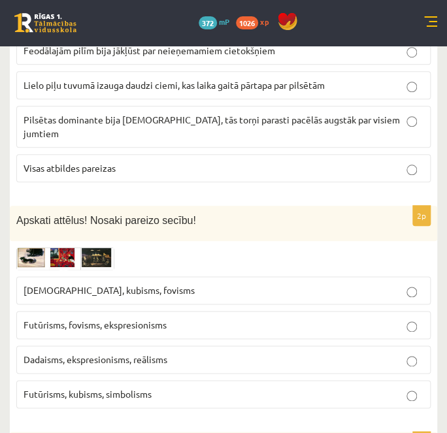
scroll to position [1425, 0]
click at [39, 248] on img at bounding box center [65, 259] width 98 height 22
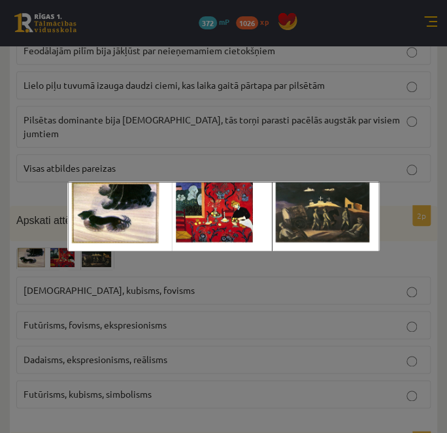
click at [76, 282] on div at bounding box center [223, 216] width 447 height 433
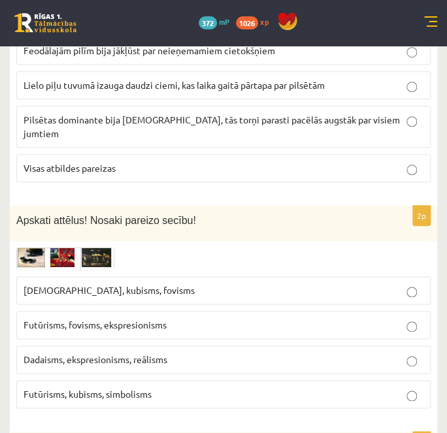
click at [69, 284] on span "Sirreālisms, kubisms, fovisms" at bounding box center [109, 290] width 171 height 12
click at [45, 248] on img at bounding box center [65, 259] width 98 height 22
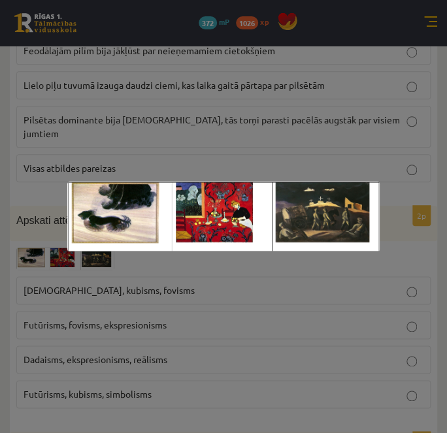
click at [56, 303] on div at bounding box center [223, 216] width 447 height 433
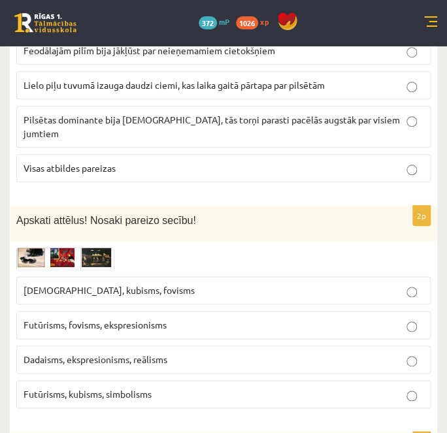
click at [130, 318] on p "Futūrisms, fovisms, ekspresionisms" at bounding box center [224, 325] width 400 height 14
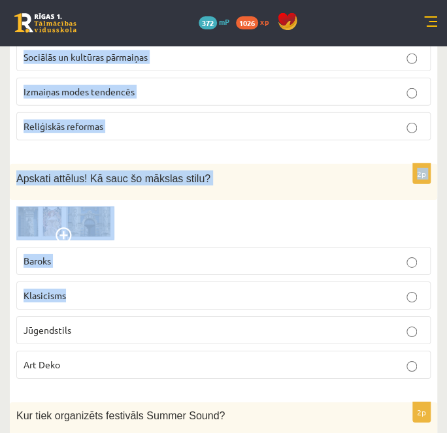
scroll to position [2139, 0]
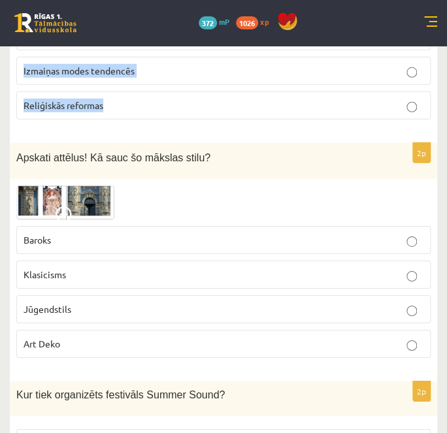
drag, startPoint x: 13, startPoint y: 222, endPoint x: 190, endPoint y: 71, distance: 232.2
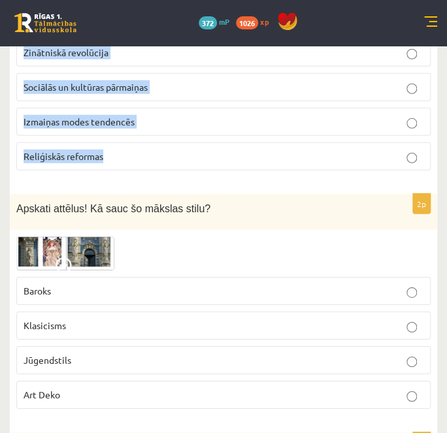
scroll to position [1901, 0]
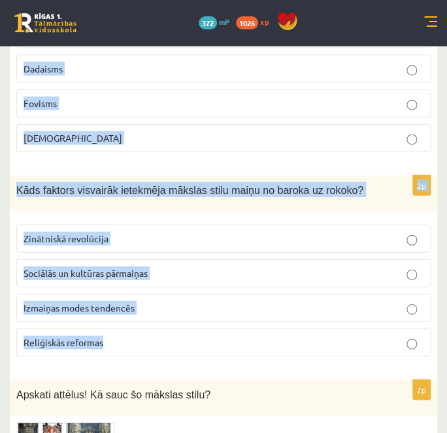
copy form "Nosauc mākslas stilu, kas aicina noliegt veco pasauli un radīt tādu, kur valda …"
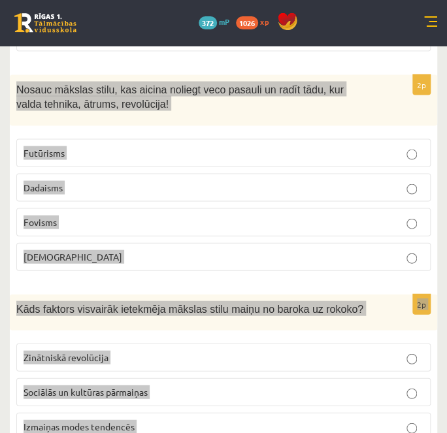
scroll to position [1782, 0]
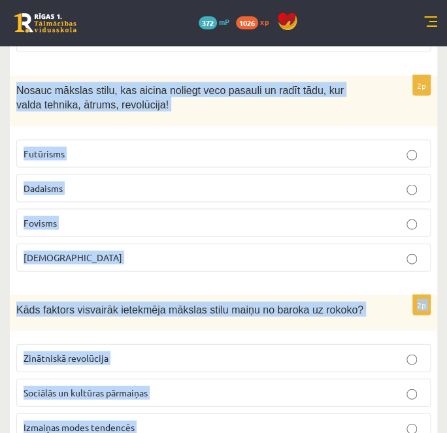
click at [39, 216] on span "Fovisms" at bounding box center [40, 222] width 33 height 12
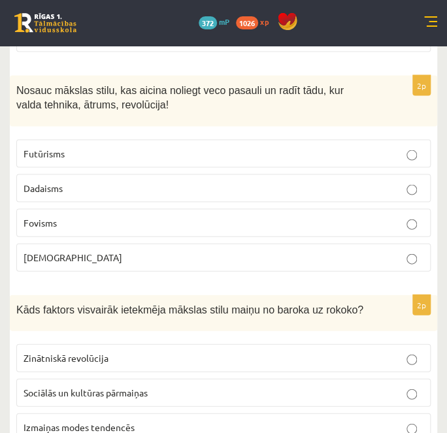
drag, startPoint x: 53, startPoint y: 204, endPoint x: 52, endPoint y: 173, distance: 31.4
click at [53, 243] on label "Sirreālisms" at bounding box center [223, 257] width 414 height 28
click at [46, 147] on span "Futūrisms" at bounding box center [44, 153] width 41 height 12
click at [85, 386] on p "Sociālās un kultūras pārmaiņas" at bounding box center [224, 393] width 400 height 14
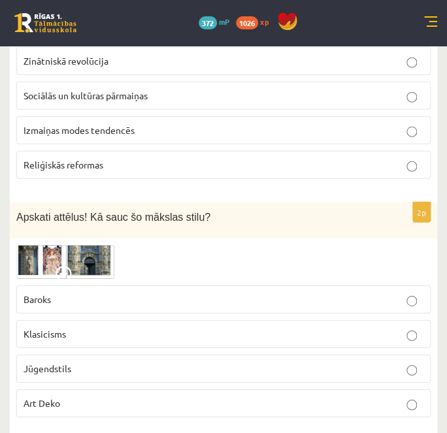
scroll to position [2079, 0]
click at [38, 245] on img at bounding box center [65, 262] width 98 height 34
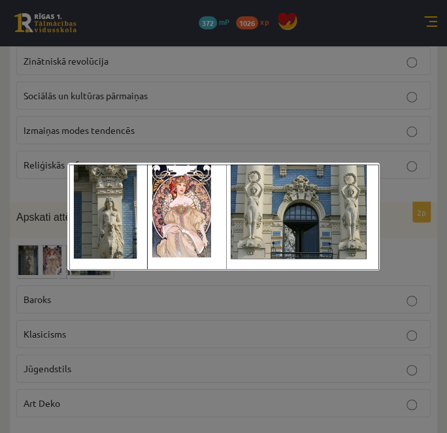
click at [116, 323] on div at bounding box center [223, 216] width 447 height 433
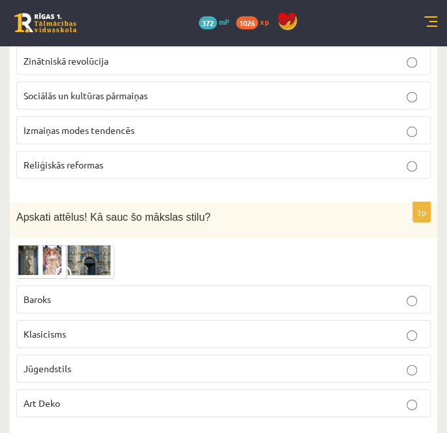
click at [61, 266] on span at bounding box center [66, 276] width 21 height 21
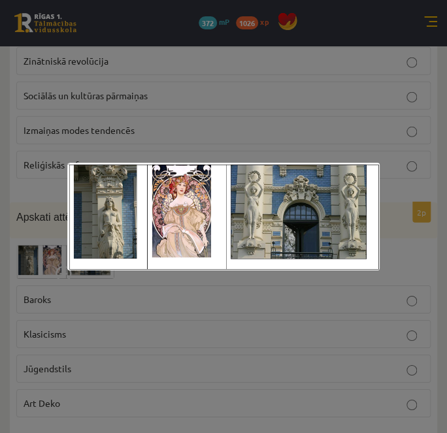
click at [93, 315] on div at bounding box center [223, 216] width 447 height 433
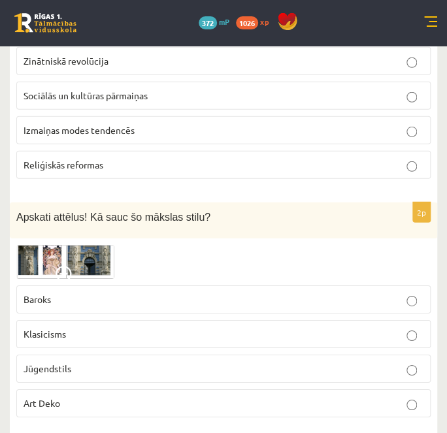
click at [67, 293] on p "Baroks" at bounding box center [224, 300] width 400 height 14
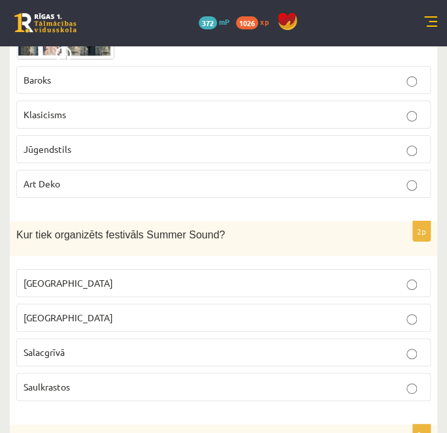
scroll to position [2317, 0]
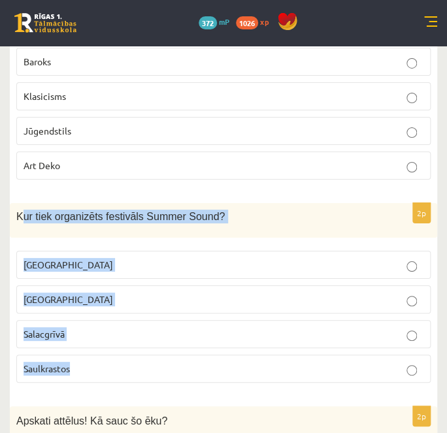
drag, startPoint x: 20, startPoint y: 171, endPoint x: 214, endPoint y: 309, distance: 238.1
click at [214, 309] on div "2p Kur tiek organizēts festivāls Summer Sound? Rīgā Liepājā Salacgrīvā Saulkras…" at bounding box center [223, 298] width 427 height 191
copy div "ur tiek organizēts festivāls Summer Sound? Rīgā Liepājā Salacgrīvā Saulkrastos"
click at [71, 327] on p "Salacgrīvā" at bounding box center [224, 334] width 400 height 14
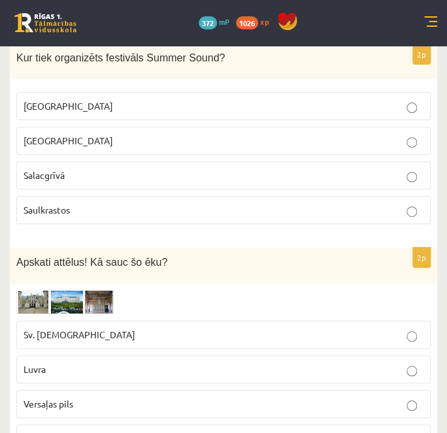
scroll to position [2495, 0]
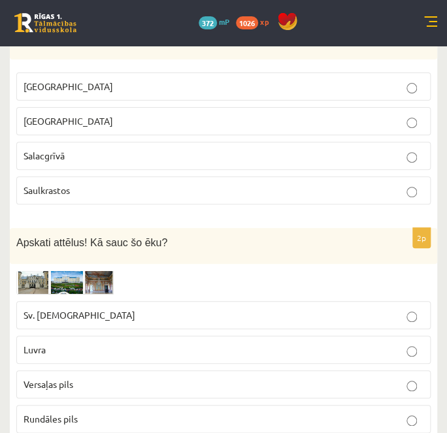
click at [50, 271] on img at bounding box center [65, 283] width 98 height 24
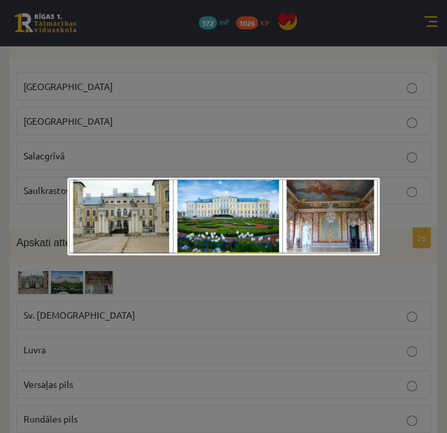
click at [76, 281] on div at bounding box center [223, 216] width 447 height 433
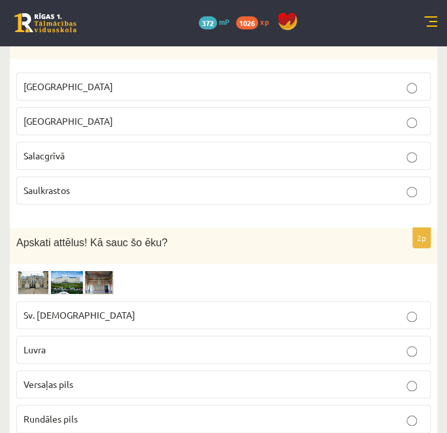
click at [50, 271] on img at bounding box center [65, 283] width 98 height 24
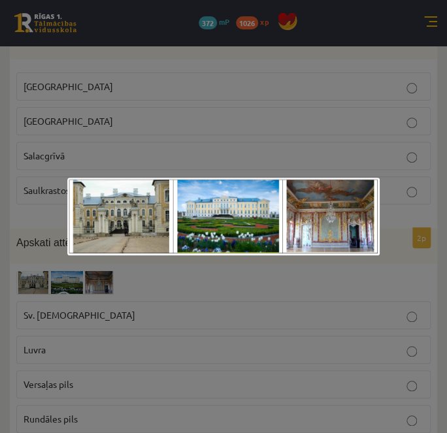
click at [129, 341] on div at bounding box center [223, 216] width 447 height 433
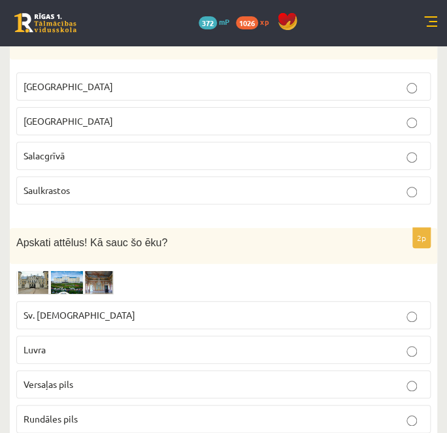
click at [129, 378] on p "Versaļas pils" at bounding box center [224, 385] width 400 height 14
click at [58, 271] on img at bounding box center [65, 283] width 98 height 24
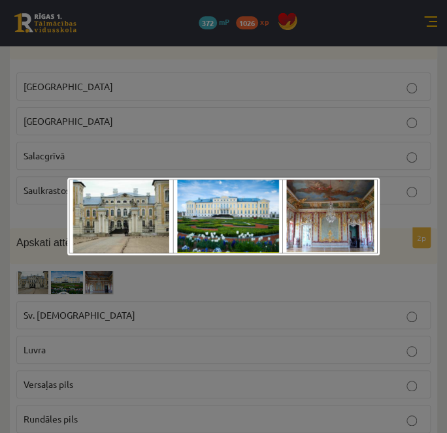
click at [92, 301] on div at bounding box center [223, 216] width 447 height 433
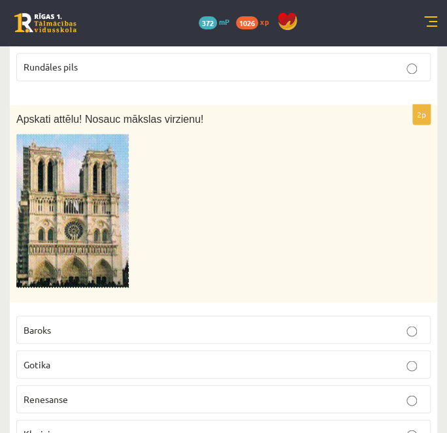
scroll to position [2852, 0]
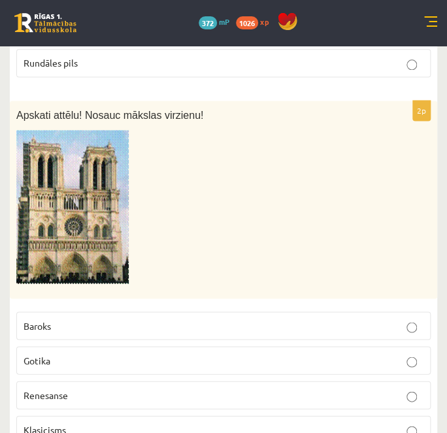
click at [65, 354] on p "Gotika" at bounding box center [224, 361] width 400 height 14
click at [135, 319] on p "Baroks" at bounding box center [224, 326] width 400 height 14
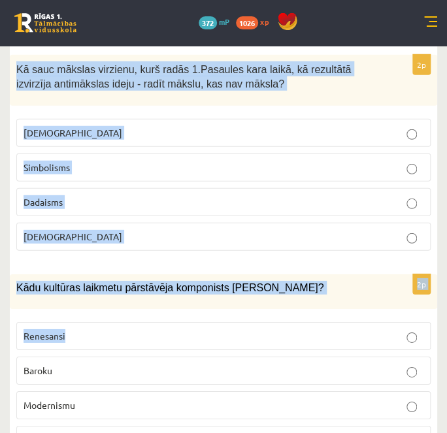
scroll to position [3265, 0]
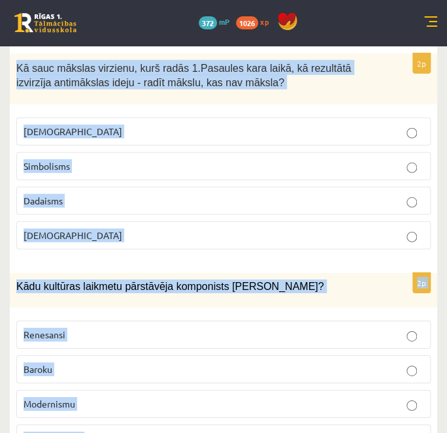
drag, startPoint x: 10, startPoint y: 253, endPoint x: 222, endPoint y: 380, distance: 246.6
copy form "Kā sauc mākslas virzienu, kurš radās 1.Pasaules kara laikā, kā rezultātā izvirz…"
click at [62, 187] on label "Dadaisms" at bounding box center [223, 201] width 414 height 28
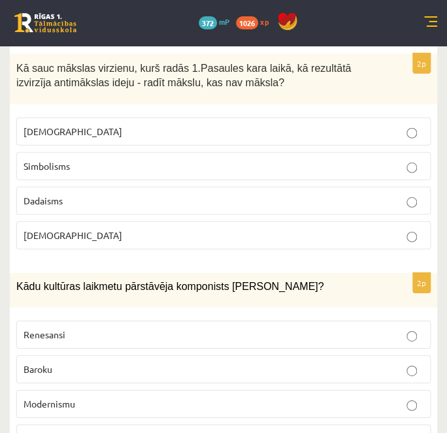
click at [63, 356] on label "Baroku" at bounding box center [223, 370] width 414 height 28
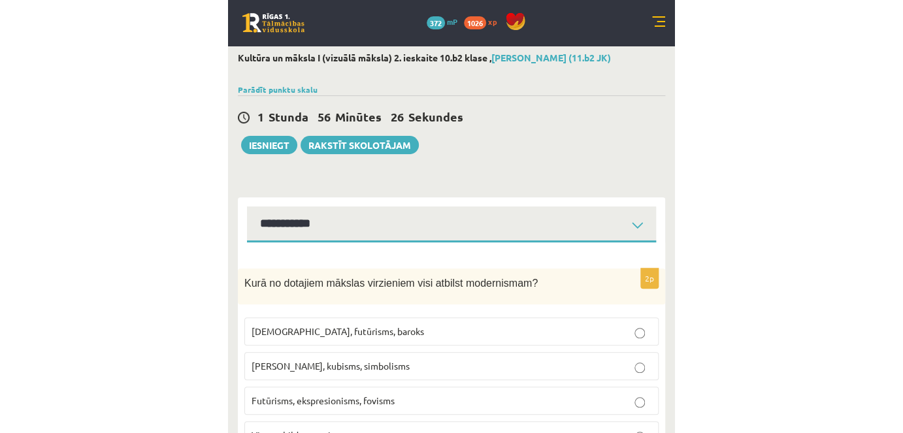
scroll to position [0, 0]
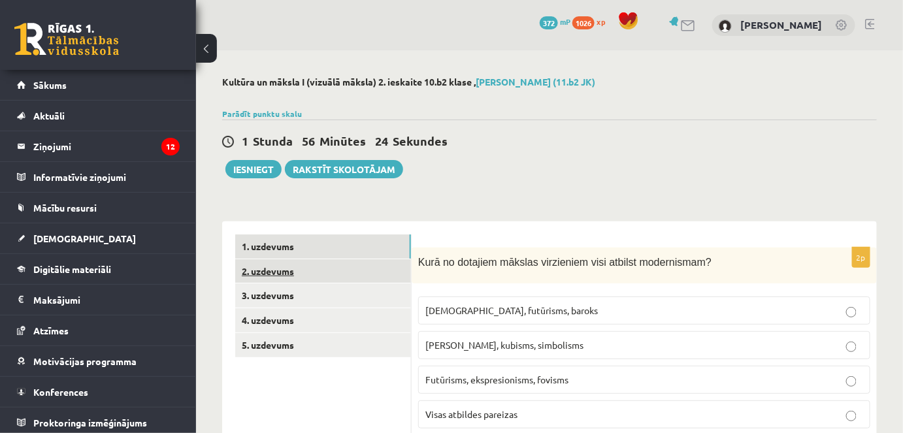
click at [347, 276] on link "2. uzdevums" at bounding box center [323, 271] width 176 height 24
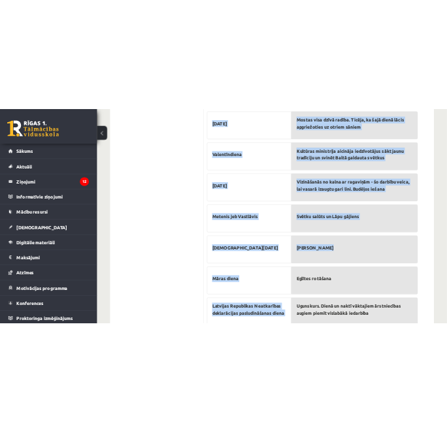
scroll to position [526, 0]
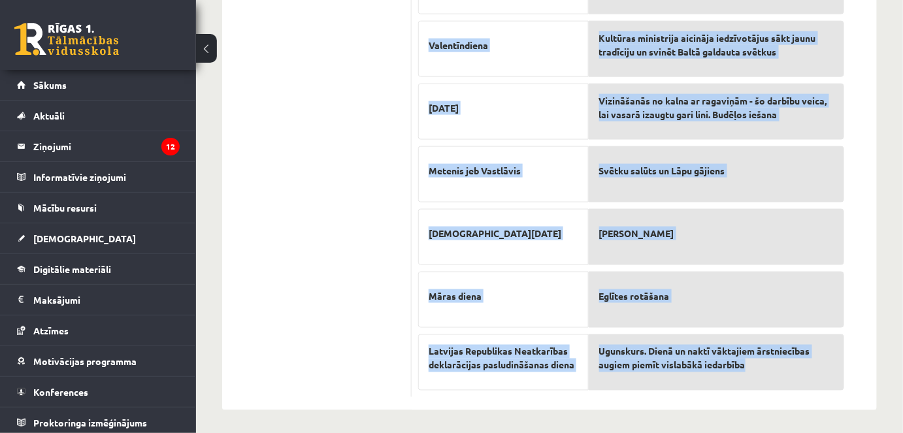
drag, startPoint x: 420, startPoint y: 152, endPoint x: 833, endPoint y: 384, distance: 474.3
click at [833, 384] on div "10p Savieno tradīciju ar svētkiem! 18. novembris Miķeļa diena Lieldienas Lāčplē…" at bounding box center [631, 60] width 439 height 676
copy div "Savieno tradīciju ar svētkiem! 18. novembris Miķeļa diena Lieldienas Lāčplēša d…"
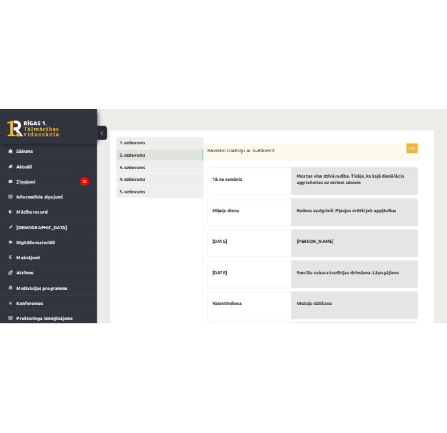
scroll to position [177, 0]
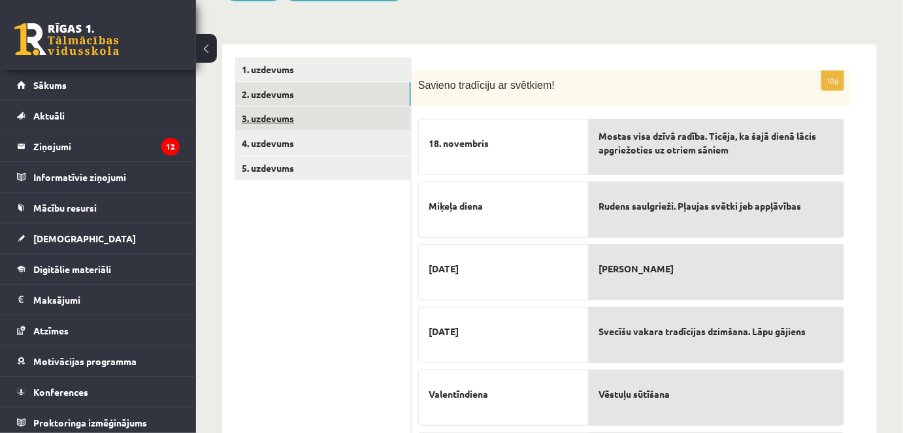
click at [301, 110] on link "3. uzdevums" at bounding box center [323, 119] width 176 height 24
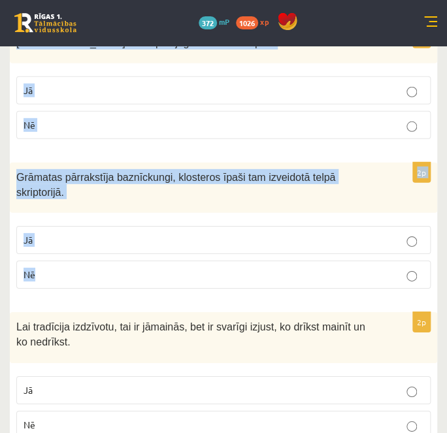
scroll to position [891, 0]
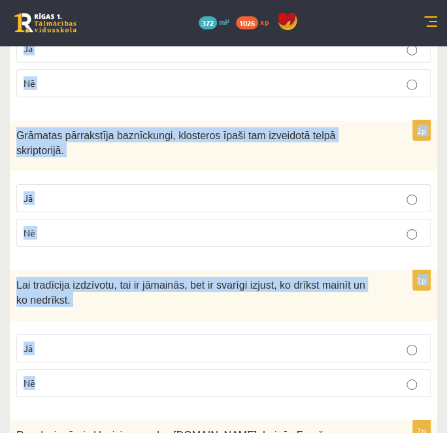
drag, startPoint x: 22, startPoint y: 259, endPoint x: 381, endPoint y: 368, distance: 374.9
copy form "Vai apgalvojumi ir pareizi? 2p Laikam mainoties nemainās cilvēku materiālā un g…"
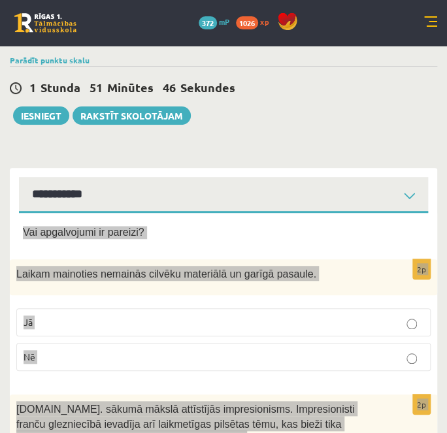
scroll to position [59, 0]
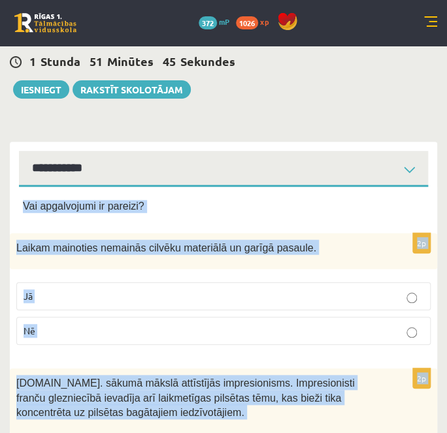
click at [58, 329] on p "Nē" at bounding box center [224, 331] width 400 height 14
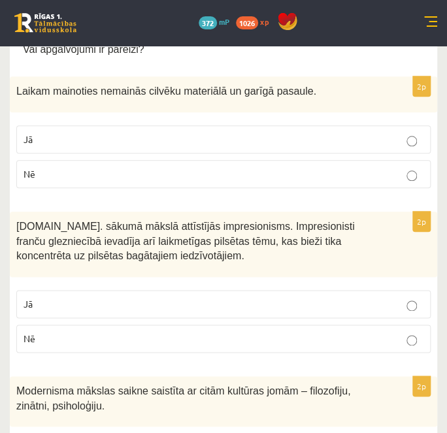
scroll to position [237, 0]
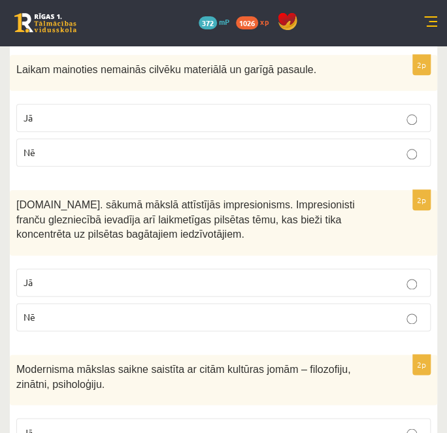
click at [134, 290] on label "Jā" at bounding box center [223, 283] width 414 height 28
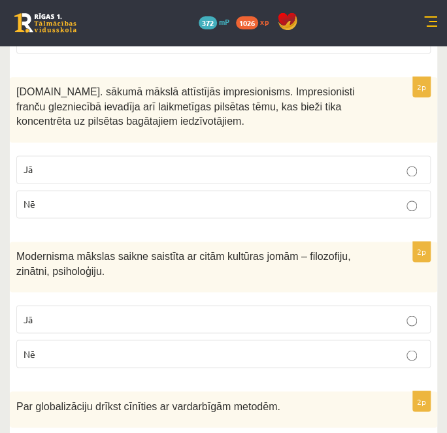
scroll to position [356, 0]
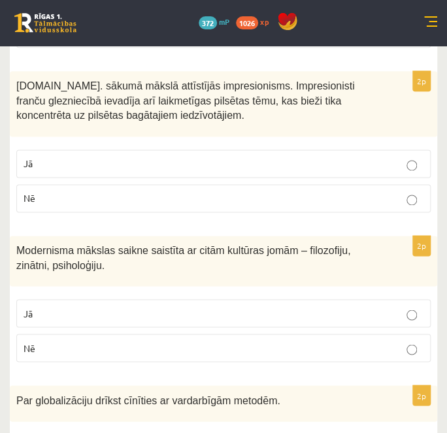
click at [139, 307] on p "Jā" at bounding box center [224, 314] width 400 height 14
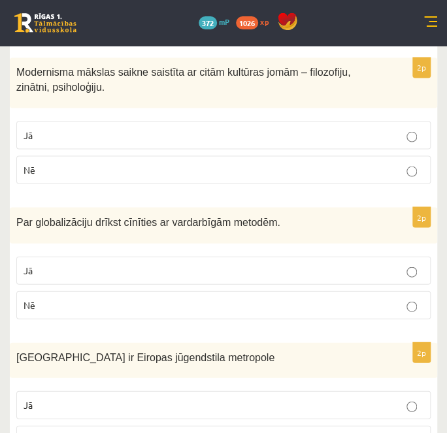
click at [78, 303] on p "Nē" at bounding box center [224, 305] width 400 height 14
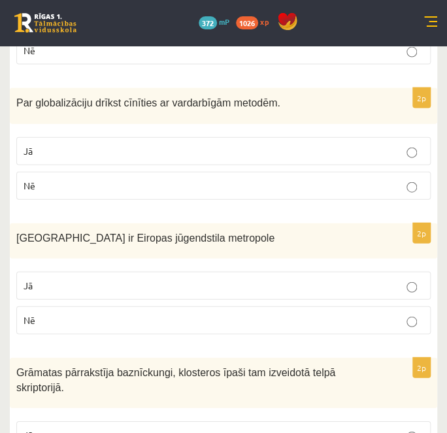
click at [75, 284] on p "Jā" at bounding box center [224, 286] width 400 height 14
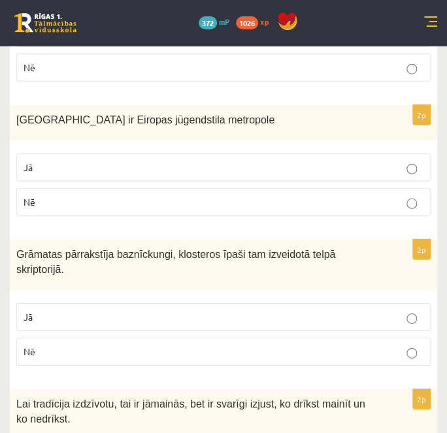
click at [85, 310] on p "Jā" at bounding box center [224, 317] width 400 height 14
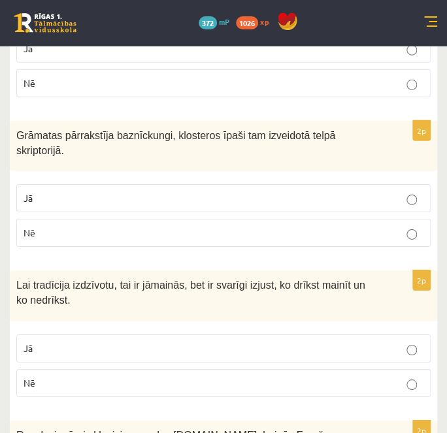
click at [137, 342] on p "Jā" at bounding box center [224, 349] width 400 height 14
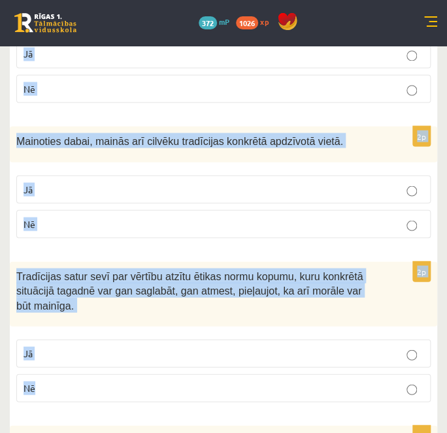
scroll to position [1782, 0]
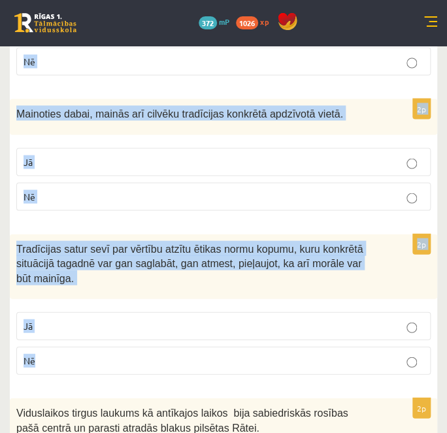
drag, startPoint x: 35, startPoint y: 183, endPoint x: 378, endPoint y: 329, distance: 372.2
copy form "evolucionārais klasicisms rodas 18.gs. beigās Franču revolūcijas ietekmē. Jā Nē…"
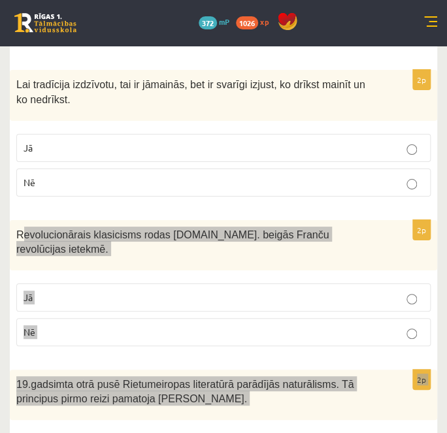
scroll to position [1069, 0]
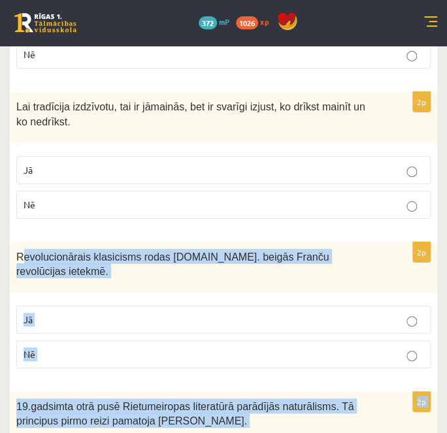
click at [99, 313] on p "Jā" at bounding box center [224, 320] width 400 height 14
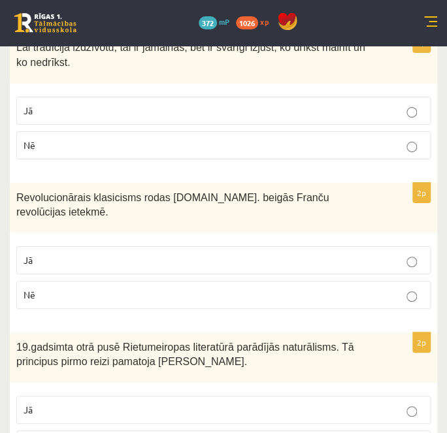
click at [119, 396] on label "Jā" at bounding box center [223, 410] width 414 height 28
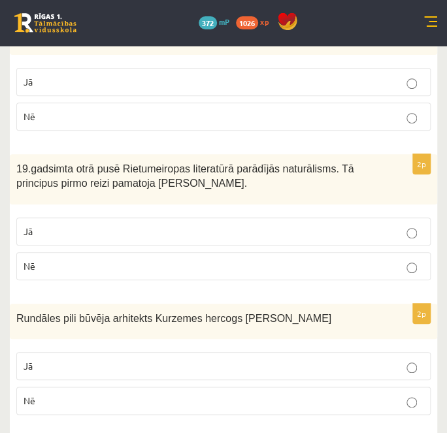
click at [95, 387] on label "Nē" at bounding box center [223, 401] width 414 height 28
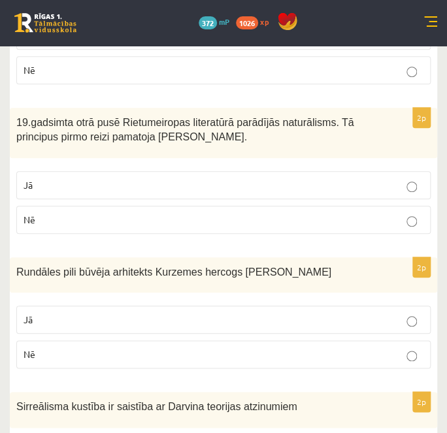
scroll to position [1425, 0]
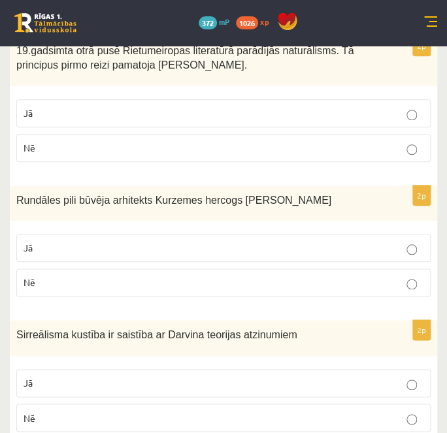
click at [99, 404] on label "Nē" at bounding box center [223, 418] width 414 height 28
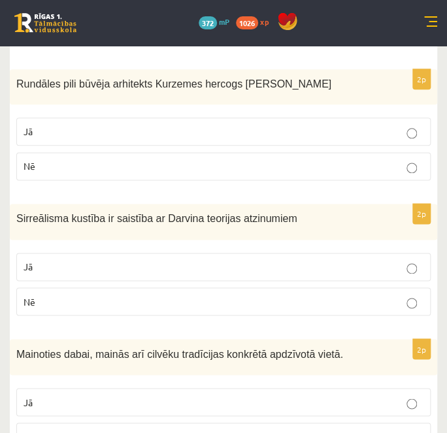
scroll to position [1604, 0]
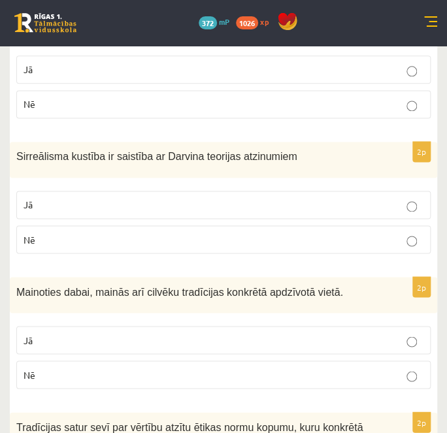
click at [98, 326] on label "Jā" at bounding box center [223, 340] width 414 height 28
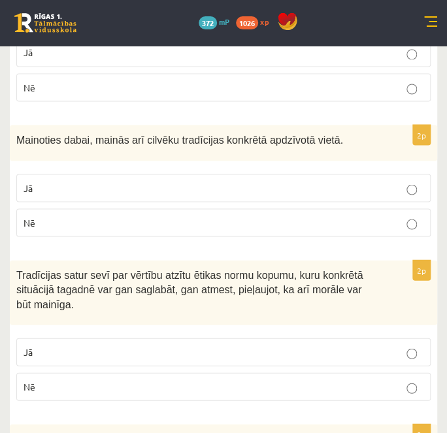
scroll to position [1782, 0]
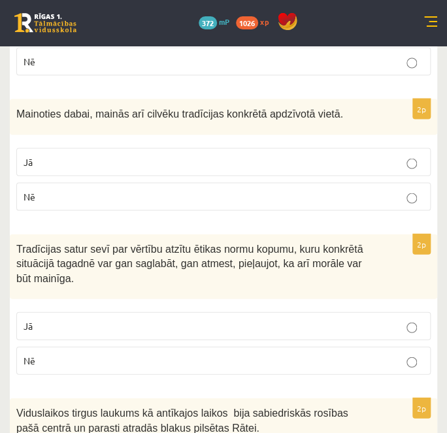
click at [122, 319] on p "Jā" at bounding box center [224, 326] width 400 height 14
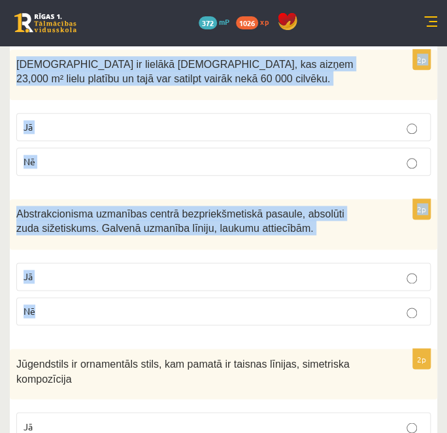
scroll to position [2727, 0]
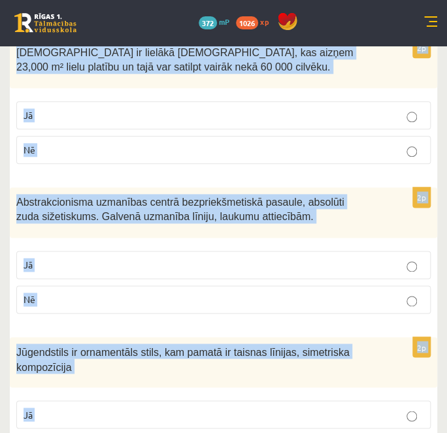
drag, startPoint x: 15, startPoint y: 190, endPoint x: 322, endPoint y: 389, distance: 365.8
copy form "Viduslaikos tirgus laukums kā antīkajos laikos bija sabiedriskās rosības pašā c…"
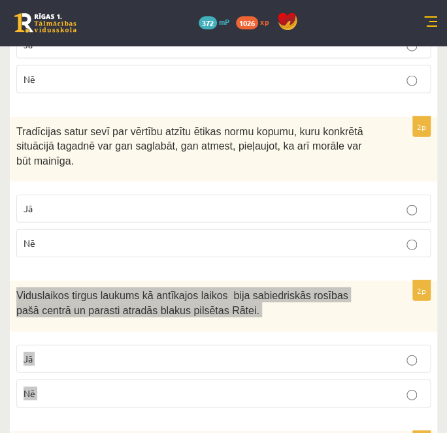
scroll to position [2014, 0]
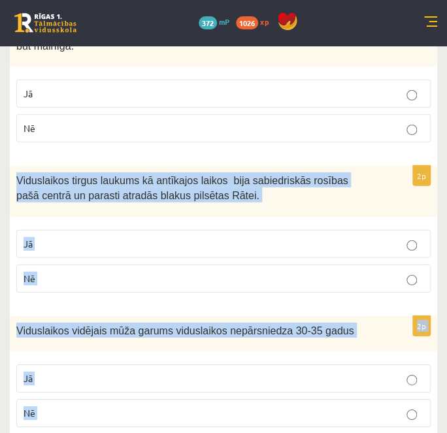
click at [132, 230] on label "Jā" at bounding box center [223, 244] width 414 height 28
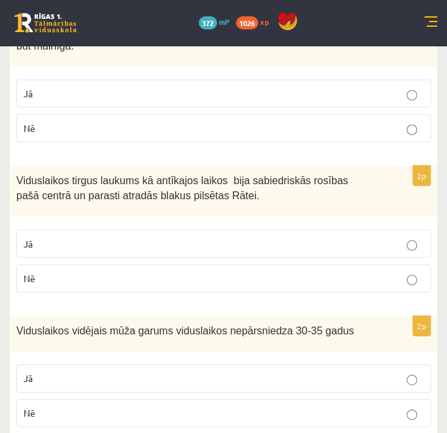
click at [242, 372] on p "Jā" at bounding box center [224, 379] width 400 height 14
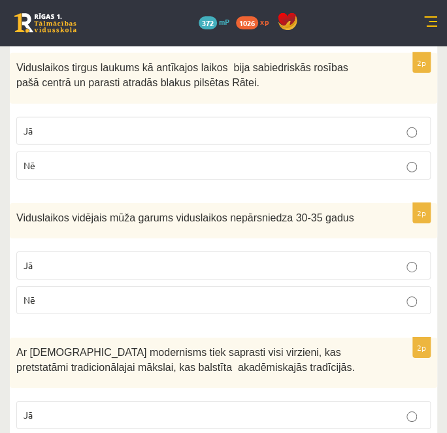
scroll to position [2133, 0]
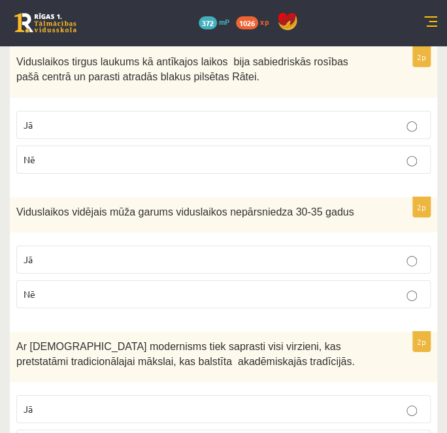
click at [210, 389] on fieldset "Jā Nē" at bounding box center [223, 425] width 414 height 73
click at [212, 395] on label "Jā" at bounding box center [223, 409] width 414 height 28
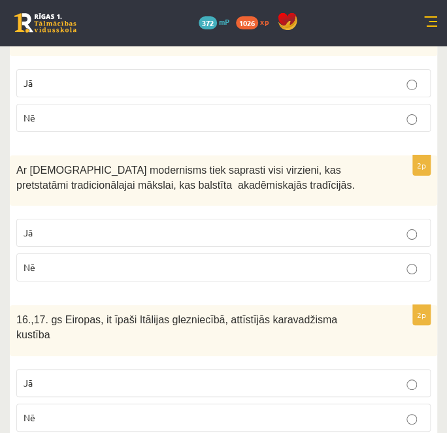
scroll to position [2312, 0]
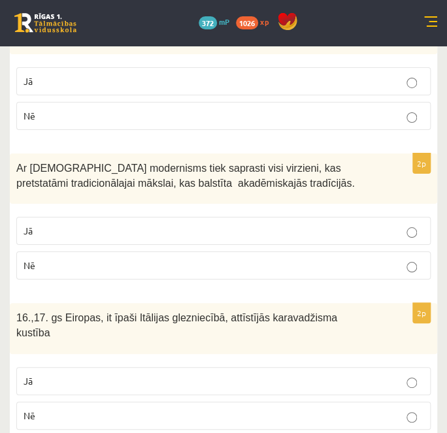
click at [148, 374] on p "Jā" at bounding box center [224, 381] width 400 height 14
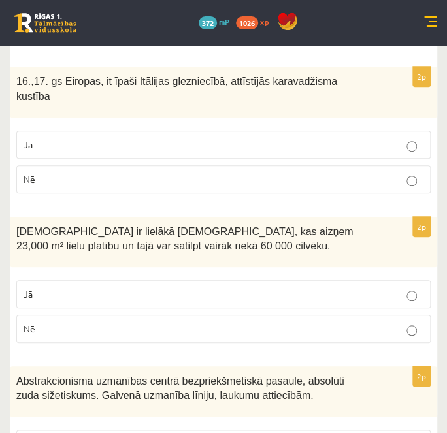
scroll to position [2550, 0]
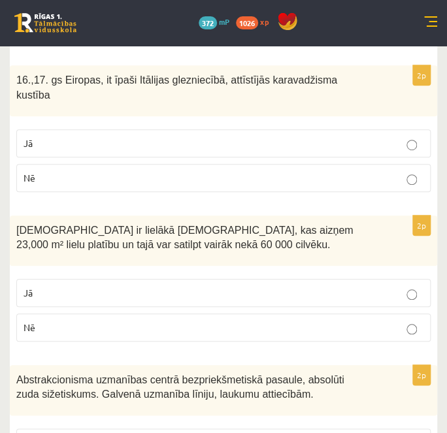
click at [129, 314] on label "Nē" at bounding box center [223, 328] width 414 height 28
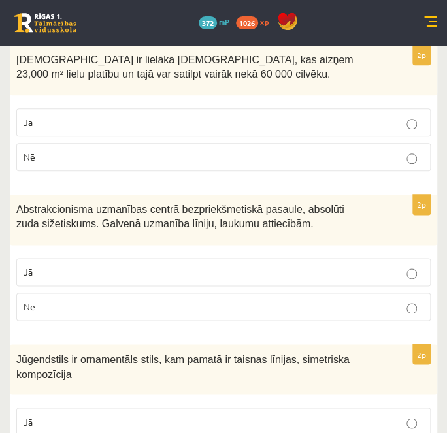
scroll to position [2727, 0]
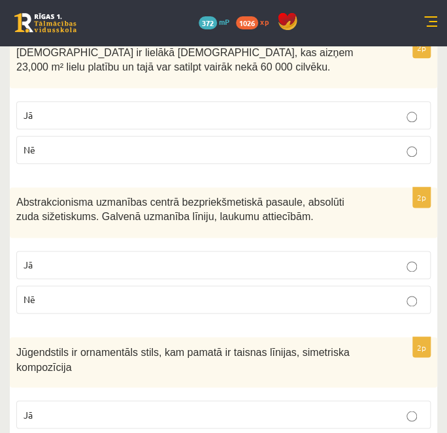
click at [173, 258] on p "Jā" at bounding box center [224, 265] width 400 height 14
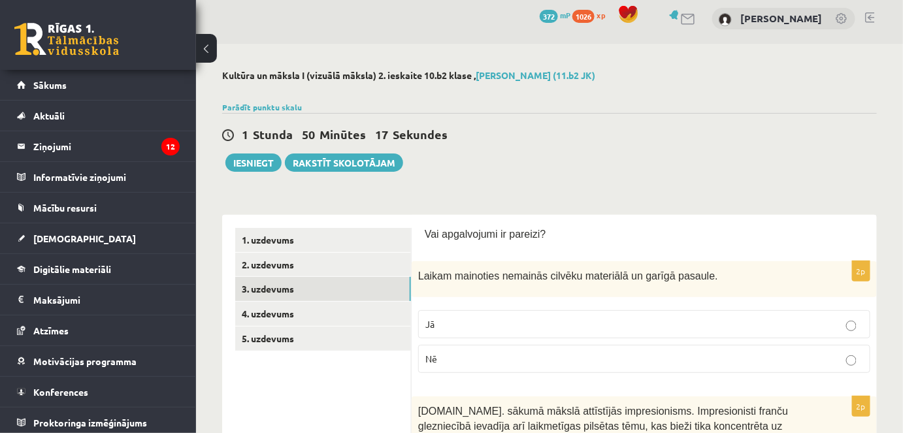
scroll to position [0, 0]
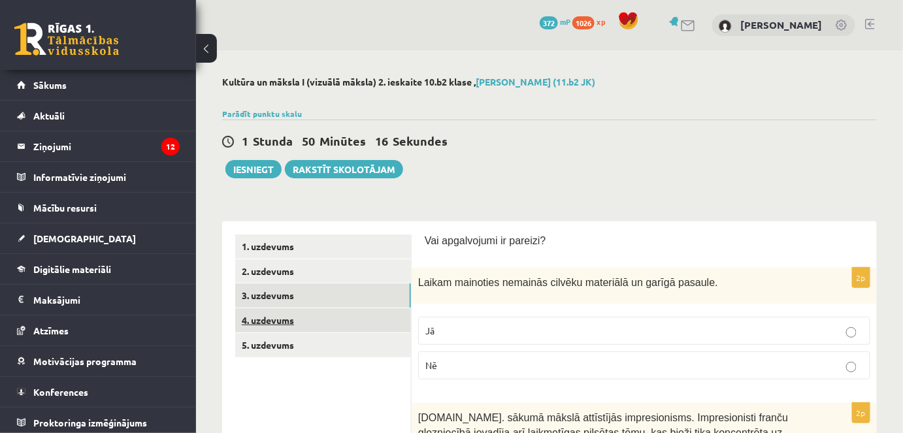
click at [324, 322] on link "4. uzdevums" at bounding box center [323, 320] width 176 height 24
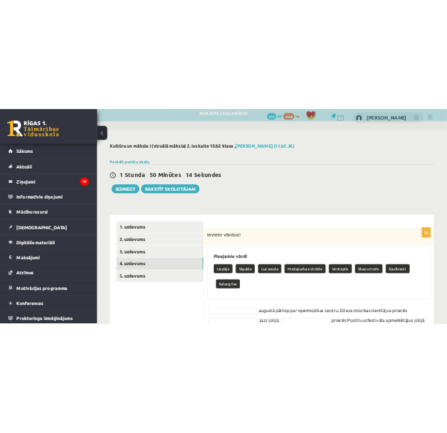
scroll to position [95, 0]
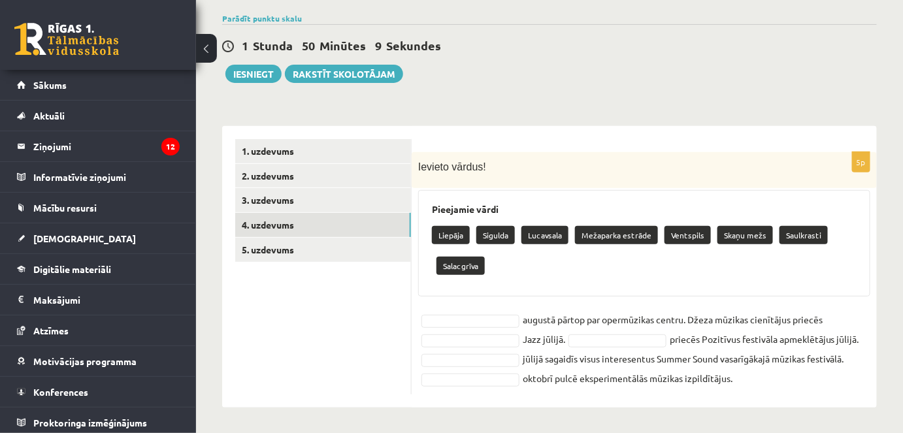
drag, startPoint x: 436, startPoint y: 175, endPoint x: 825, endPoint y: 380, distance: 440.0
click at [829, 383] on div "5p Ievieto vārdus! Pieejamie vārdi Liepāja Sigulda Lucavsala Mežaparka estrāde …" at bounding box center [644, 273] width 465 height 242
copy div "vieto vārdus! Pieejamie vārdi Liepāja Sigulda Lucavsala Mežaparka estrāde Vents…"
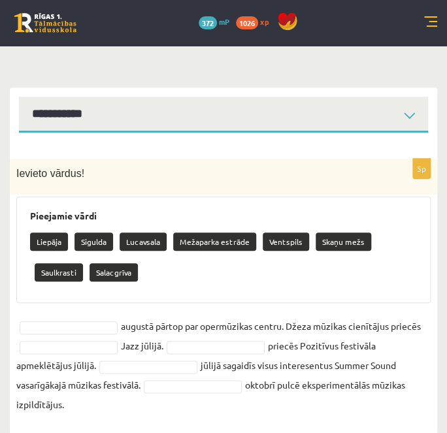
scroll to position [123, 0]
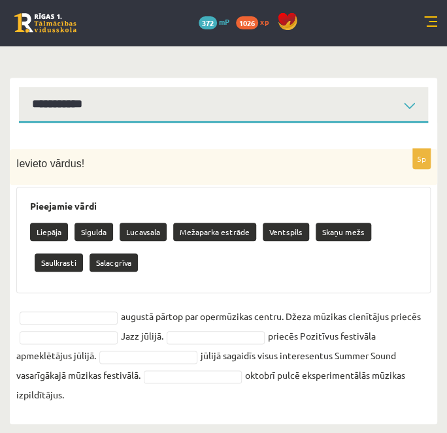
click at [122, 274] on div "Liepāja Sigulda Lucavsala Mežaparka estrāde Ventspils Skaņu mežs Saulkrasti Sal…" at bounding box center [223, 248] width 387 height 61
click at [58, 229] on p "Liepāja" at bounding box center [49, 232] width 38 height 18
click at [61, 233] on p "Liepāja" at bounding box center [49, 232] width 38 height 18
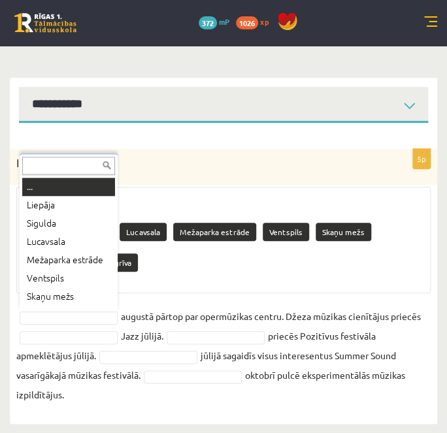
drag, startPoint x: 50, startPoint y: 322, endPoint x: 32, endPoint y: 319, distance: 17.8
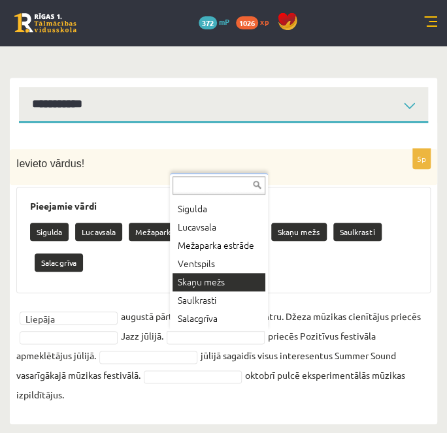
scroll to position [92, 0]
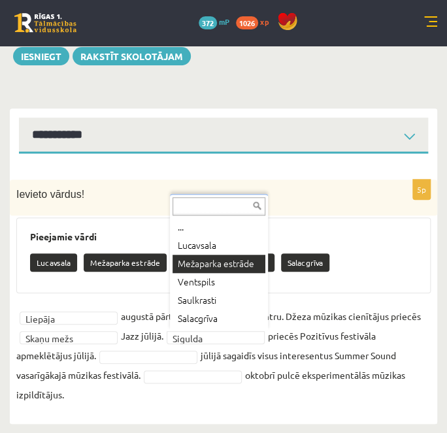
drag, startPoint x: 199, startPoint y: 262, endPoint x: 104, endPoint y: 320, distance: 111.4
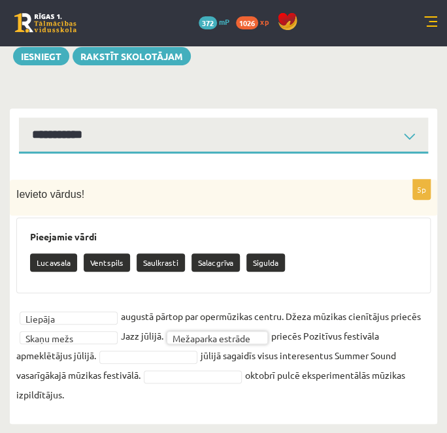
click at [90, 328] on fieldset "**********" at bounding box center [223, 356] width 414 height 98
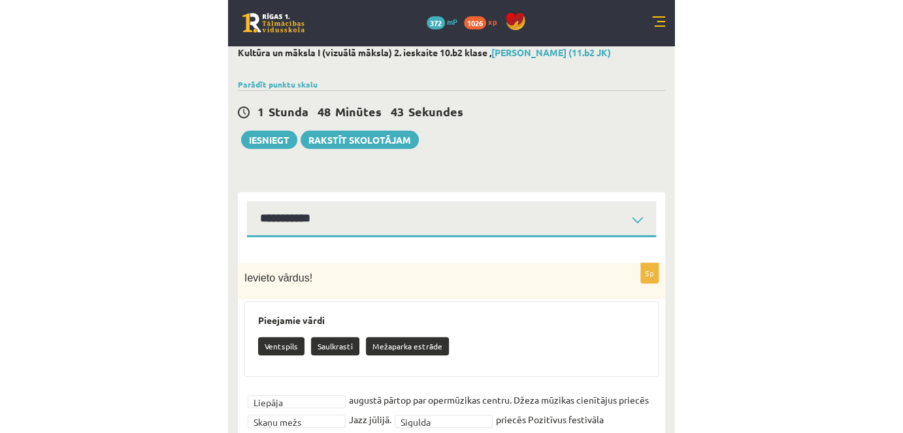
scroll to position [0, 0]
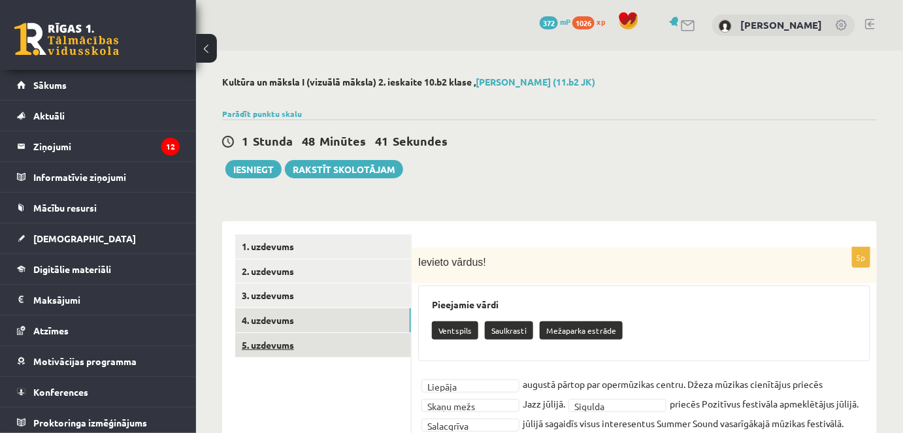
click at [304, 341] on link "5. uzdevums" at bounding box center [323, 345] width 176 height 24
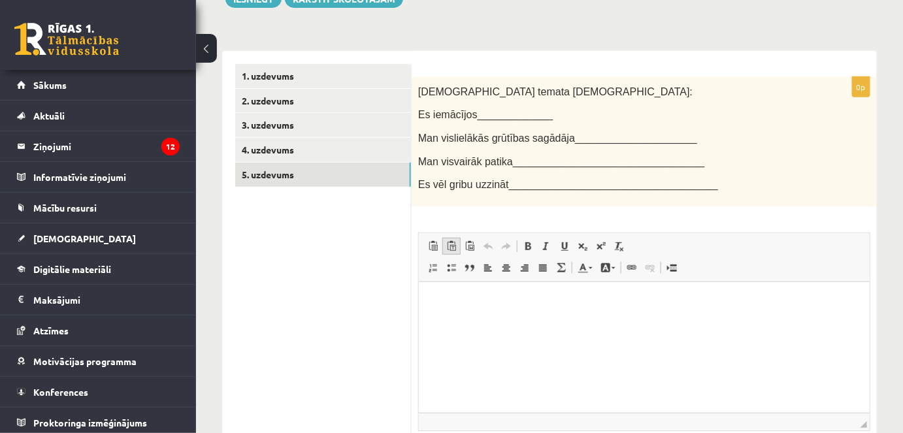
scroll to position [178, 0]
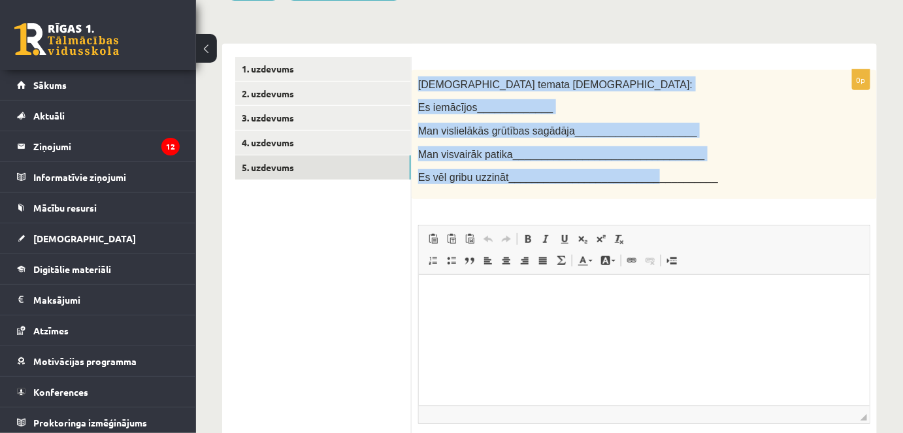
drag, startPoint x: 616, startPoint y: 180, endPoint x: 413, endPoint y: 73, distance: 228.9
click at [413, 73] on div "Šī temata ietvaros: Es iemācījos_____________ Man vislielākās grūtības sagādāja…" at bounding box center [644, 134] width 465 height 129
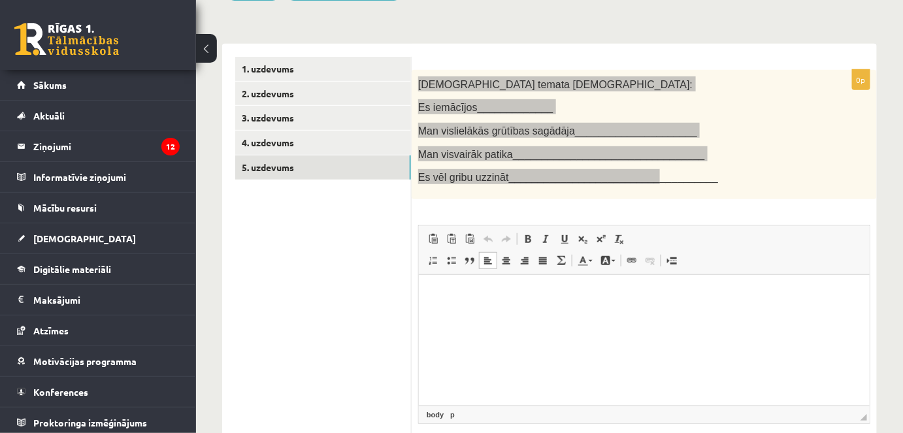
click at [591, 314] on html at bounding box center [643, 295] width 451 height 40
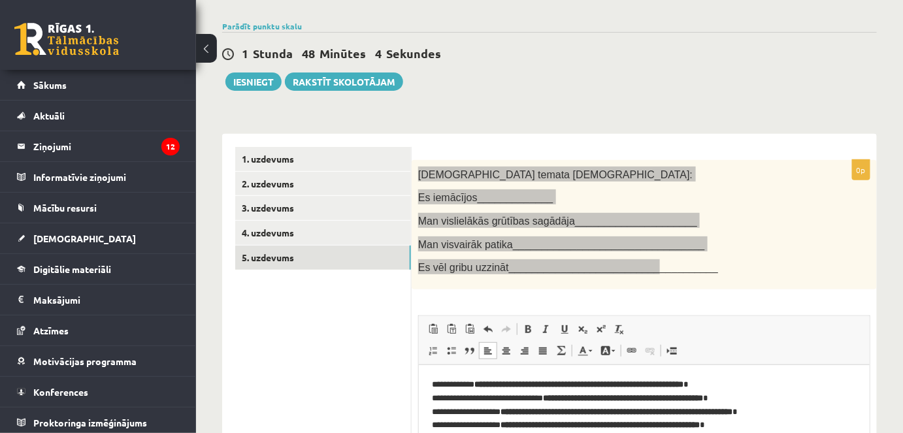
scroll to position [0, 0]
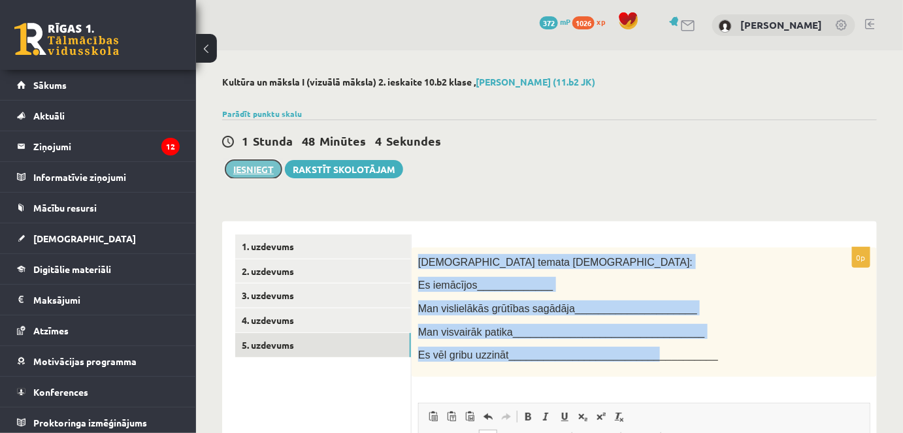
click at [265, 167] on button "Iesniegt" at bounding box center [253, 169] width 56 height 18
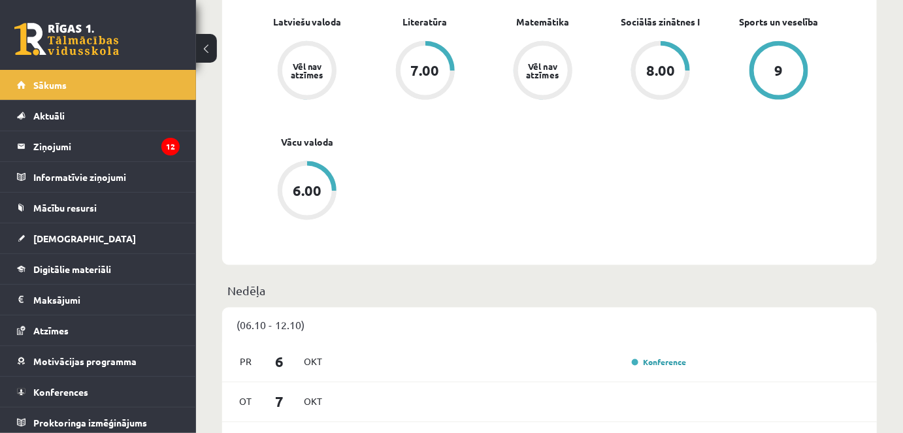
scroll to position [535, 0]
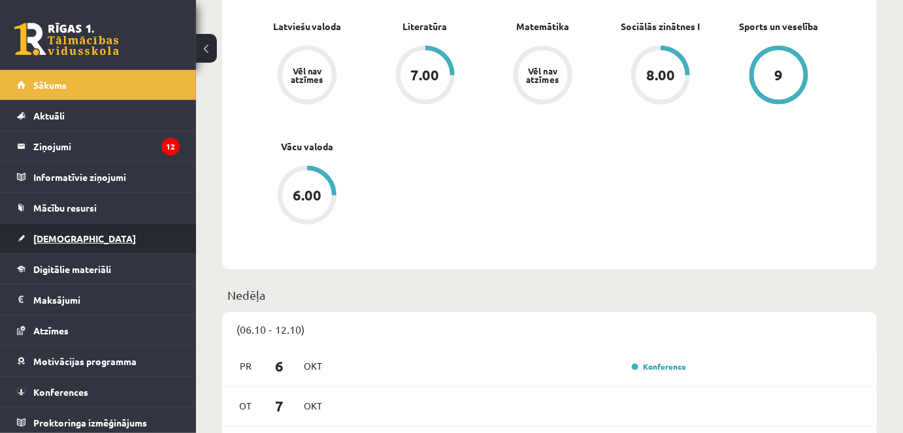
click at [52, 250] on link "[DEMOGRAPHIC_DATA]" at bounding box center [98, 239] width 163 height 30
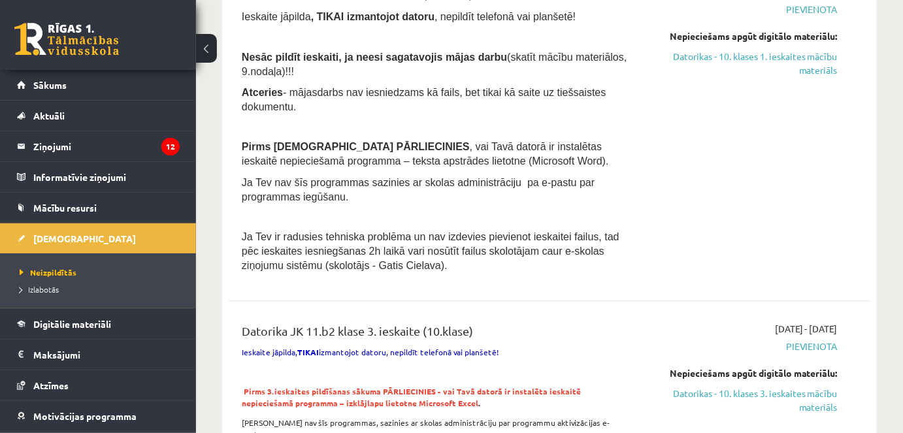
scroll to position [1403, 0]
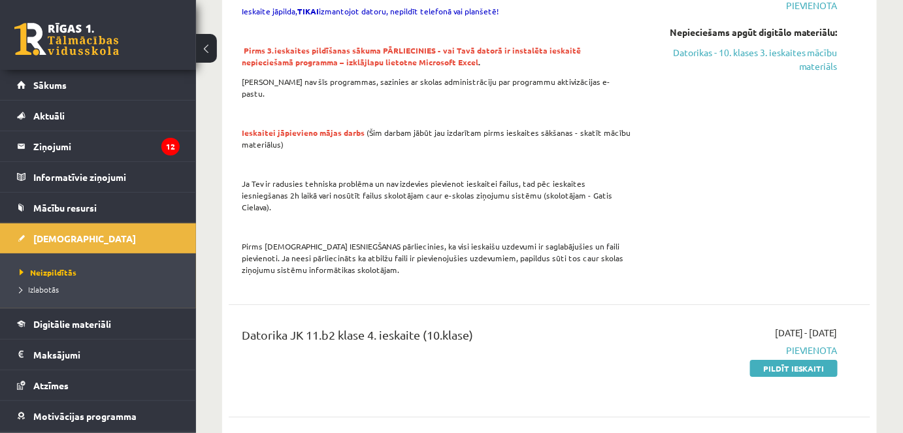
drag, startPoint x: 376, startPoint y: 103, endPoint x: 520, endPoint y: 180, distance: 163.4
